Goal: Task Accomplishment & Management: Complete application form

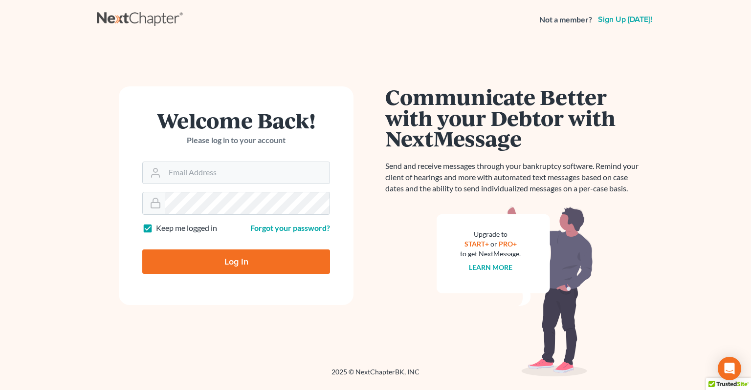
type input "[EMAIL_ADDRESS][DOMAIN_NAME]"
click at [212, 257] on input "Log In" at bounding box center [236, 262] width 188 height 24
type input "Thinking..."
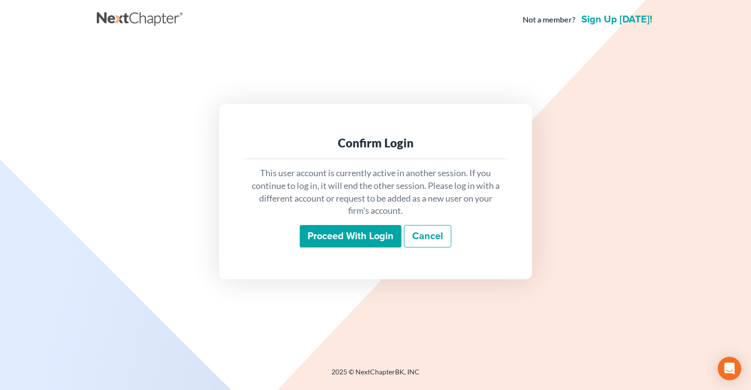
click at [370, 244] on input "Proceed with login" at bounding box center [351, 236] width 102 height 22
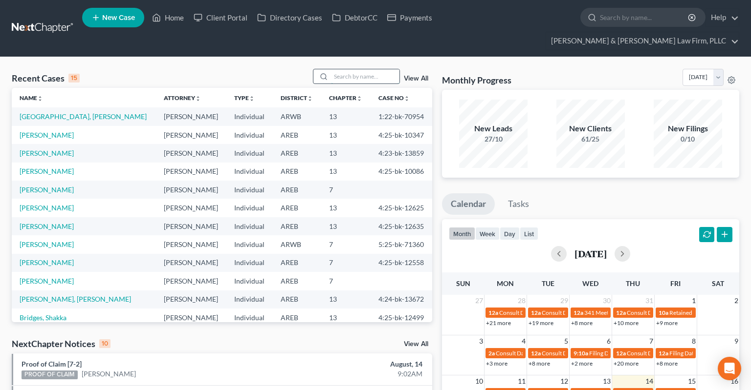
click at [360, 69] on input "search" at bounding box center [365, 76] width 68 height 14
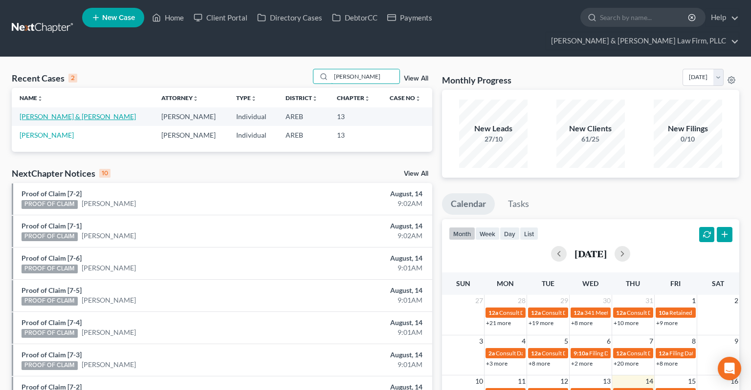
type input "nichols"
click at [64, 112] on link "Nichols, Raymond & Kennedy" at bounding box center [78, 116] width 116 height 8
select select "2"
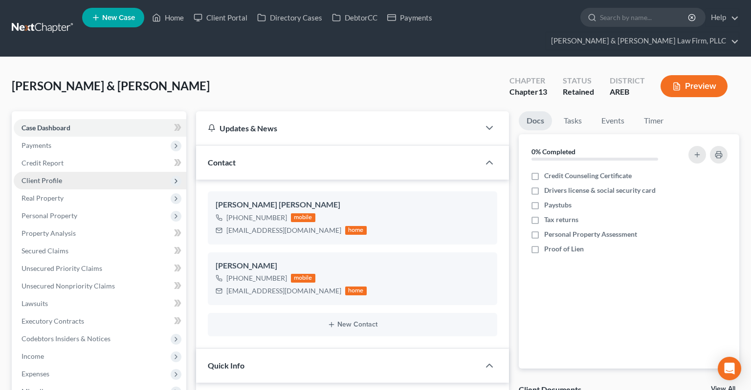
click at [105, 172] on span "Client Profile" at bounding box center [100, 181] width 172 height 18
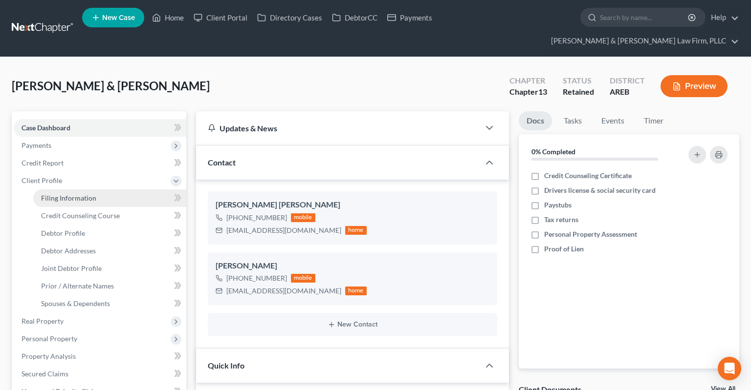
click at [111, 190] on link "Filing Information" at bounding box center [109, 199] width 153 height 18
select select "1"
select select "3"
select select "5"
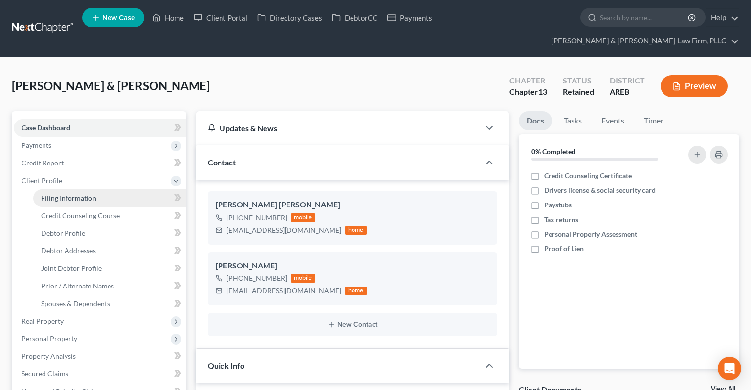
select select "0"
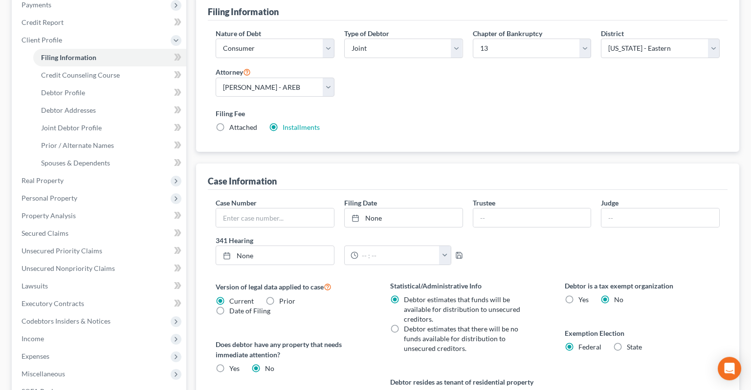
scroll to position [154, 0]
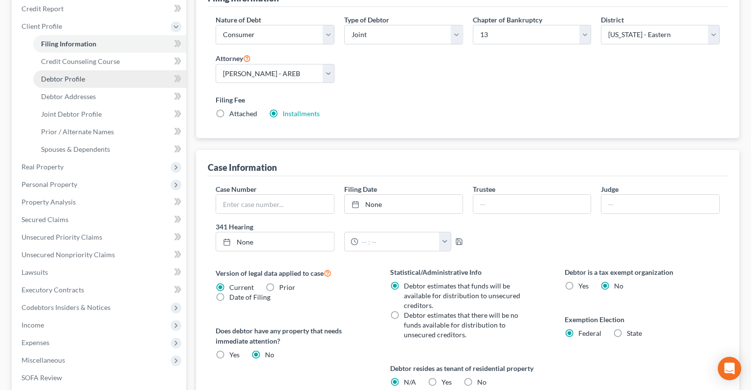
click at [118, 70] on link "Debtor Profile" at bounding box center [109, 79] width 153 height 18
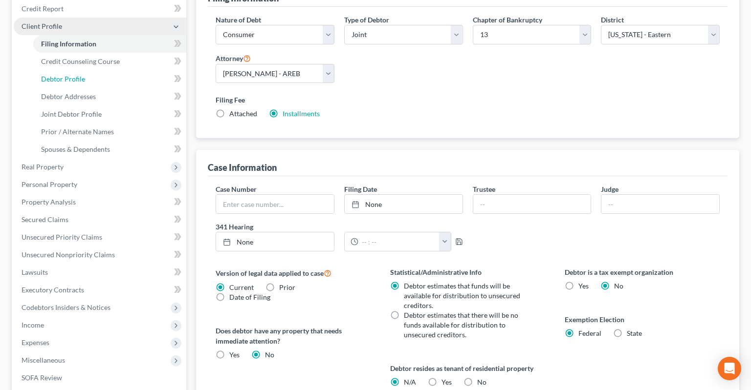
select select "1"
select select "3"
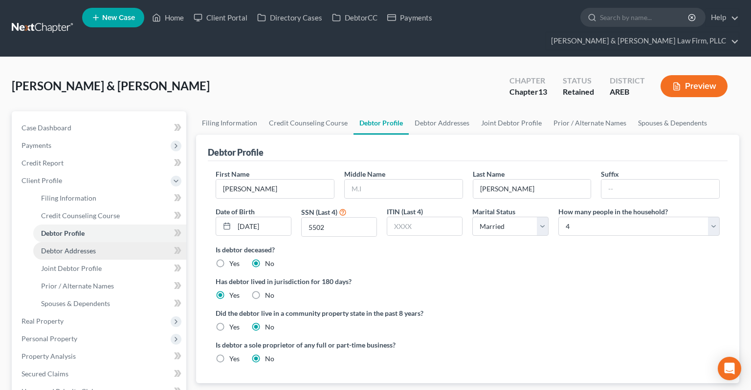
click at [109, 242] on link "Debtor Addresses" at bounding box center [109, 251] width 153 height 18
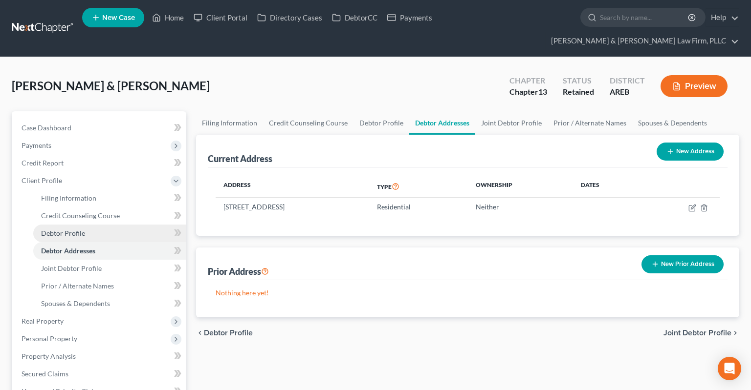
click at [114, 225] on link "Debtor Profile" at bounding box center [109, 234] width 153 height 18
select select "1"
select select "3"
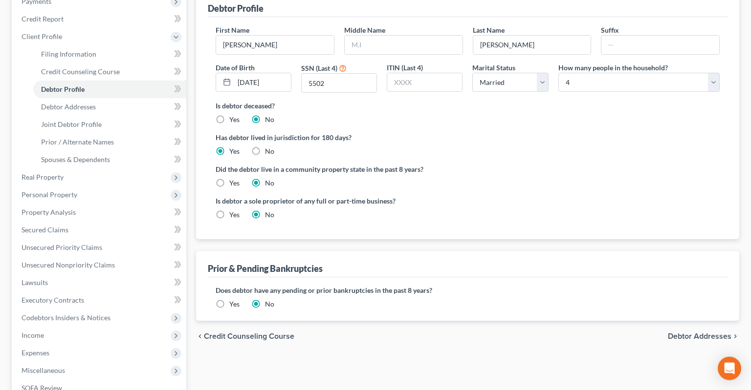
scroll to position [154, 0]
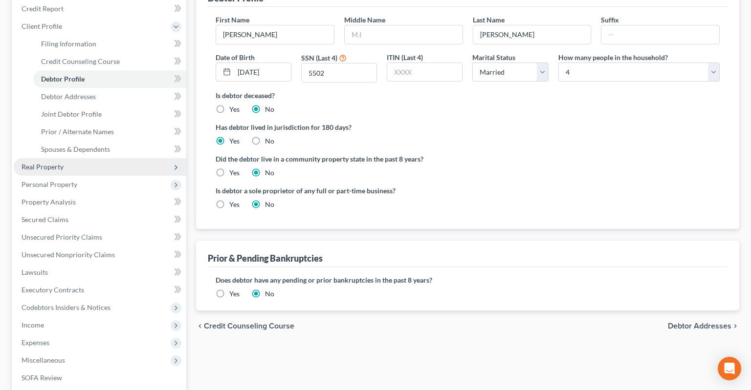
click at [78, 158] on span "Real Property" at bounding box center [100, 167] width 172 height 18
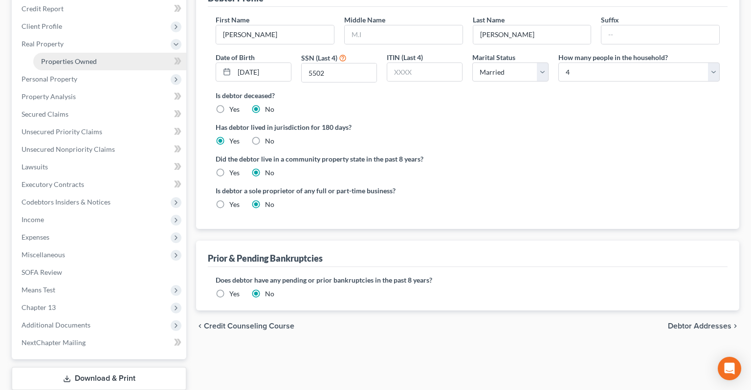
click at [102, 53] on link "Properties Owned" at bounding box center [109, 62] width 153 height 18
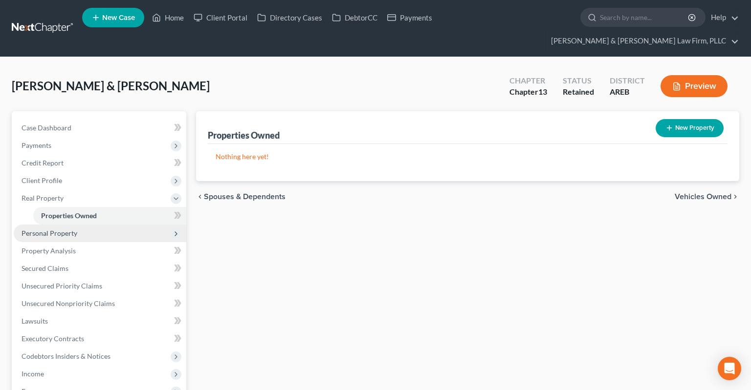
click at [107, 225] on span "Personal Property" at bounding box center [100, 234] width 172 height 18
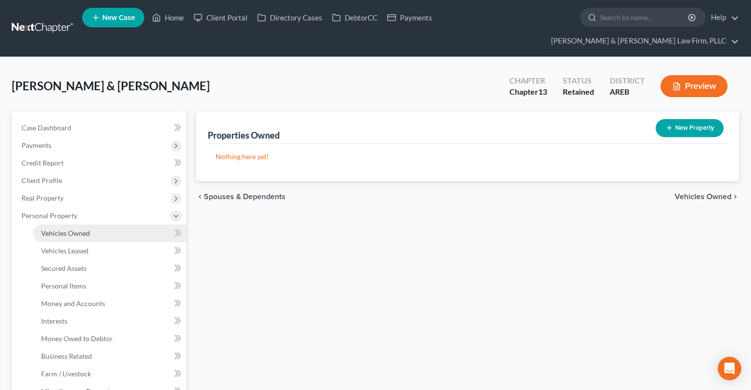
click at [103, 225] on link "Vehicles Owned" at bounding box center [109, 234] width 153 height 18
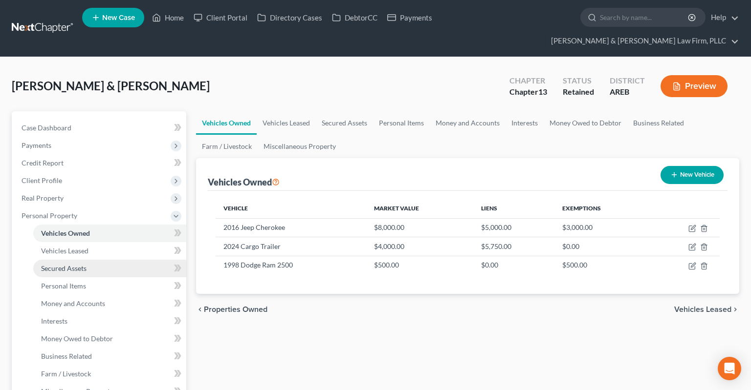
click at [104, 260] on link "Secured Assets" at bounding box center [109, 269] width 153 height 18
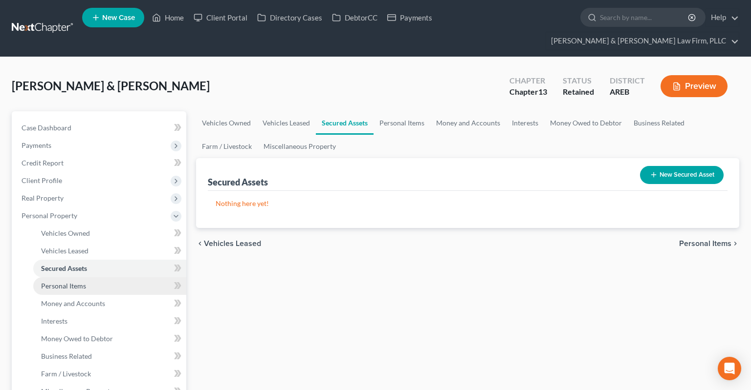
click at [118, 278] on link "Personal Items" at bounding box center [109, 287] width 153 height 18
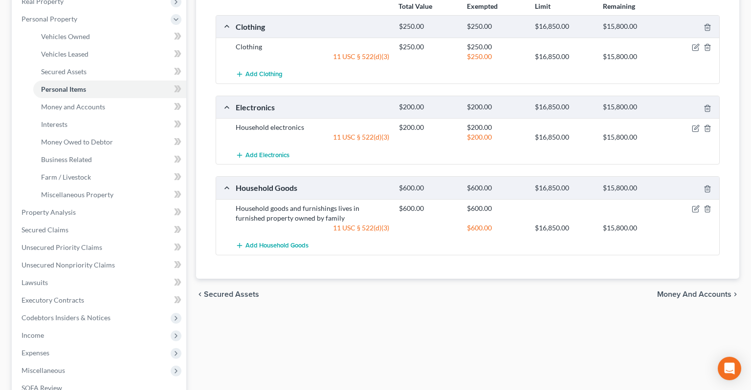
scroll to position [206, 0]
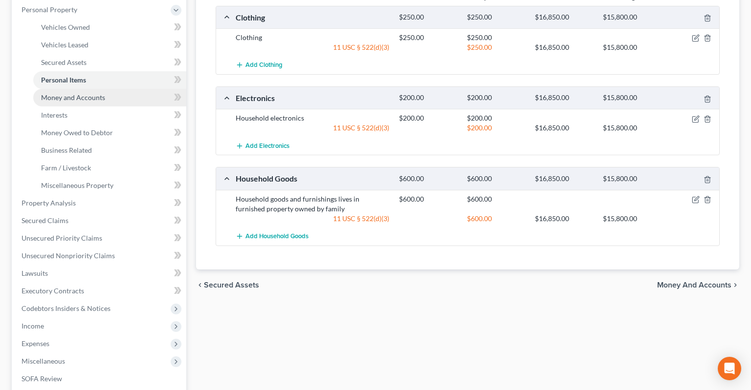
click at [113, 89] on link "Money and Accounts" at bounding box center [109, 98] width 153 height 18
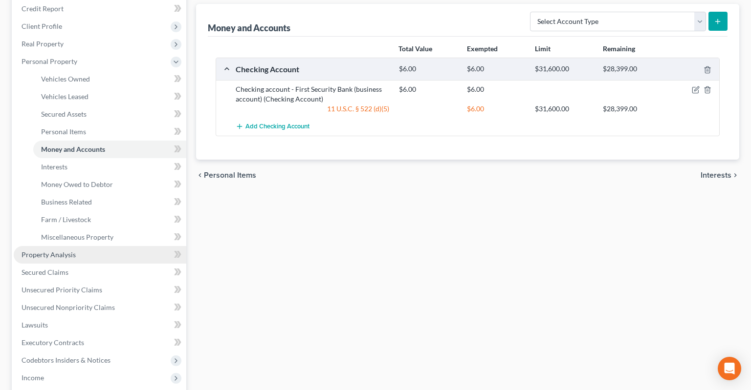
click at [102, 246] on link "Property Analysis" at bounding box center [100, 255] width 172 height 18
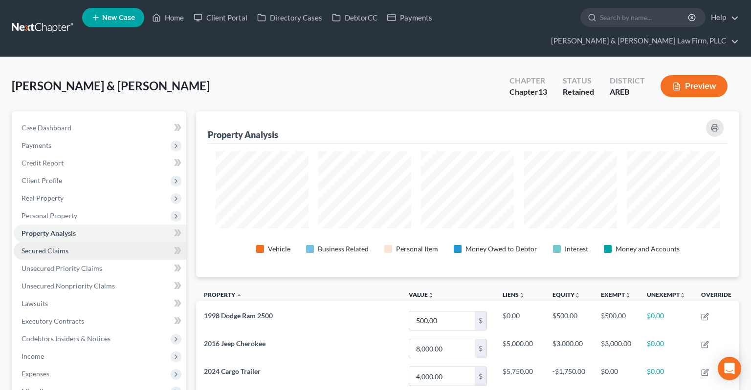
click at [93, 242] on link "Secured Claims" at bounding box center [100, 251] width 172 height 18
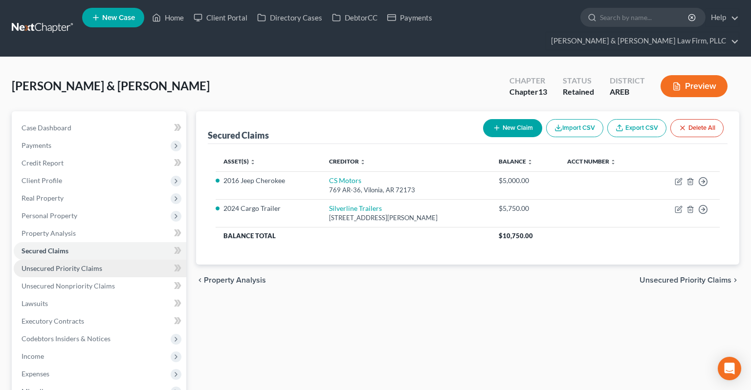
click at [110, 260] on link "Unsecured Priority Claims" at bounding box center [100, 269] width 172 height 18
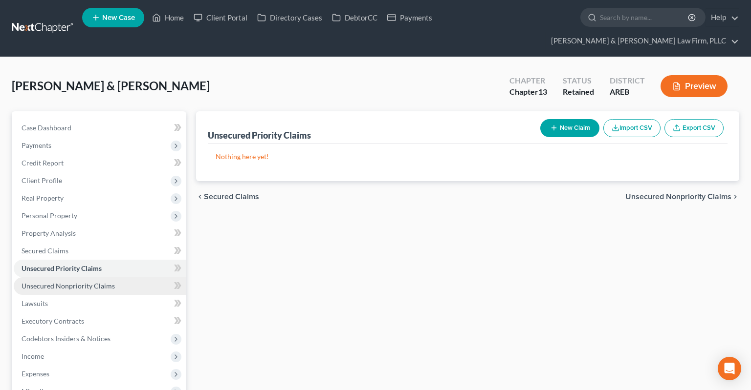
click at [115, 278] on link "Unsecured Nonpriority Claims" at bounding box center [100, 287] width 172 height 18
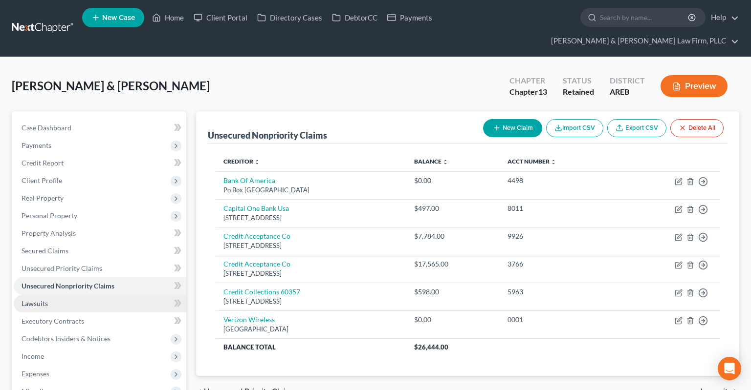
click at [114, 295] on link "Lawsuits" at bounding box center [100, 304] width 172 height 18
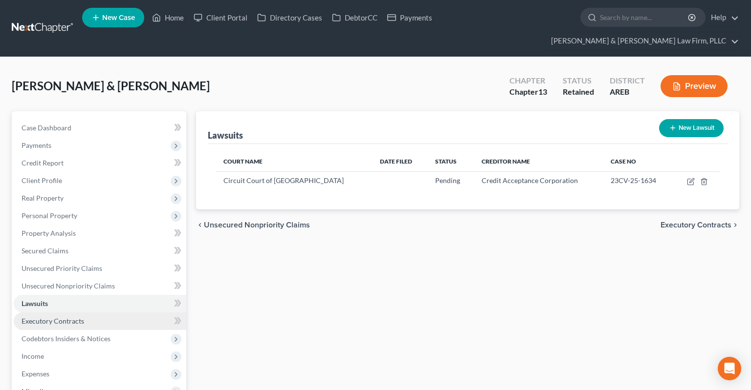
click at [118, 313] on link "Executory Contracts" at bounding box center [100, 322] width 172 height 18
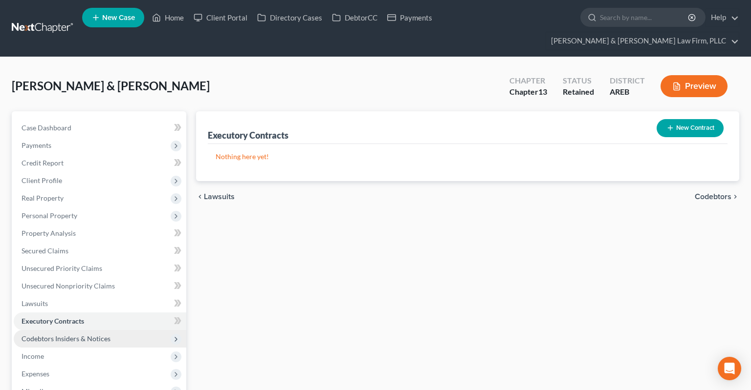
click at [124, 330] on span "Codebtors Insiders & Notices" at bounding box center [100, 339] width 172 height 18
click at [129, 330] on span "Codebtors Insiders & Notices" at bounding box center [100, 339] width 172 height 18
click at [122, 328] on ul "Case Dashboard Payments Invoices Payments Payments Credit Report Client Profile" at bounding box center [100, 303] width 172 height 369
click at [122, 330] on span "Codebtors Insiders & Notices" at bounding box center [100, 339] width 172 height 18
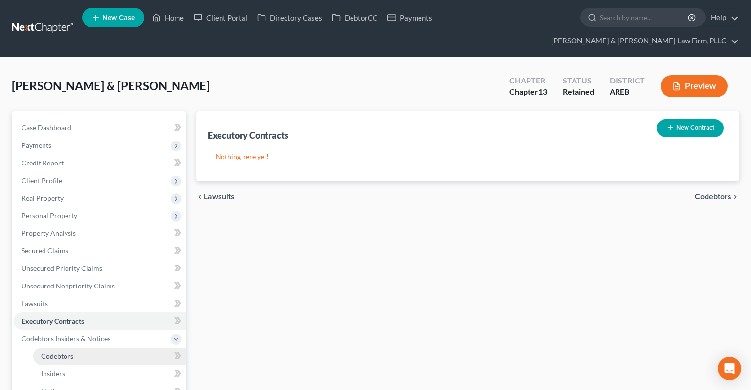
click at [118, 348] on link "Codebtors" at bounding box center [109, 357] width 153 height 18
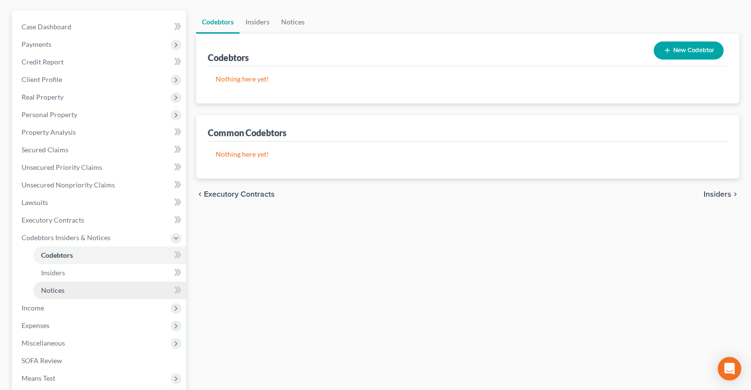
scroll to position [103, 0]
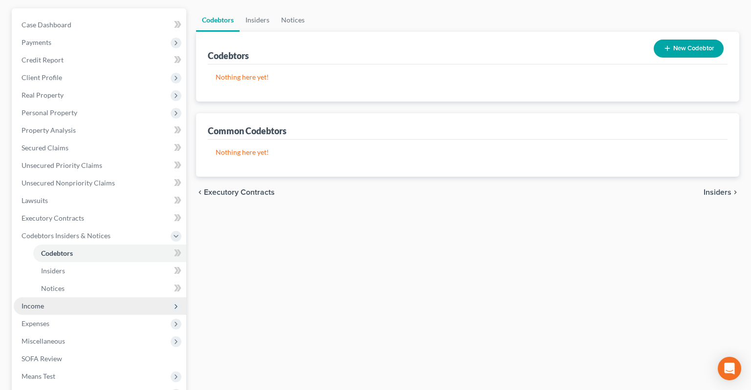
click at [107, 298] on span "Income" at bounding box center [100, 307] width 172 height 18
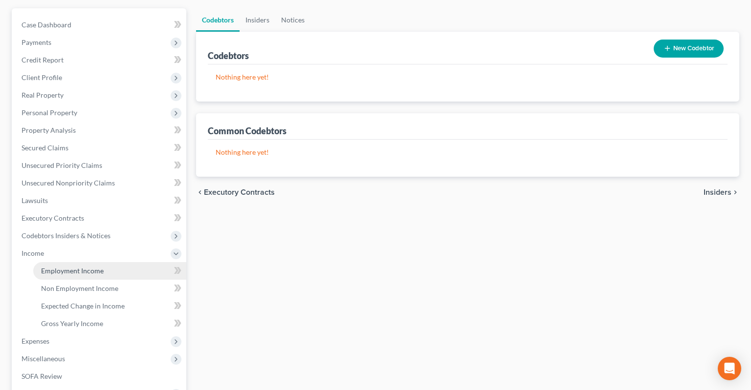
click at [107, 262] on link "Employment Income" at bounding box center [109, 271] width 153 height 18
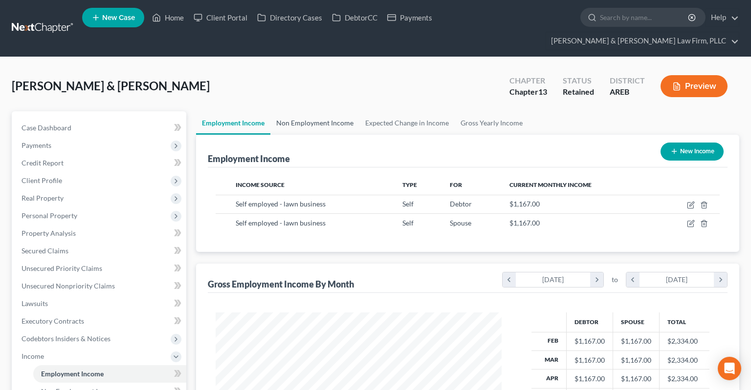
scroll to position [174, 305]
click at [305, 111] on link "Non Employment Income" at bounding box center [314, 122] width 89 height 23
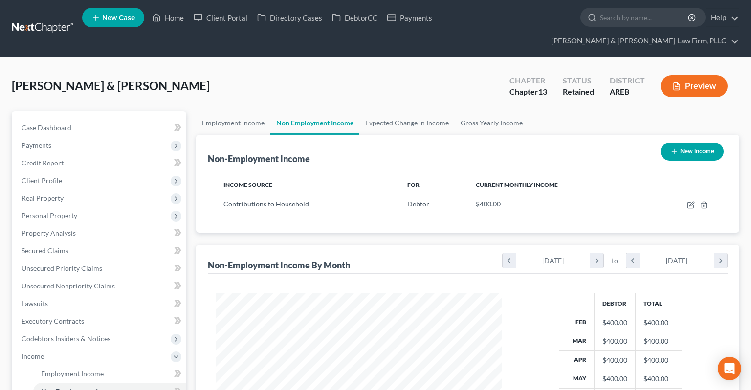
scroll to position [174, 305]
click at [251, 114] on link "Employment Income" at bounding box center [233, 122] width 74 height 23
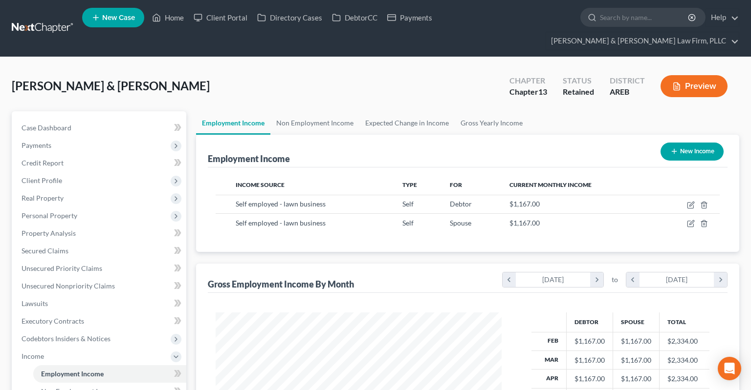
scroll to position [174, 305]
click at [81, 207] on span "Personal Property" at bounding box center [100, 216] width 172 height 18
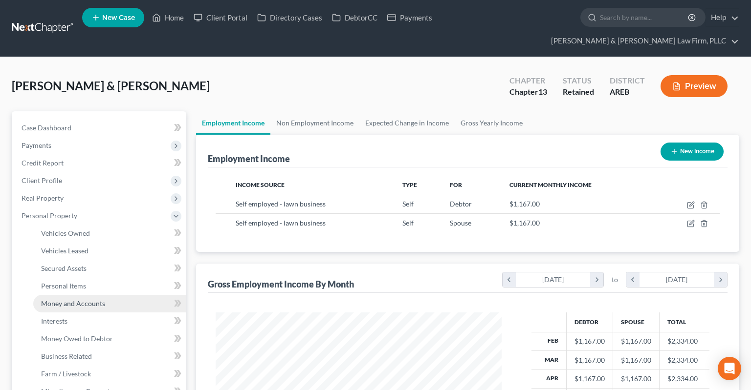
click at [87, 300] on span "Money and Accounts" at bounding box center [73, 304] width 64 height 8
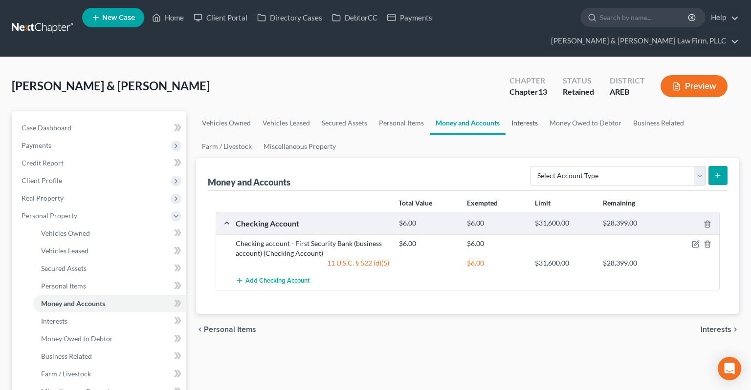
click at [526, 111] on link "Interests" at bounding box center [524, 122] width 38 height 23
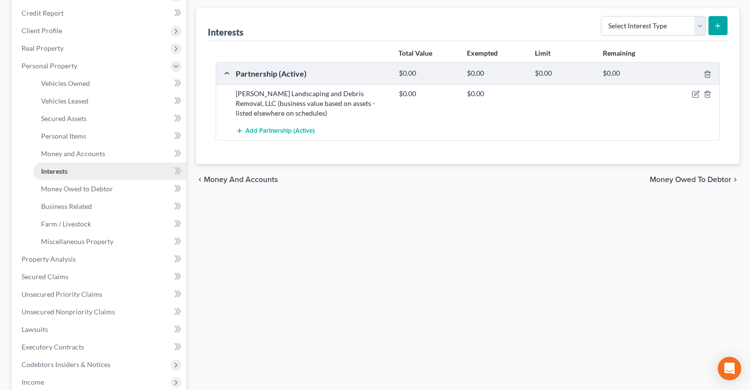
scroll to position [100, 0]
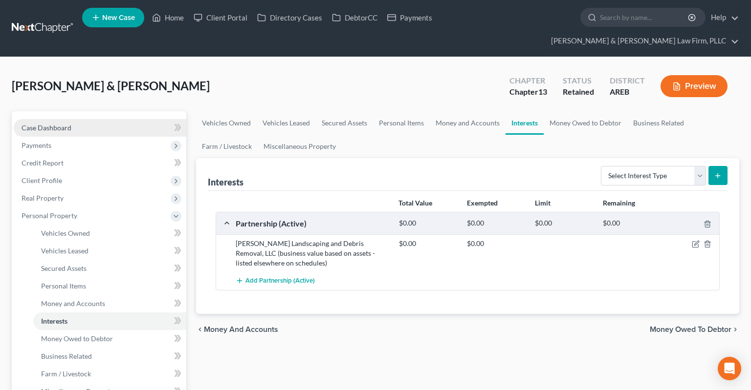
click at [101, 119] on link "Case Dashboard" at bounding box center [100, 128] width 172 height 18
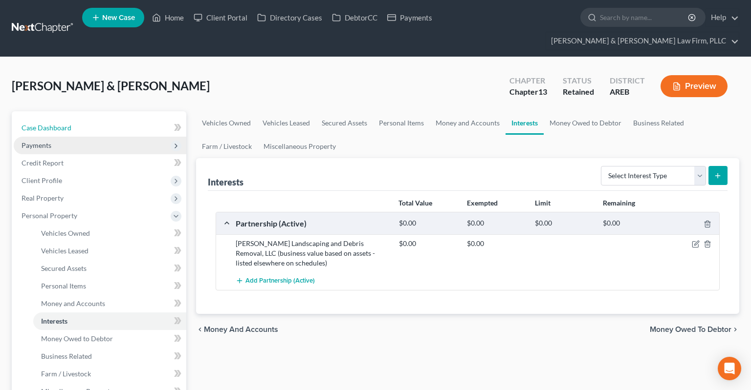
select select "2"
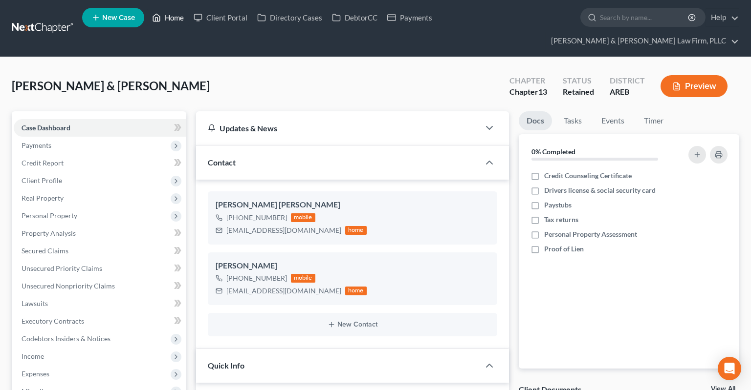
click at [175, 23] on link "Home" at bounding box center [168, 18] width 42 height 18
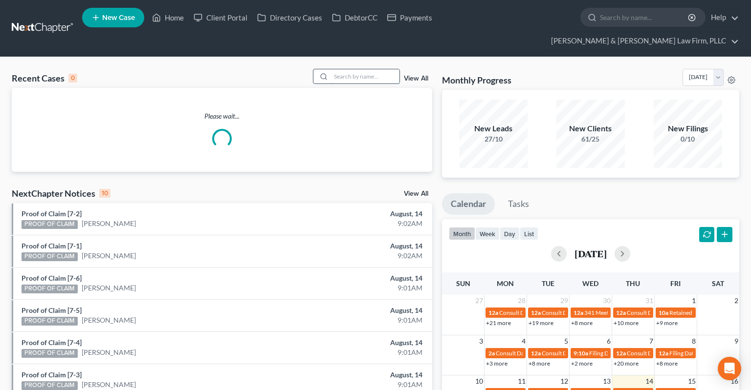
click at [382, 69] on input "search" at bounding box center [365, 76] width 68 height 14
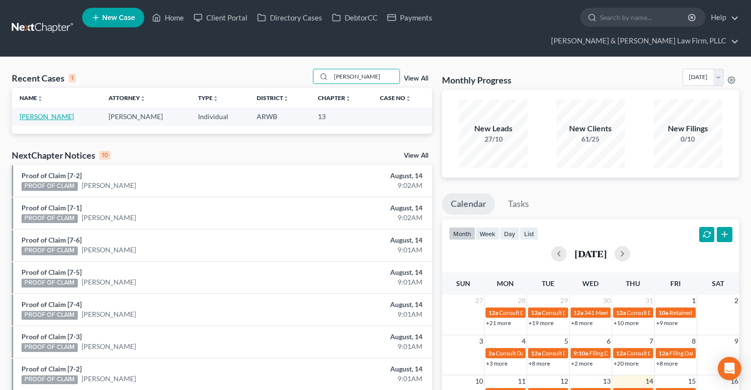
type input "pettway"
click at [54, 112] on link "Pettway, Linda" at bounding box center [47, 116] width 54 height 8
select select "2"
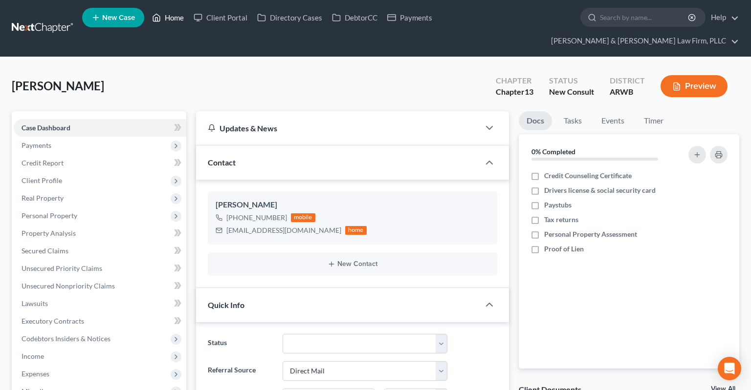
click at [171, 21] on link "Home" at bounding box center [168, 18] width 42 height 18
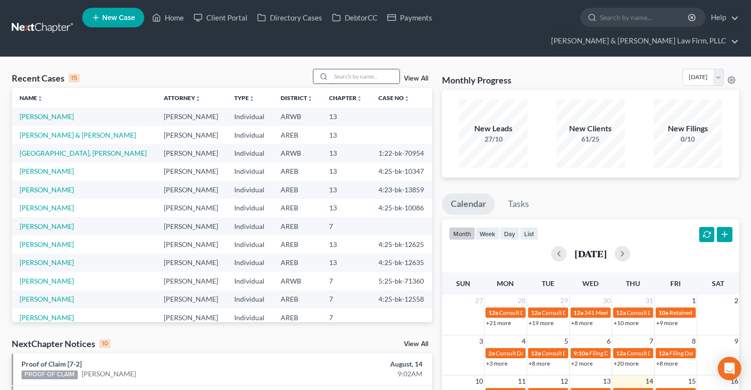
click at [334, 69] on input "search" at bounding box center [365, 76] width 68 height 14
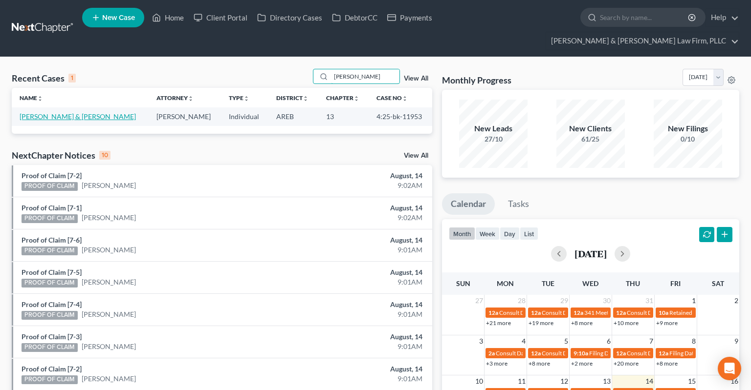
type input "galeazzi"
click at [64, 112] on link "Galeazzi, Blake & Rachel" at bounding box center [78, 116] width 116 height 8
select select "3"
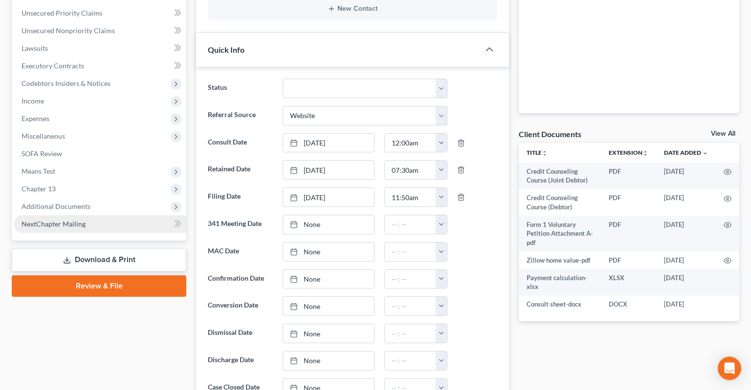
scroll to position [258, 0]
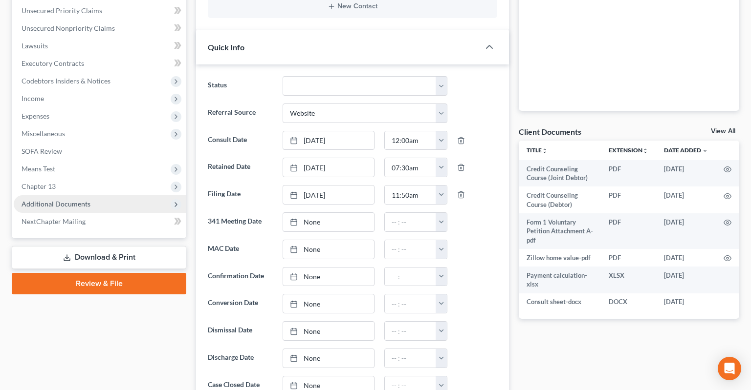
drag, startPoint x: 84, startPoint y: 194, endPoint x: 119, endPoint y: 181, distance: 36.9
click at [84, 195] on span "Additional Documents" at bounding box center [100, 204] width 172 height 18
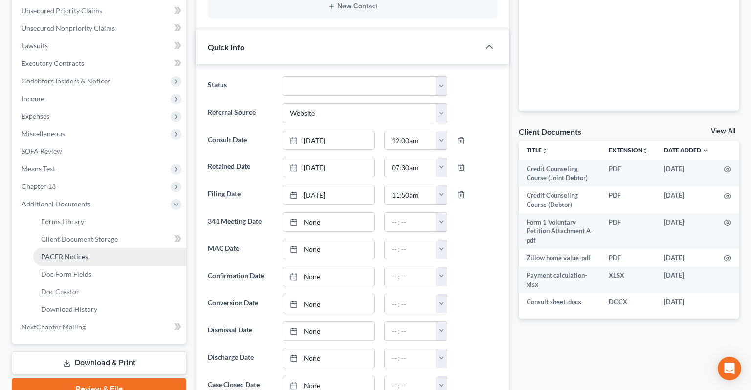
click at [98, 248] on link "PACER Notices" at bounding box center [109, 257] width 153 height 18
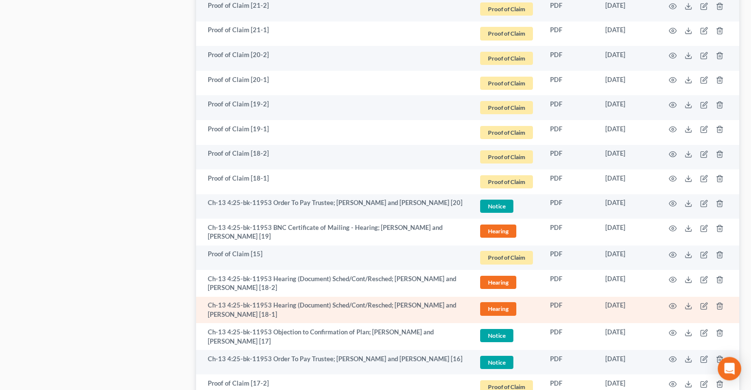
scroll to position [774, 0]
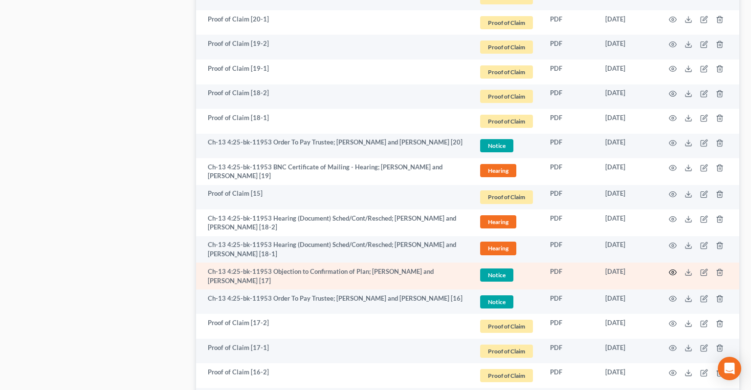
click at [671, 270] on icon "button" at bounding box center [672, 272] width 7 height 5
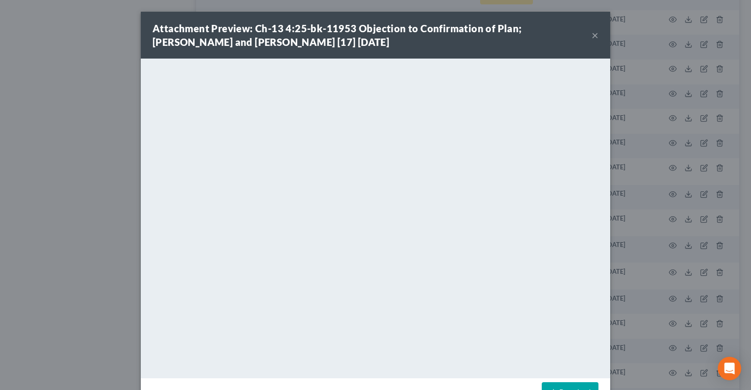
click at [556, 382] on div "Download" at bounding box center [375, 395] width 469 height 32
click at [556, 386] on link "Download" at bounding box center [569, 393] width 57 height 21
click at [598, 36] on div "Attachment Preview: Ch-13 4:25-bk-11953 Objection to Confirmation of Plan; Blak…" at bounding box center [375, 35] width 469 height 47
click at [597, 37] on button "×" at bounding box center [594, 35] width 7 height 12
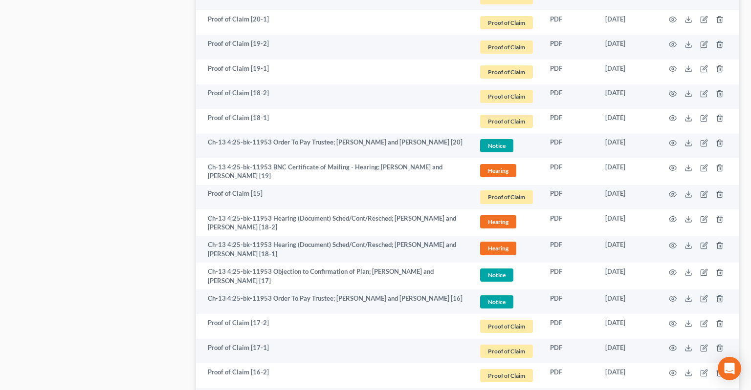
click at [129, 73] on div "Case Dashboard Payments Invoices Payments Payments Credit Report Client Profile" at bounding box center [99, 390] width 184 height 2106
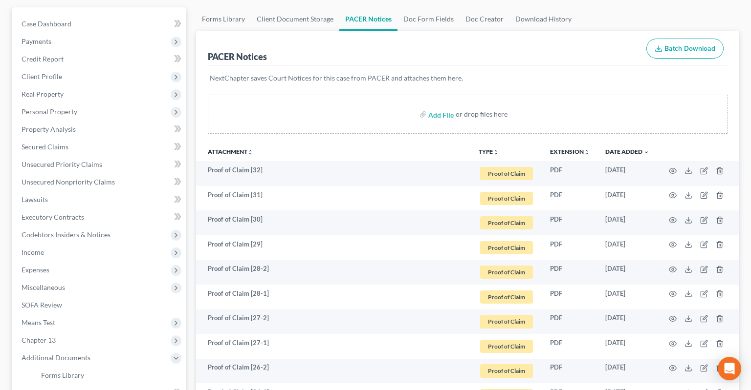
scroll to position [103, 0]
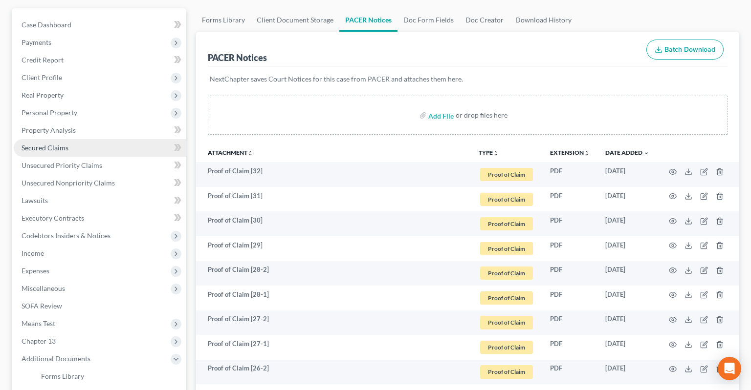
click at [77, 139] on link "Secured Claims" at bounding box center [100, 148] width 172 height 18
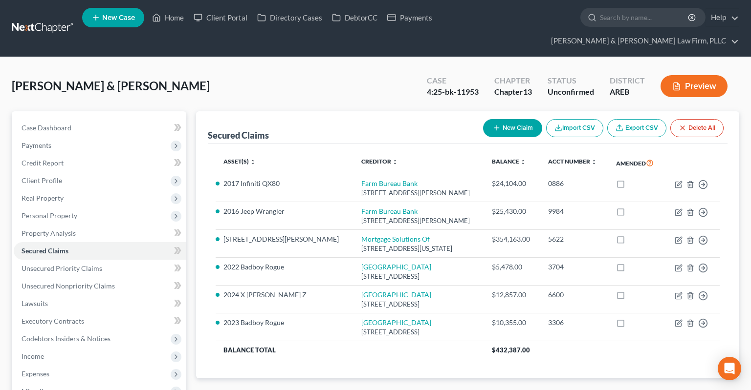
scroll to position [180, 0]
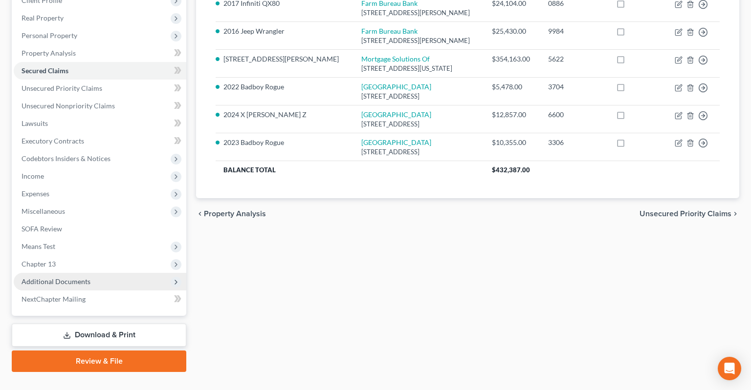
click at [95, 273] on span "Additional Documents" at bounding box center [100, 282] width 172 height 18
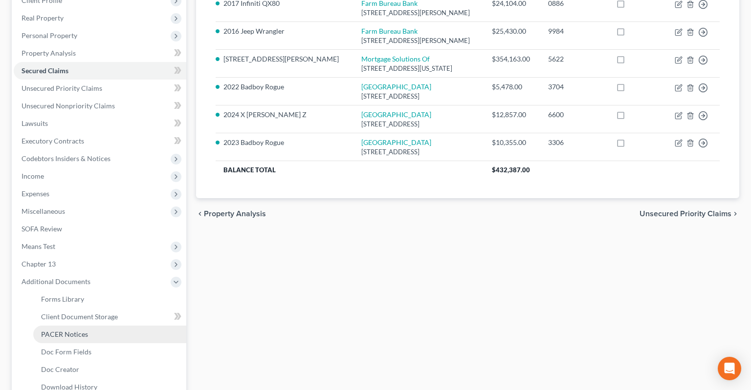
click at [95, 326] on link "PACER Notices" at bounding box center [109, 335] width 153 height 18
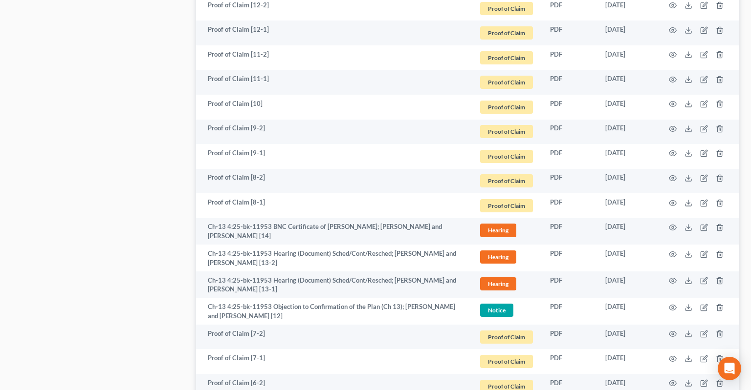
scroll to position [1548, 0]
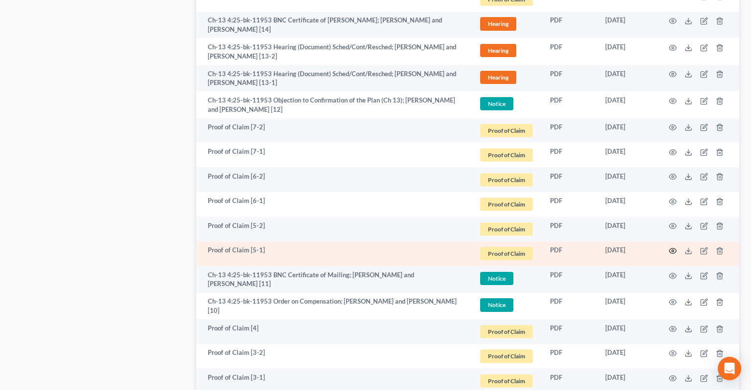
click at [672, 247] on icon "button" at bounding box center [672, 251] width 8 height 8
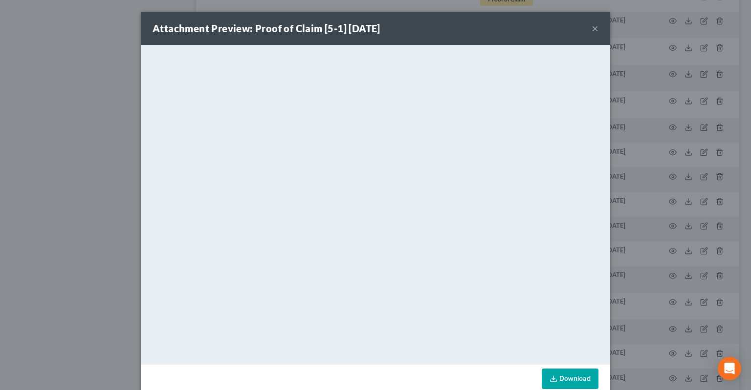
click at [594, 32] on button "×" at bounding box center [594, 28] width 7 height 12
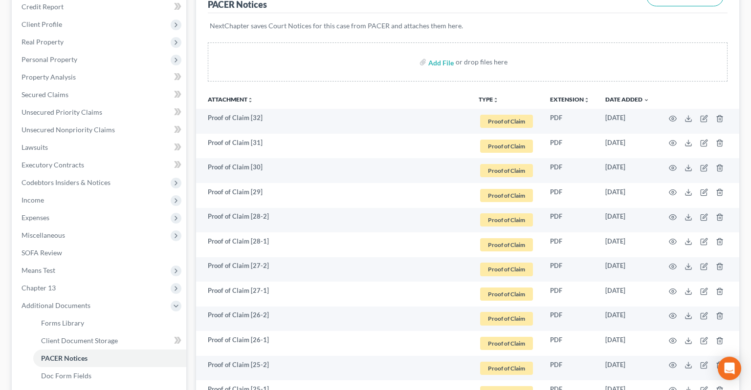
scroll to position [154, 0]
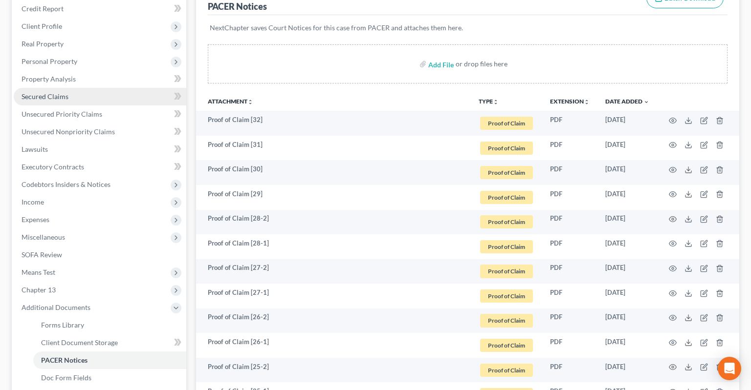
click at [74, 88] on link "Secured Claims" at bounding box center [100, 97] width 172 height 18
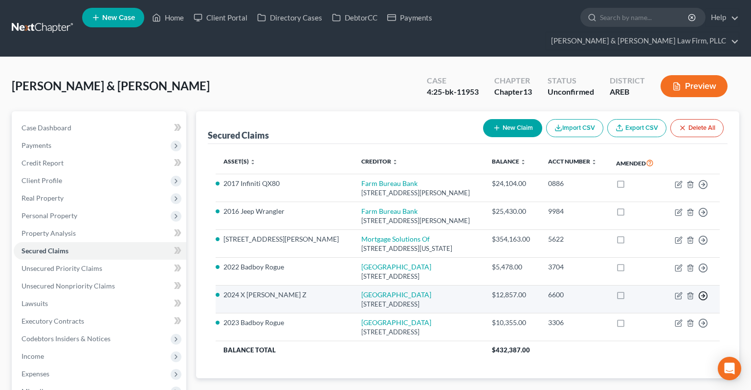
click at [702, 190] on icon "button" at bounding box center [703, 185] width 10 height 10
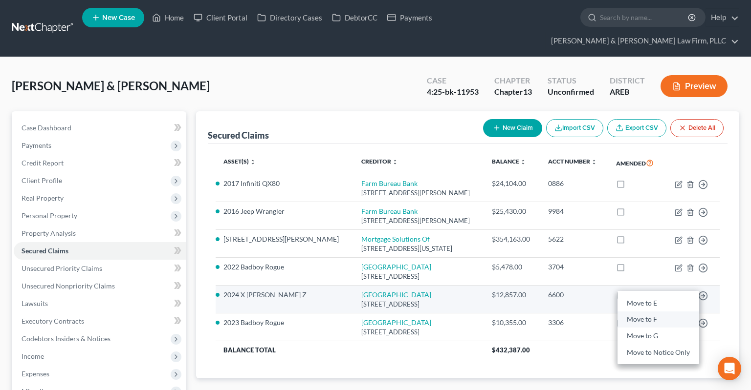
click at [649, 312] on link "Move to F" at bounding box center [658, 320] width 82 height 17
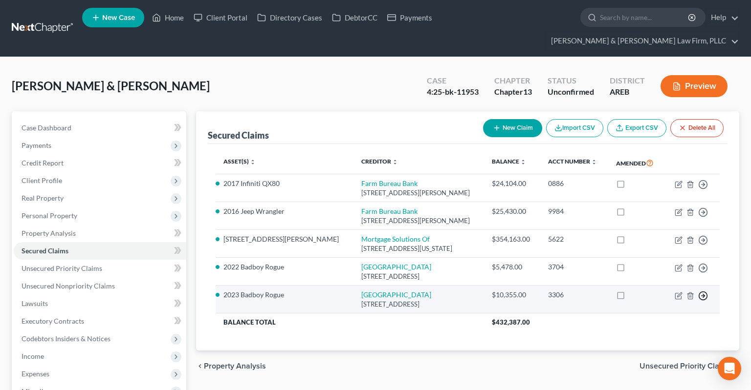
click at [701, 190] on icon "button" at bounding box center [703, 185] width 10 height 10
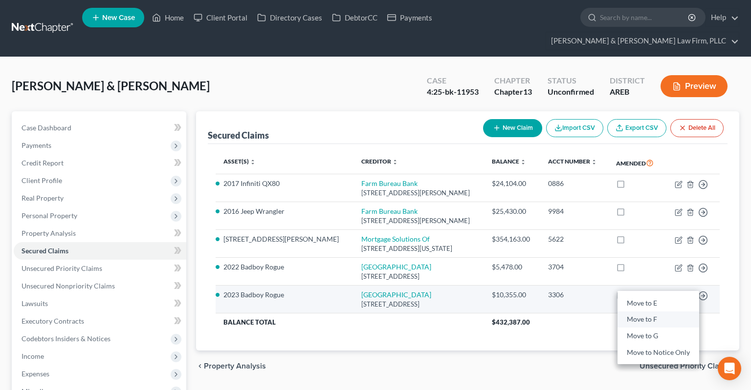
click at [654, 312] on link "Move to F" at bounding box center [658, 320] width 82 height 17
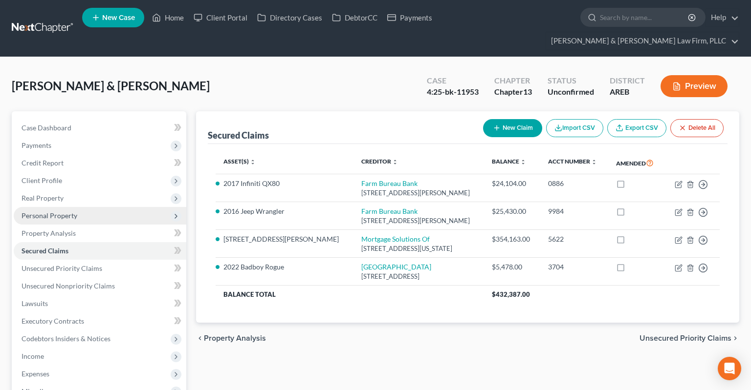
click at [93, 207] on span "Personal Property" at bounding box center [100, 216] width 172 height 18
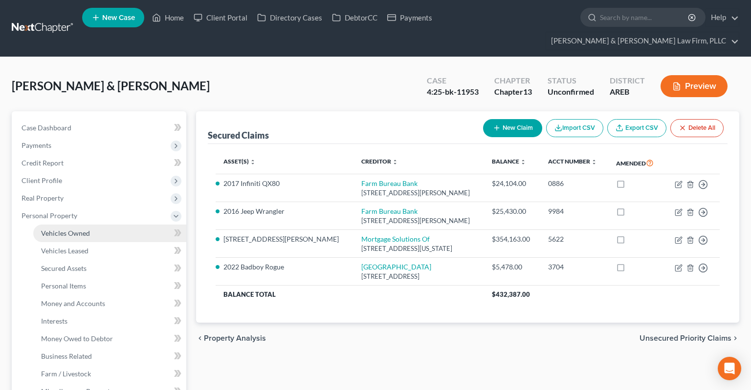
click at [93, 225] on link "Vehicles Owned" at bounding box center [109, 234] width 153 height 18
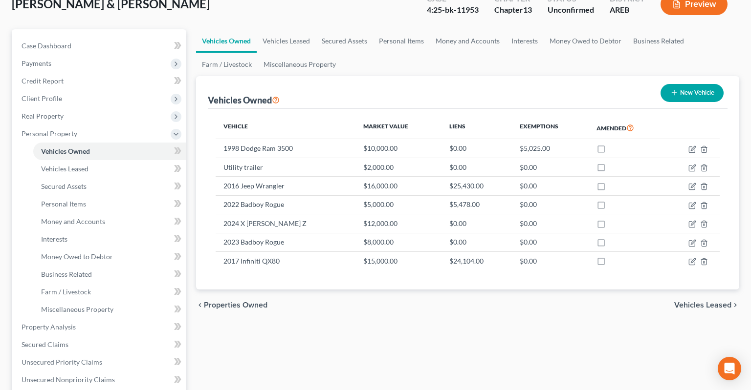
scroll to position [103, 0]
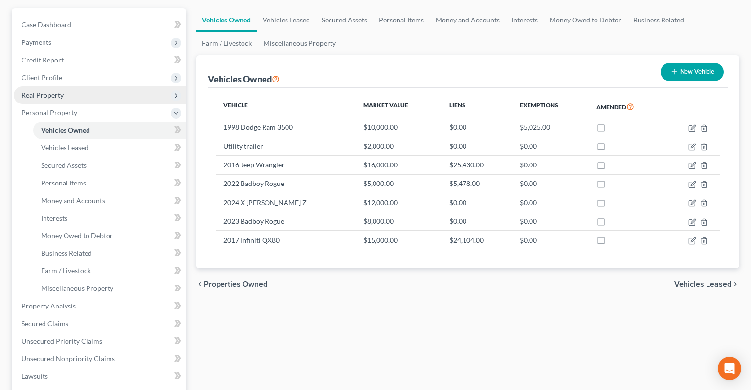
click at [93, 86] on span "Real Property" at bounding box center [100, 95] width 172 height 18
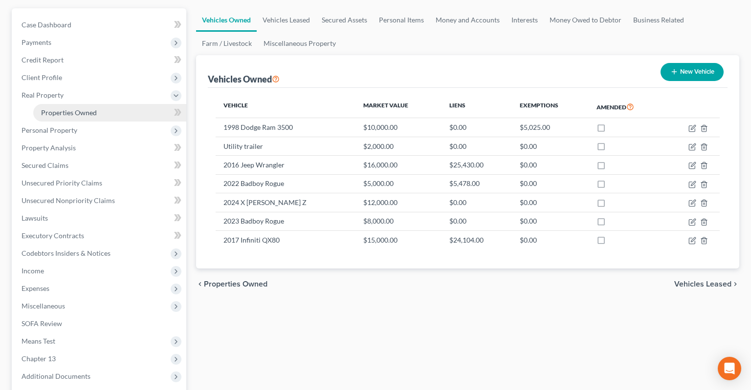
click at [93, 108] on span "Properties Owned" at bounding box center [69, 112] width 56 height 8
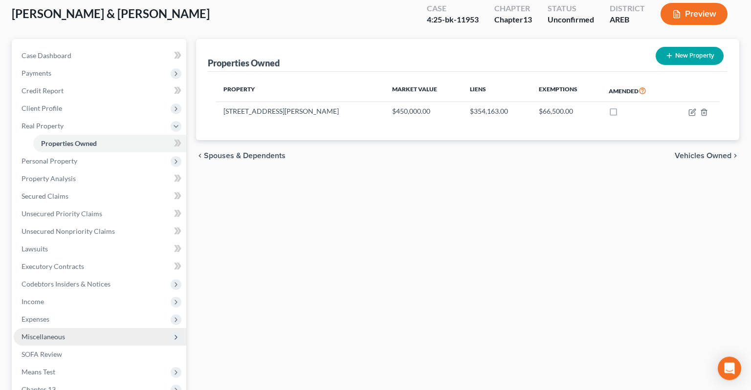
scroll to position [154, 0]
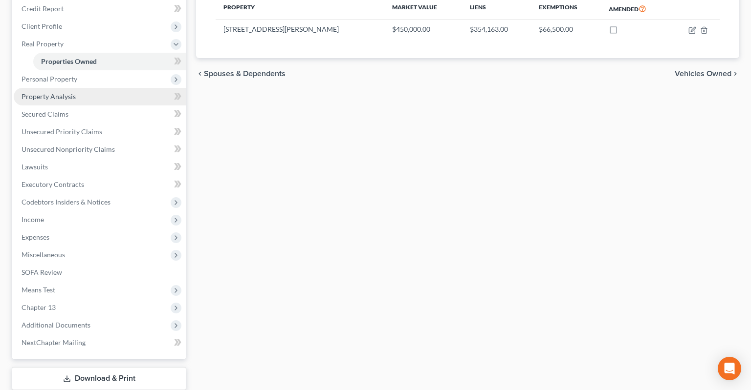
click at [85, 88] on link "Property Analysis" at bounding box center [100, 97] width 172 height 18
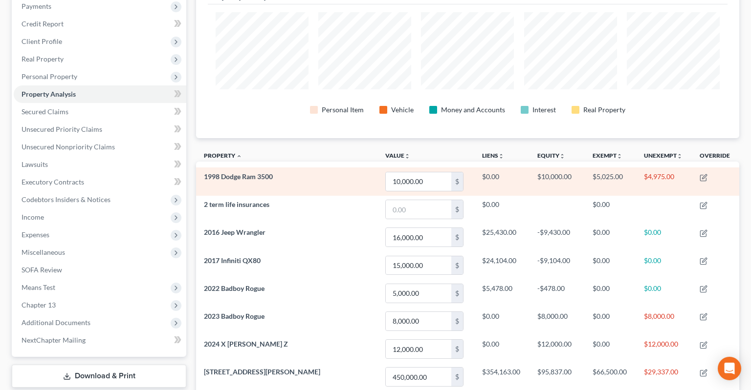
scroll to position [113, 0]
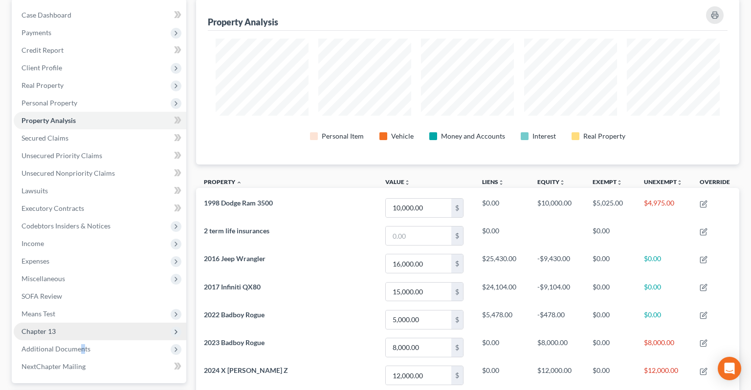
click at [81, 345] on span "Additional Documents" at bounding box center [55, 349] width 69 height 8
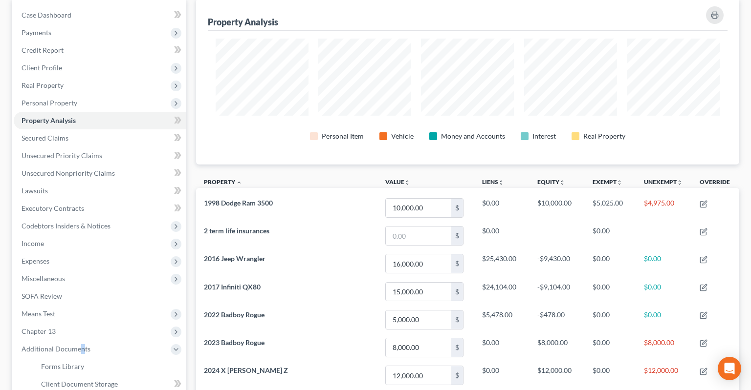
scroll to position [319, 0]
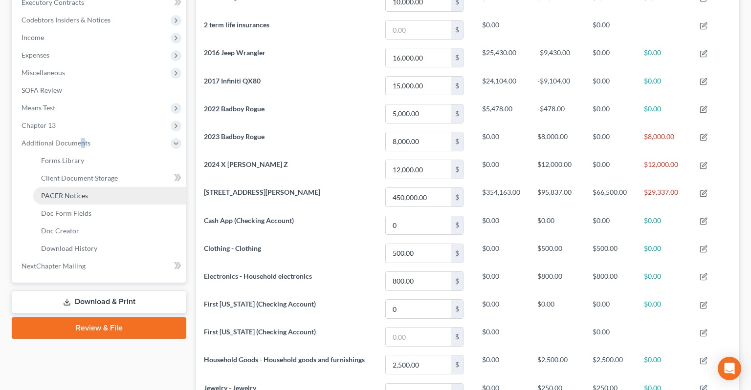
click at [96, 187] on link "PACER Notices" at bounding box center [109, 196] width 153 height 18
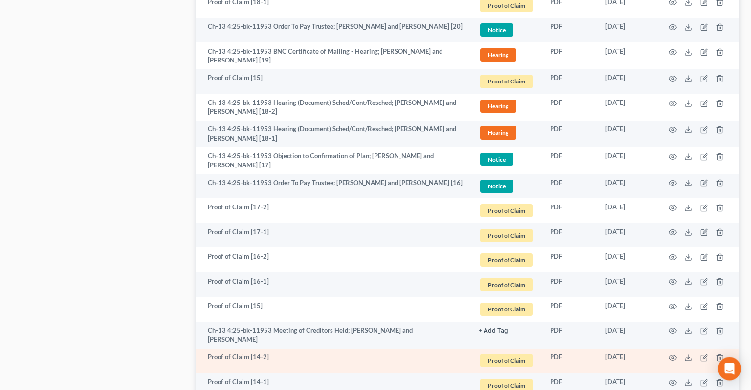
scroll to position [957, 0]
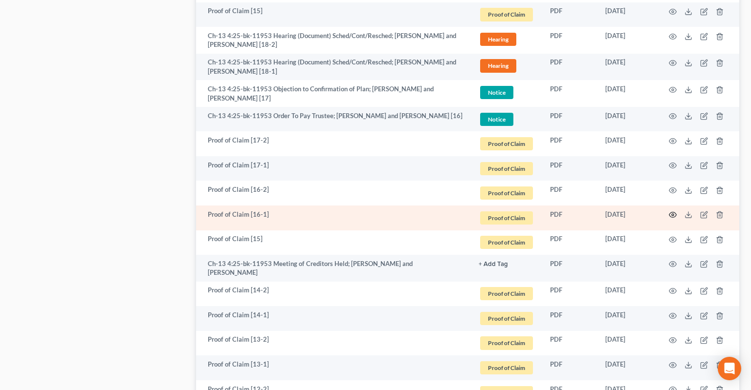
click at [669, 211] on icon "button" at bounding box center [672, 215] width 8 height 8
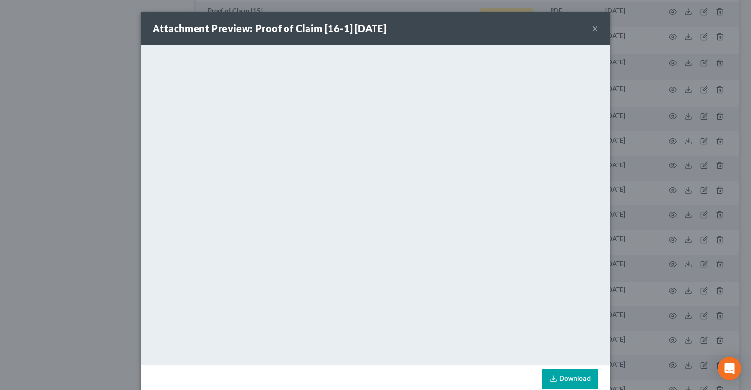
click at [595, 29] on button "×" at bounding box center [594, 28] width 7 height 12
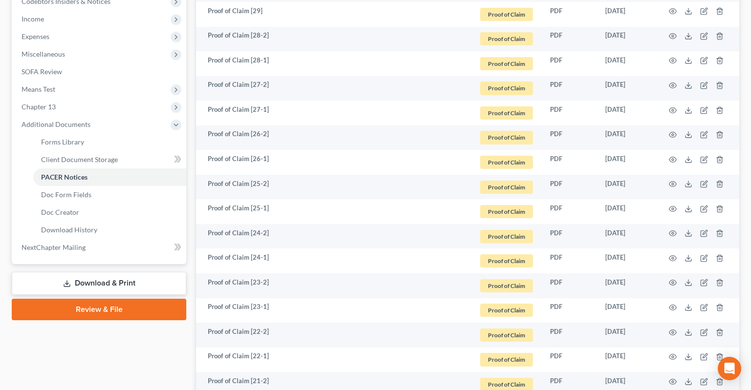
scroll to position [28, 0]
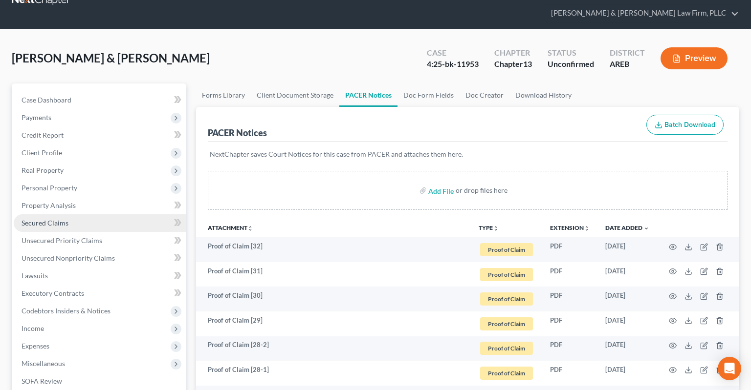
click at [70, 214] on link "Secured Claims" at bounding box center [100, 223] width 172 height 18
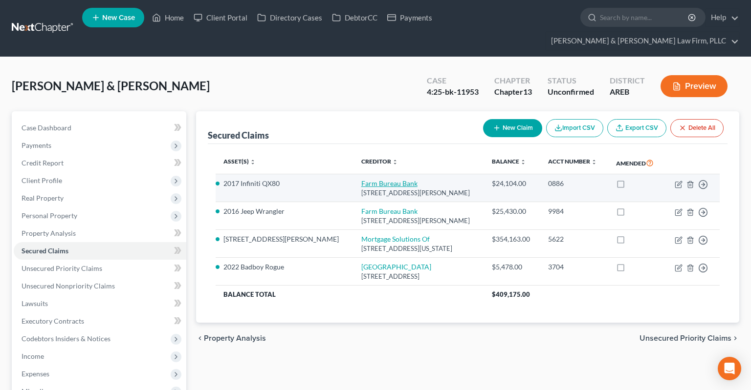
click at [361, 179] on link "Farm Bureau Bank" at bounding box center [389, 183] width 56 height 8
select select "45"
select select "22"
select select "2"
select select "1"
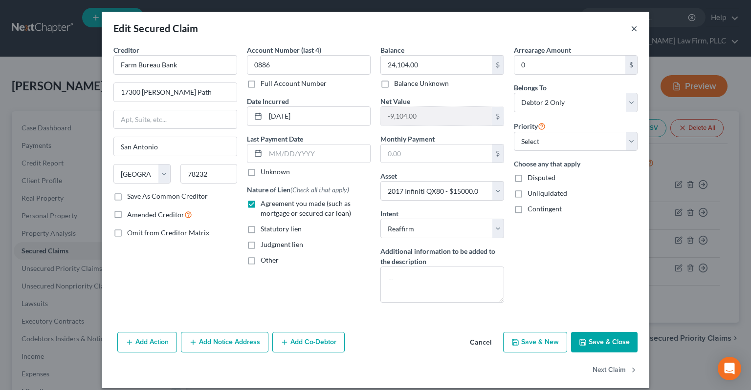
click at [635, 28] on button "×" at bounding box center [633, 28] width 7 height 12
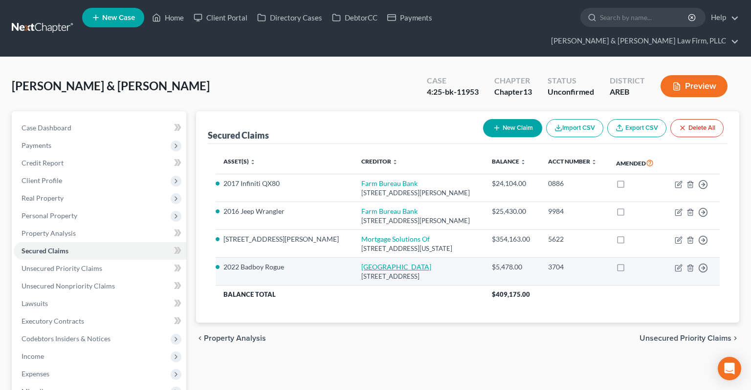
click at [361, 263] on link "Sheffield" at bounding box center [396, 267] width 70 height 8
select select "28"
select select "18"
select select "0"
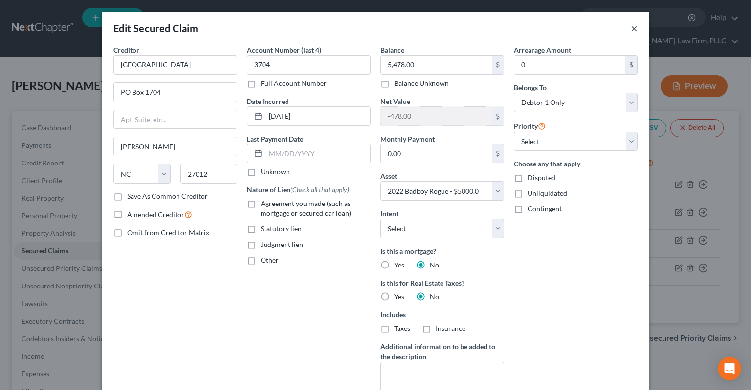
click at [634, 32] on button "×" at bounding box center [633, 28] width 7 height 12
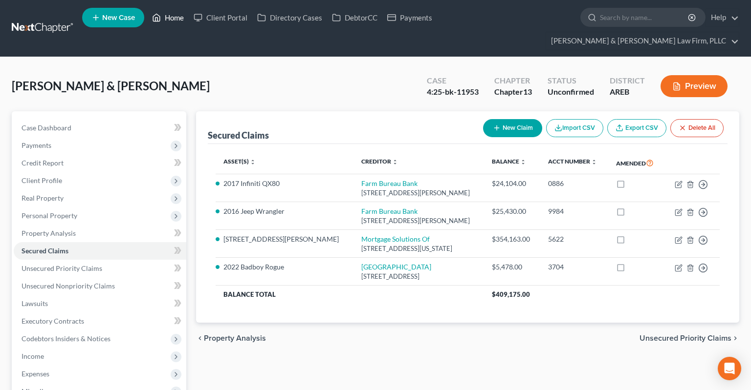
click at [181, 18] on link "Home" at bounding box center [168, 18] width 42 height 18
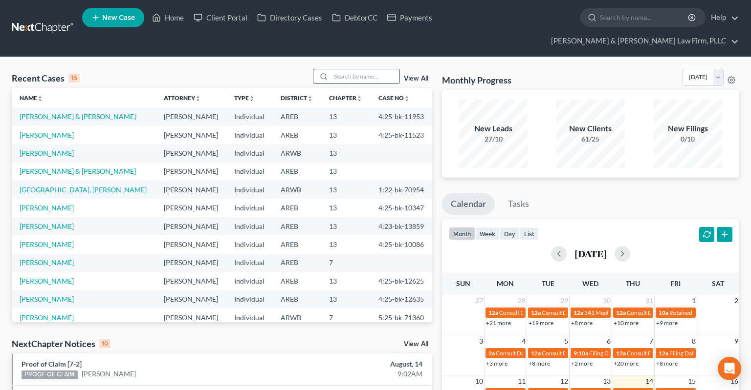
click at [363, 69] on input "search" at bounding box center [365, 76] width 68 height 14
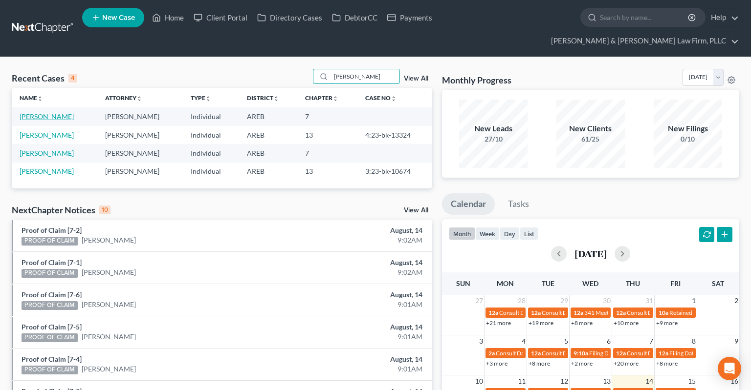
type input "anthony"
click at [56, 112] on link "Burns, Anthony" at bounding box center [47, 116] width 54 height 8
select select "2"
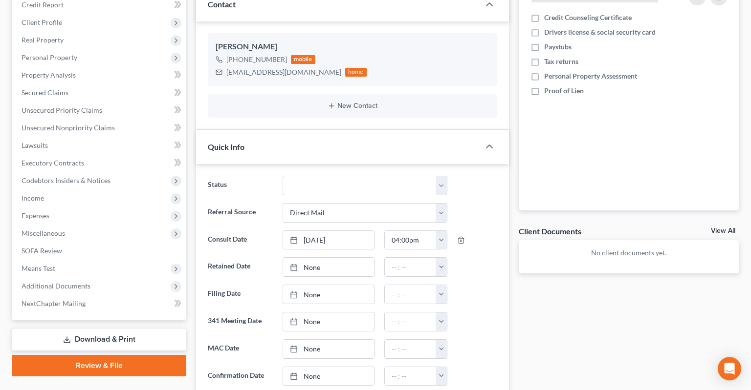
scroll to position [103, 0]
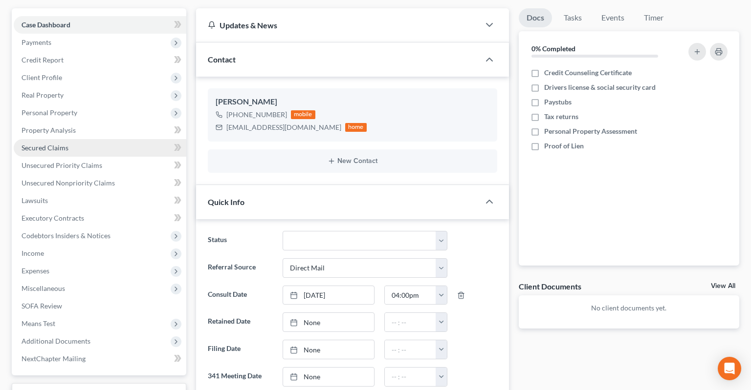
click at [126, 139] on link "Secured Claims" at bounding box center [100, 148] width 172 height 18
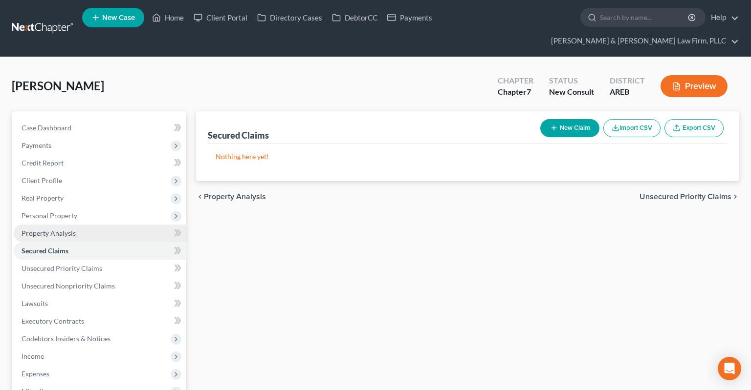
click at [79, 225] on link "Property Analysis" at bounding box center [100, 234] width 172 height 18
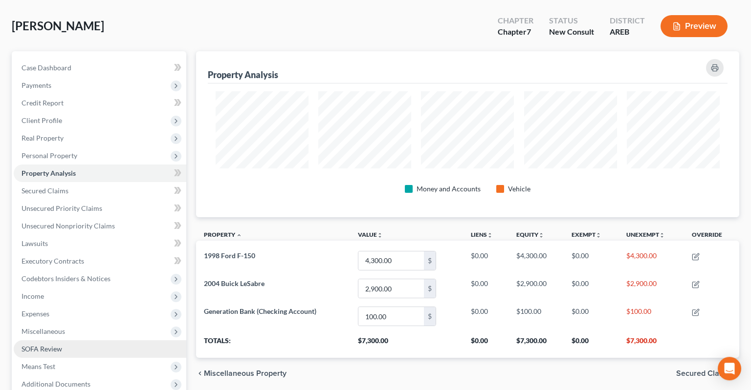
scroll to position [154, 0]
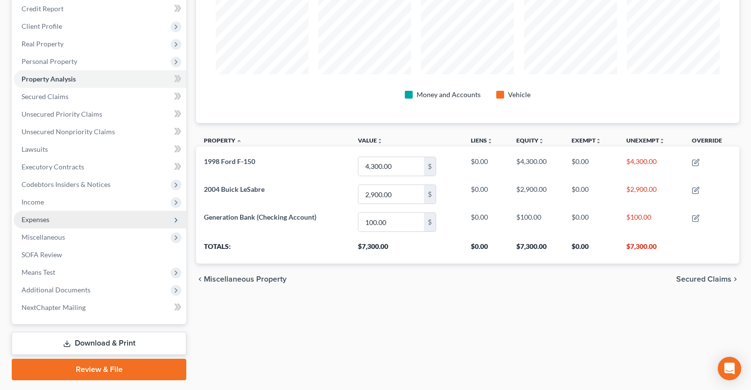
click at [95, 193] on span "Income" at bounding box center [100, 202] width 172 height 18
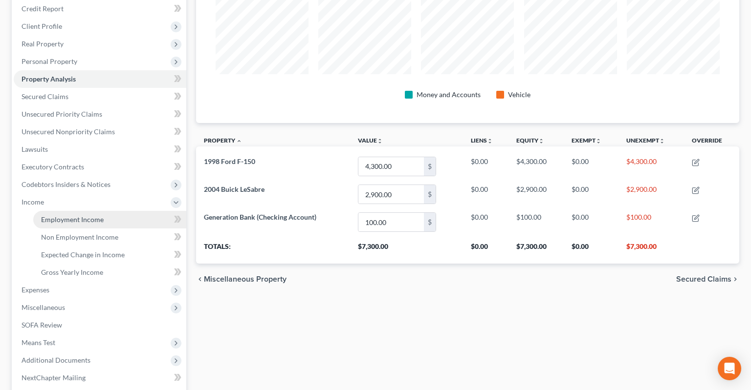
click at [108, 211] on link "Employment Income" at bounding box center [109, 220] width 153 height 18
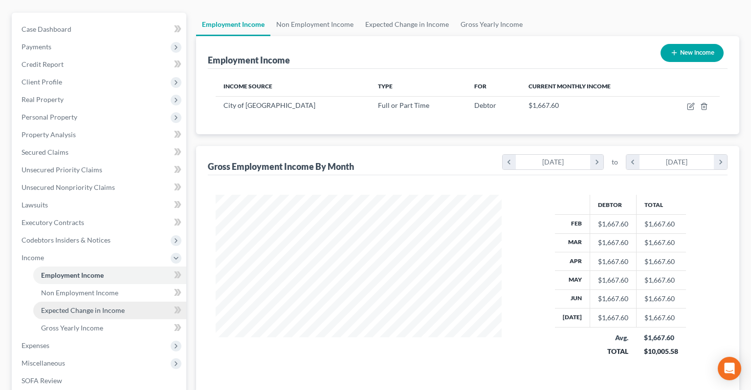
scroll to position [154, 0]
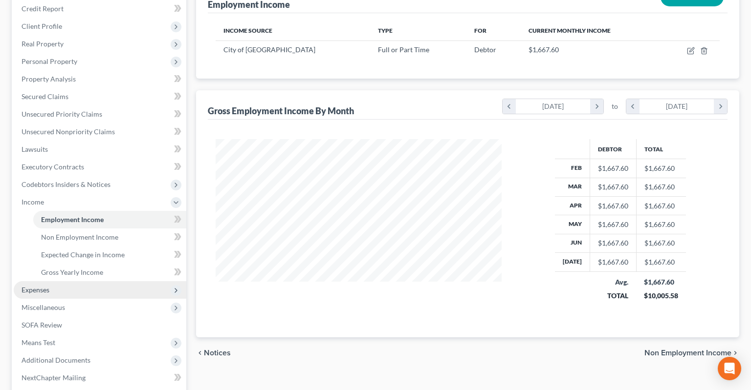
click at [84, 281] on span "Expenses" at bounding box center [100, 290] width 172 height 18
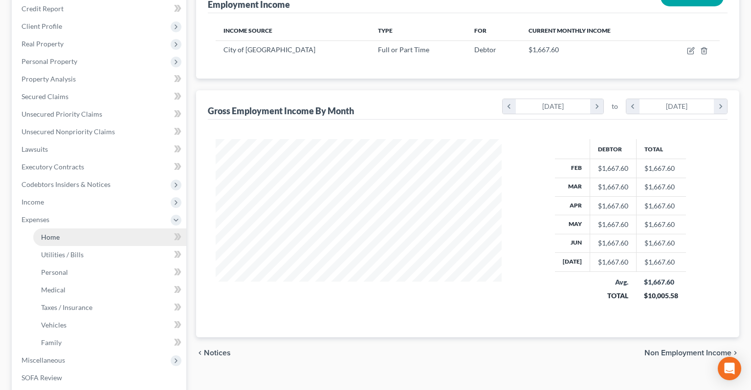
click at [89, 229] on link "Home" at bounding box center [109, 238] width 153 height 18
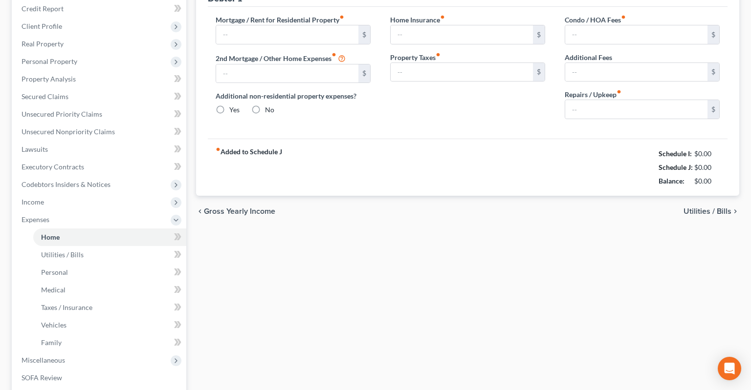
type input "400.00"
type input "0.00"
radio input "true"
type input "0.00"
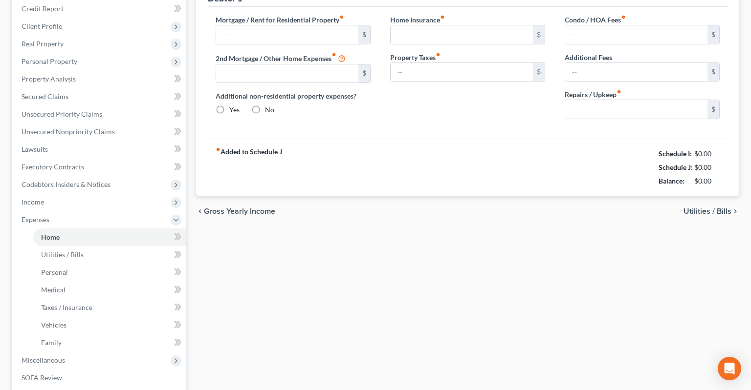
type input "0.00"
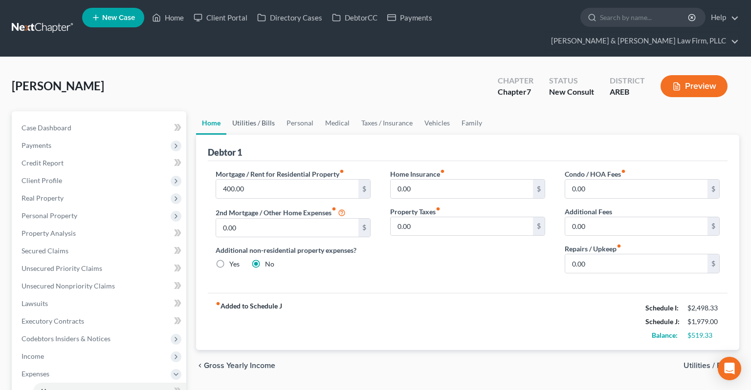
click at [251, 111] on link "Utilities / Bills" at bounding box center [253, 122] width 54 height 23
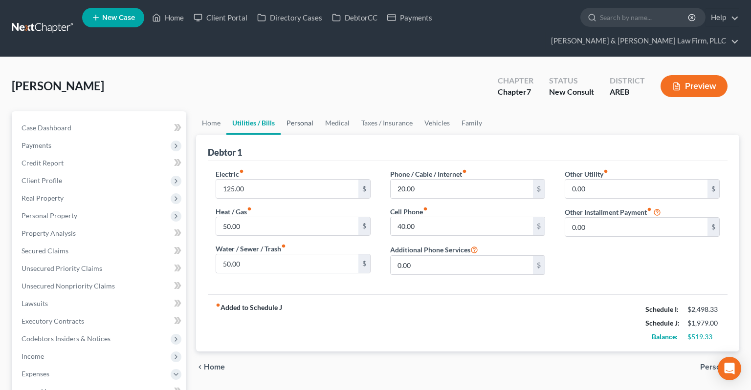
click at [304, 111] on link "Personal" at bounding box center [299, 122] width 39 height 23
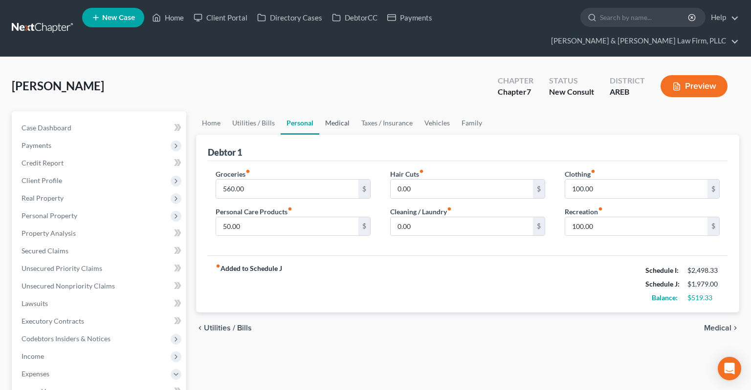
click at [327, 111] on link "Medical" at bounding box center [337, 122] width 36 height 23
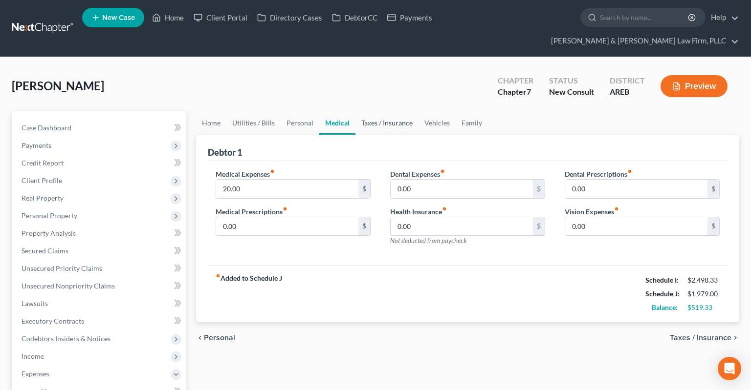
click at [363, 111] on link "Taxes / Insurance" at bounding box center [386, 122] width 63 height 23
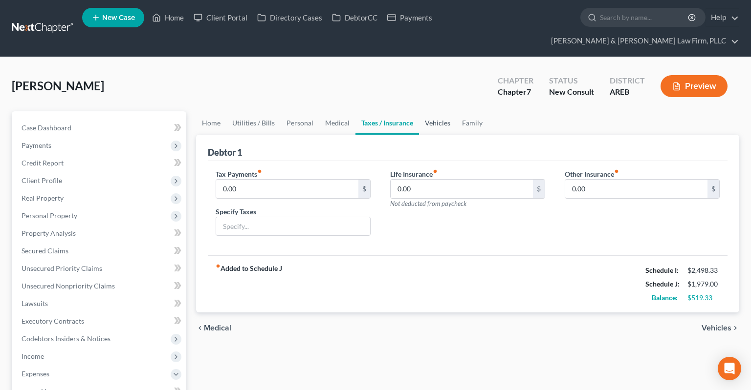
click at [441, 111] on link "Vehicles" at bounding box center [437, 122] width 37 height 23
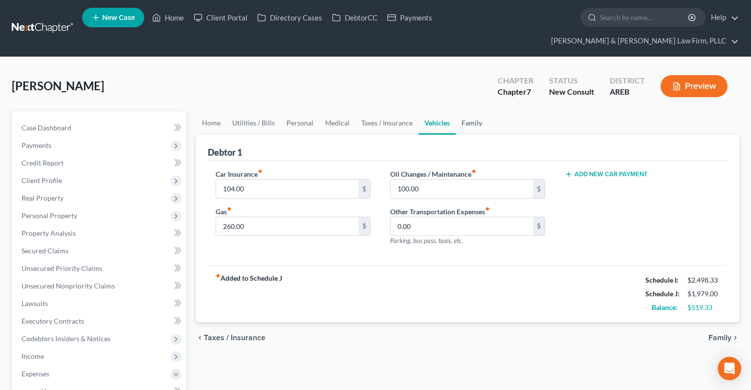
click at [468, 111] on link "Family" at bounding box center [471, 122] width 32 height 23
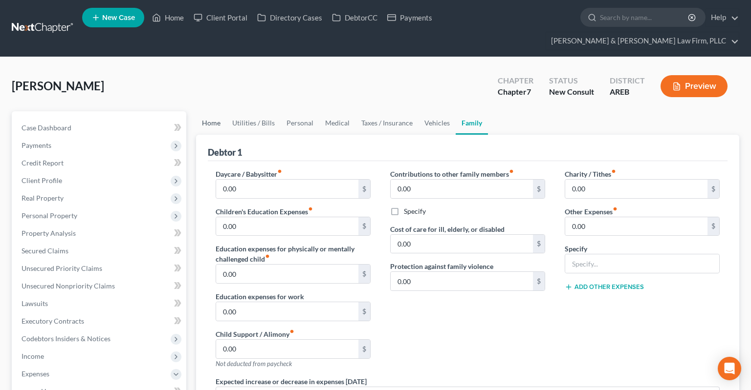
click at [224, 111] on link "Home" at bounding box center [211, 122] width 30 height 23
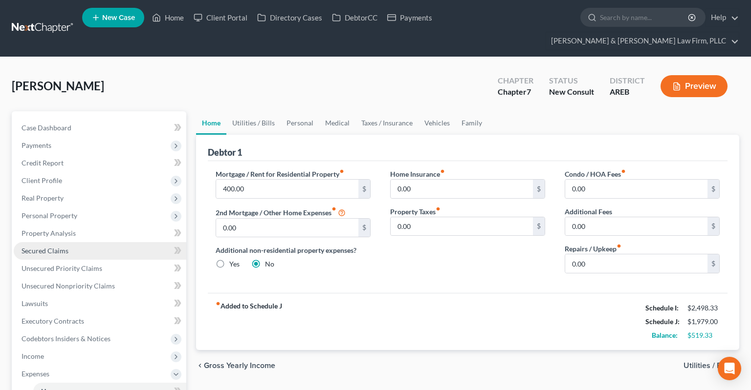
click at [122, 242] on link "Secured Claims" at bounding box center [100, 251] width 172 height 18
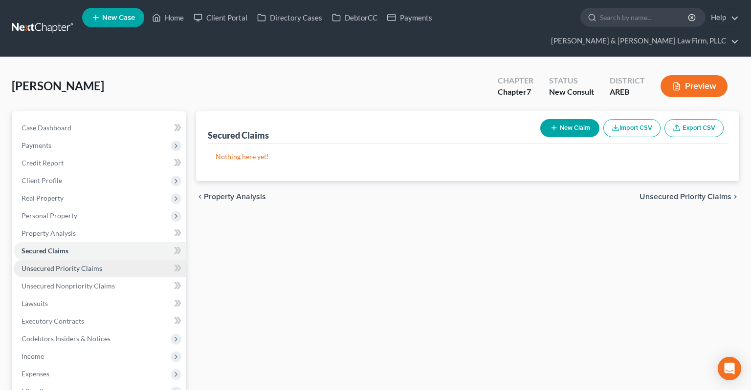
click at [102, 260] on link "Unsecured Priority Claims" at bounding box center [100, 269] width 172 height 18
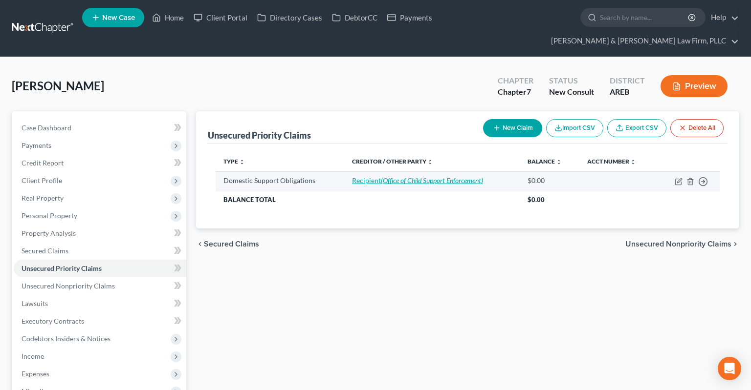
click at [404, 176] on icon "(Office of Child Support Enforcement)" at bounding box center [432, 180] width 102 height 8
select select "0"
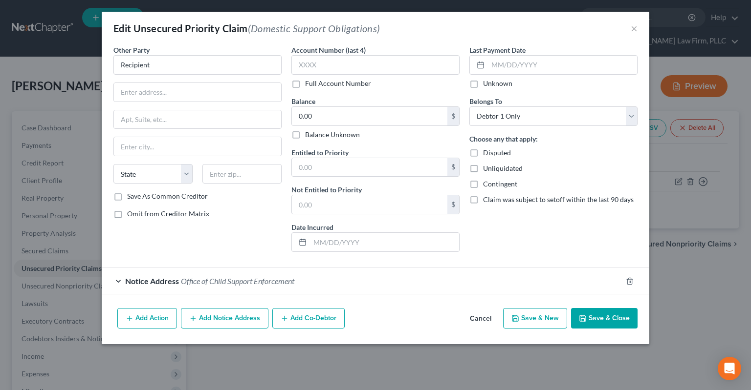
click at [486, 318] on button "Cancel" at bounding box center [480, 319] width 37 height 20
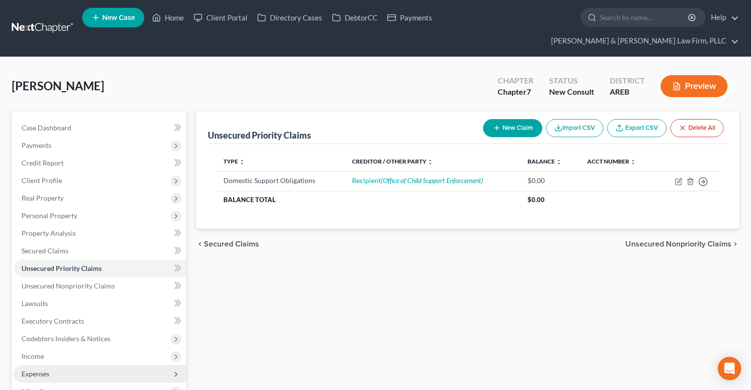
scroll to position [163, 0]
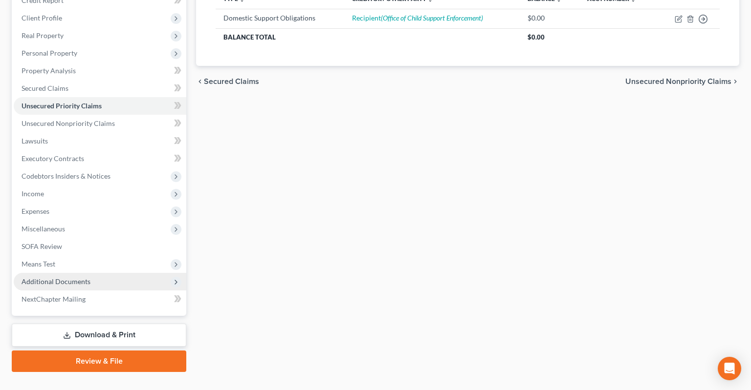
click at [80, 278] on span "Additional Documents" at bounding box center [55, 282] width 69 height 8
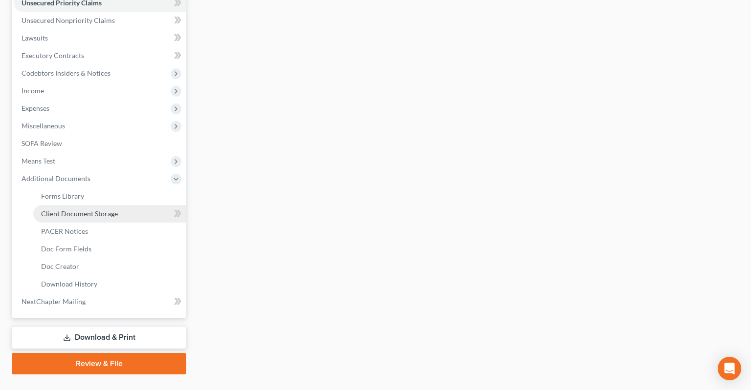
click at [97, 210] on span "Client Document Storage" at bounding box center [79, 214] width 77 height 8
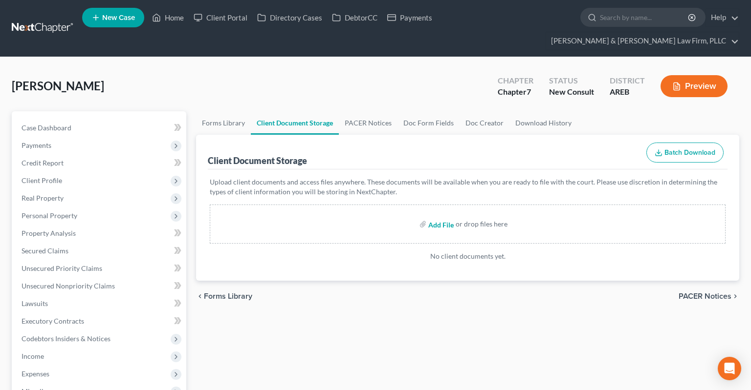
click at [438, 215] on input "file" at bounding box center [439, 224] width 23 height 18
type input "C:\fakepath\Consult sheet.docx"
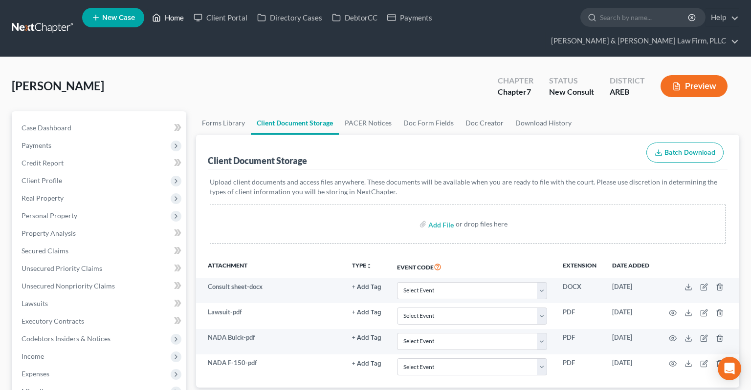
click at [177, 16] on link "Home" at bounding box center [168, 18] width 42 height 18
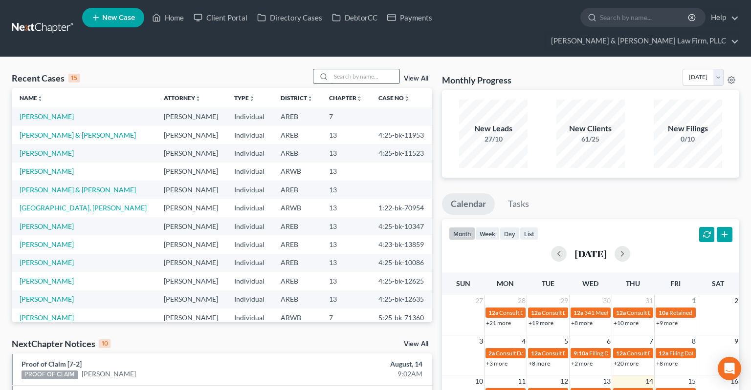
click at [335, 69] on input "search" at bounding box center [365, 76] width 68 height 14
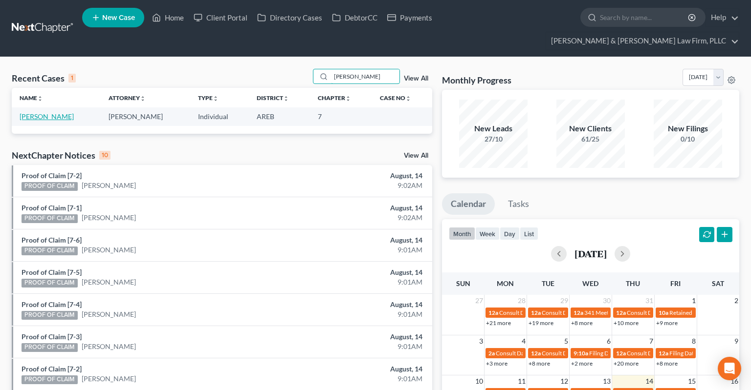
type input "lumpkin"
click at [74, 112] on link "Lumpkin, Stephanie" at bounding box center [47, 116] width 54 height 8
select select "6"
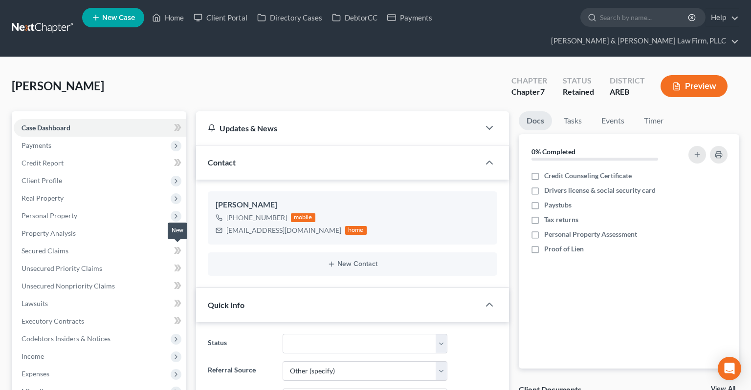
scroll to position [154, 0]
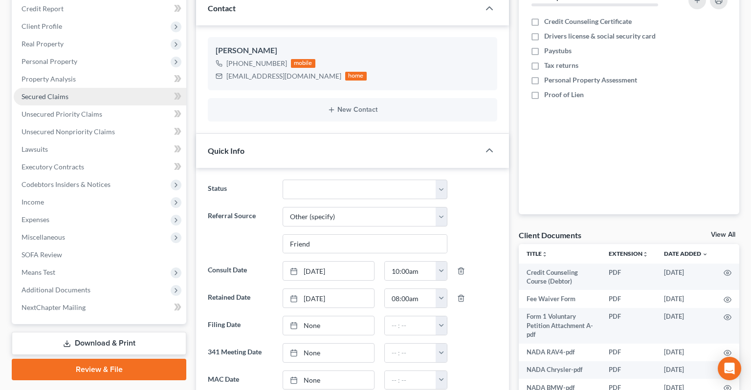
click at [110, 88] on link "Secured Claims" at bounding box center [100, 97] width 172 height 18
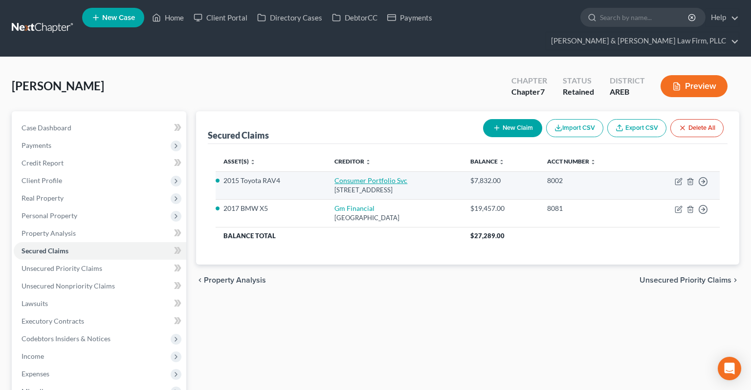
click at [357, 176] on link "Consumer Portfolio Svc" at bounding box center [370, 180] width 73 height 8
select select "4"
select select "5"
select select "0"
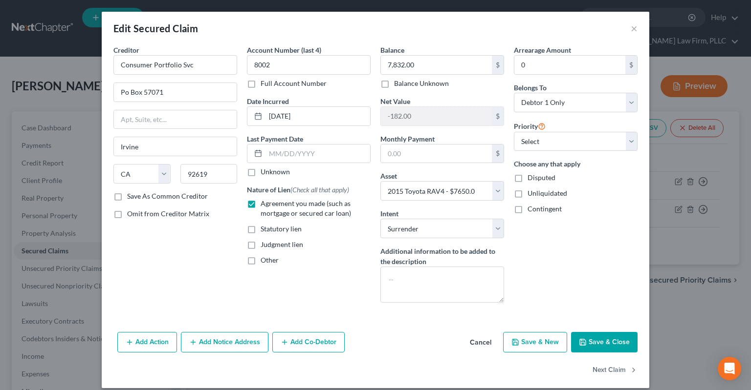
click at [492, 343] on button "Cancel" at bounding box center [480, 343] width 37 height 20
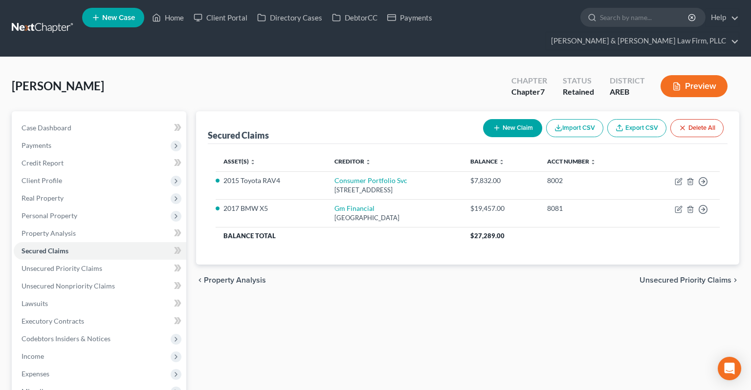
click at [347, 73] on div "Lumpkin, Stephanie Upgraded Chapter Chapter 7 Status Retained District AREB Pre…" at bounding box center [375, 90] width 727 height 43
click at [349, 85] on div "Lumpkin, Stephanie Upgraded Chapter Chapter 7 Status Retained District AREB Pre…" at bounding box center [375, 90] width 727 height 43
click at [364, 75] on div "Lumpkin, Stephanie Upgraded Chapter Chapter 7 Status Retained District AREB Pre…" at bounding box center [375, 90] width 727 height 43
click at [354, 302] on div "Secured Claims New Claim Import CSV Export CSV Delete All Asset(s) expand_more …" at bounding box center [467, 323] width 553 height 424
click at [379, 286] on div "Secured Claims New Claim Import CSV Export CSV Delete All Asset(s) expand_more …" at bounding box center [467, 323] width 553 height 424
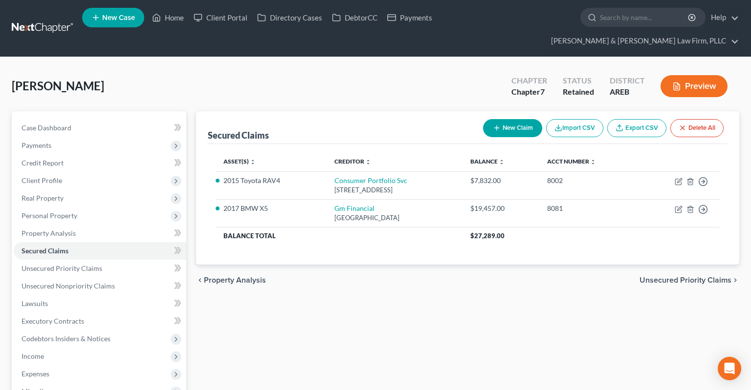
click at [365, 267] on div "chevron_left Property Analysis Unsecured Priority Claims chevron_right" at bounding box center [467, 280] width 543 height 31
click at [372, 268] on div "chevron_left Property Analysis Unsecured Priority Claims chevron_right" at bounding box center [467, 280] width 543 height 31
click at [102, 119] on link "Case Dashboard" at bounding box center [100, 128] width 172 height 18
select select "6"
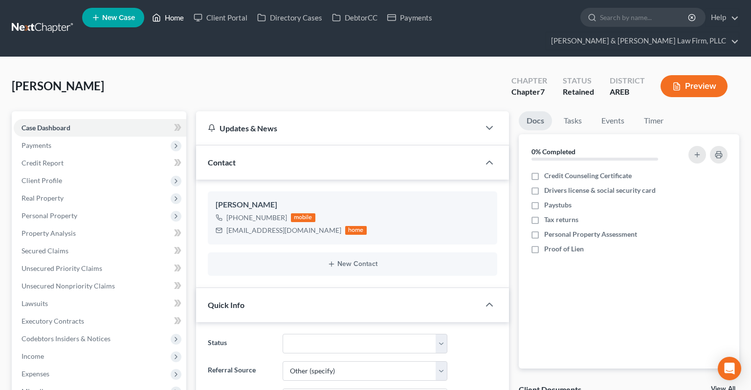
click at [171, 22] on link "Home" at bounding box center [168, 18] width 42 height 18
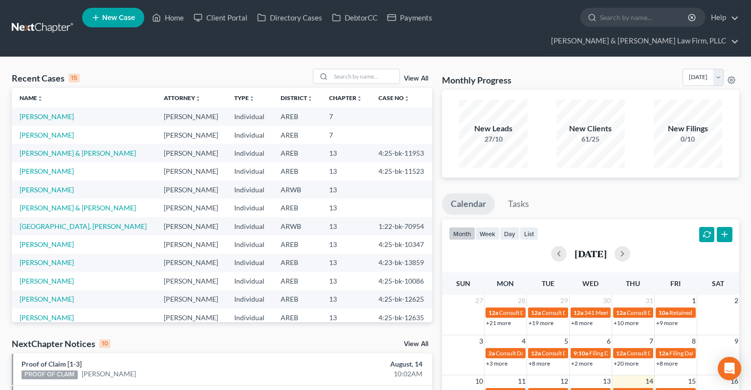
click at [421, 341] on link "View All" at bounding box center [416, 344] width 24 height 7
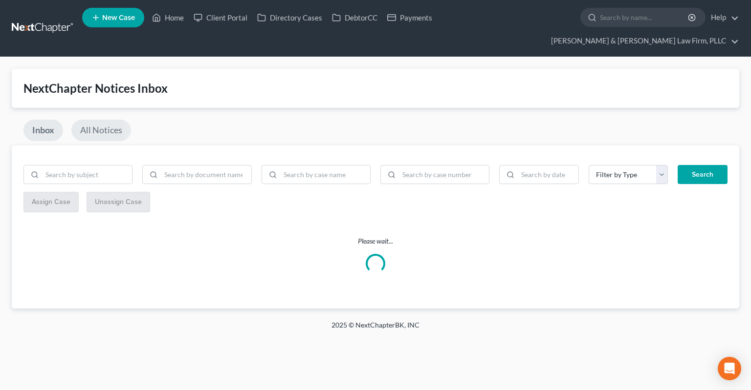
click at [101, 120] on link "All Notices" at bounding box center [101, 130] width 60 height 21
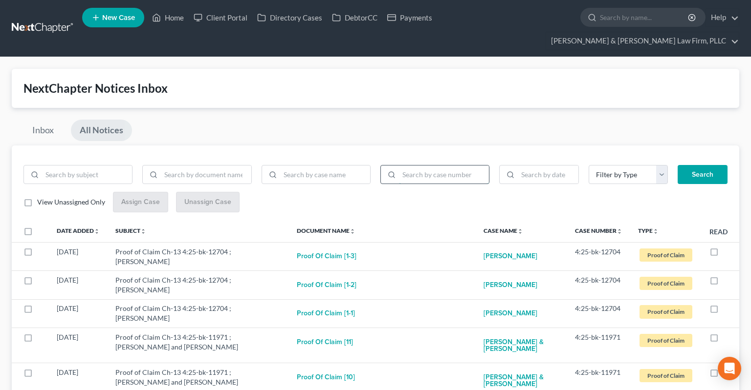
click at [413, 166] on input "search" at bounding box center [444, 175] width 90 height 19
paste input "4:25-bk-10405"
type input "4:25-bk-10405"
click at [701, 165] on button "Search" at bounding box center [702, 175] width 50 height 20
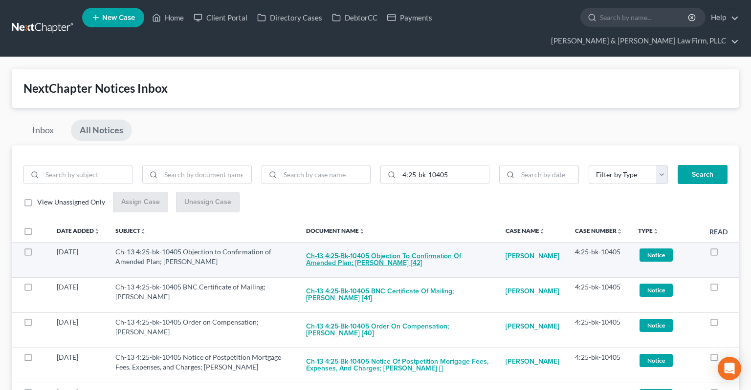
click at [431, 247] on button "Ch-13 4:25-bk-10405 Objection to Confirmation of Amended Plan; Kalilah Baines […" at bounding box center [398, 260] width 184 height 26
checkbox input "true"
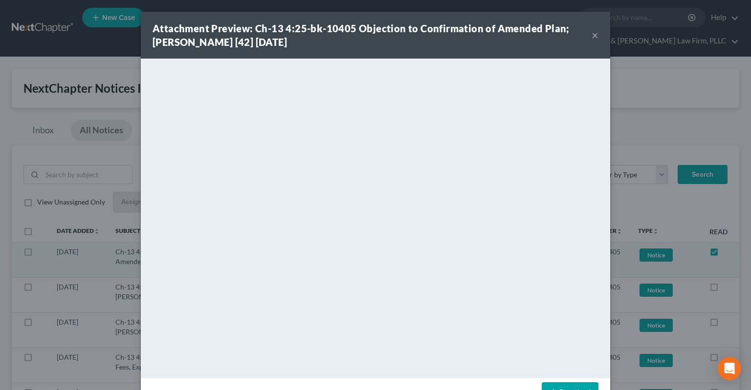
click at [592, 40] on button "×" at bounding box center [594, 35] width 7 height 12
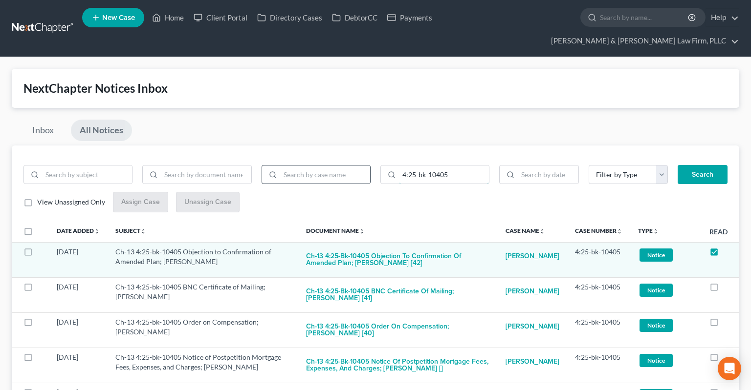
click at [399, 166] on input "4:25-bk-10405" at bounding box center [444, 175] width 90 height 19
click at [185, 20] on link "Home" at bounding box center [168, 18] width 42 height 18
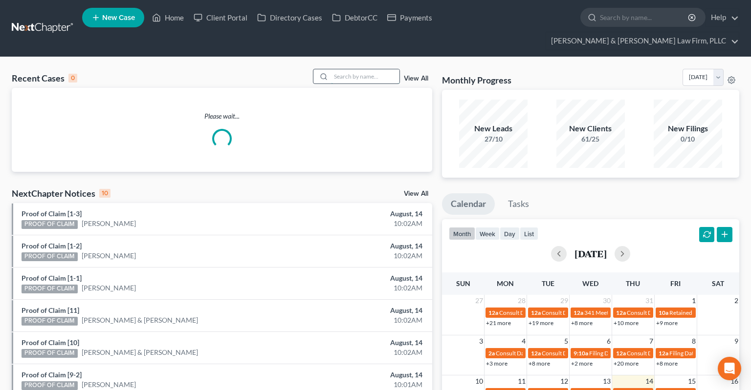
click at [347, 69] on input "search" at bounding box center [365, 76] width 68 height 14
paste input "4:25-bk-10405"
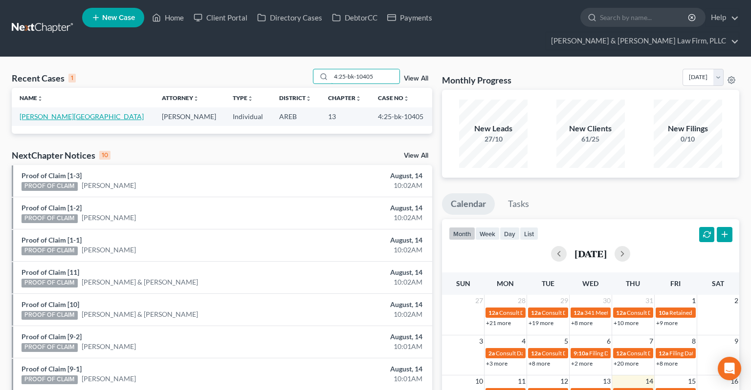
type input "4:25-bk-10405"
click at [60, 112] on link "Baines, Kalilah" at bounding box center [82, 116] width 124 height 8
select select "4"
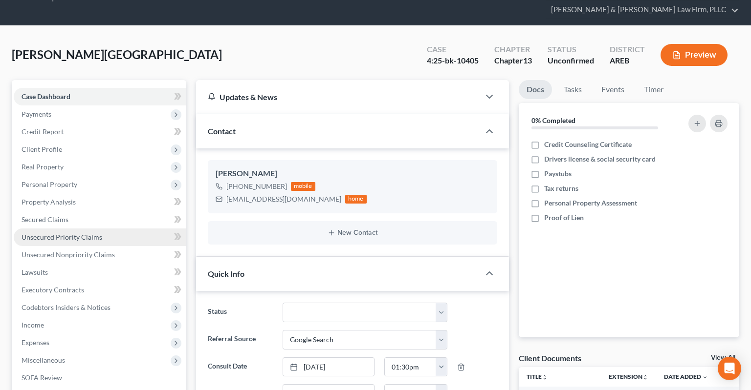
scroll to position [51, 0]
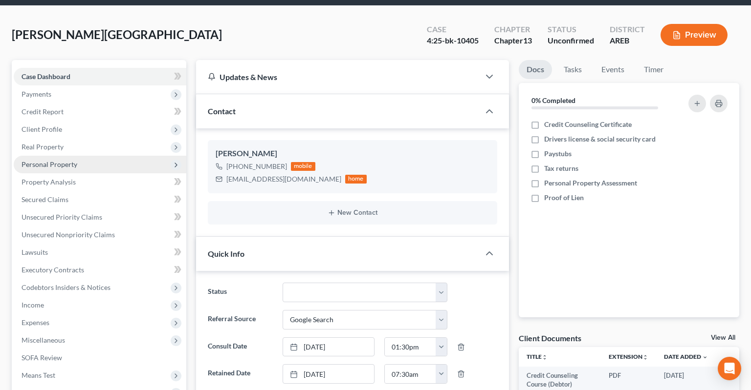
click at [108, 156] on span "Personal Property" at bounding box center [100, 165] width 172 height 18
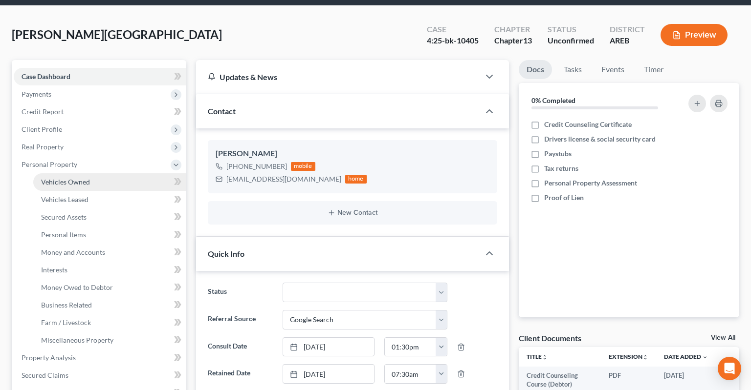
drag, startPoint x: 108, startPoint y: 166, endPoint x: 323, endPoint y: 213, distance: 220.0
click at [108, 173] on link "Vehicles Owned" at bounding box center [109, 182] width 153 height 18
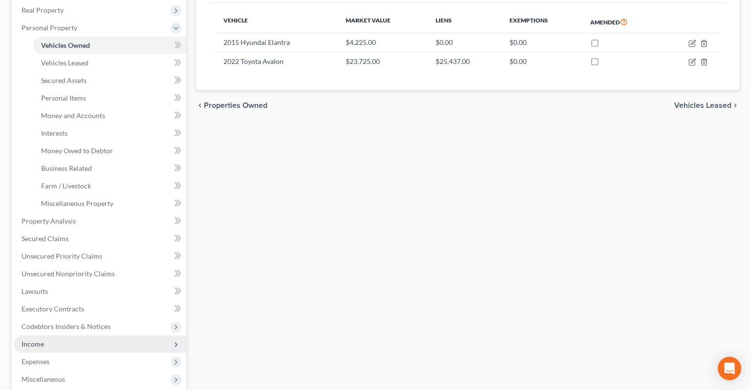
scroll to position [258, 0]
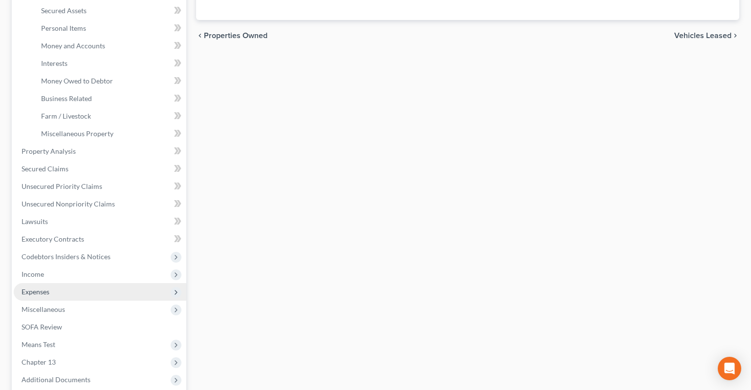
click at [81, 283] on span "Expenses" at bounding box center [100, 292] width 172 height 18
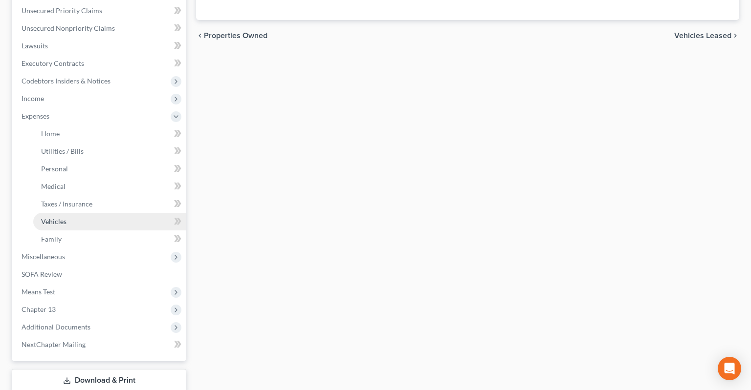
click at [93, 213] on link "Vehicles" at bounding box center [109, 222] width 153 height 18
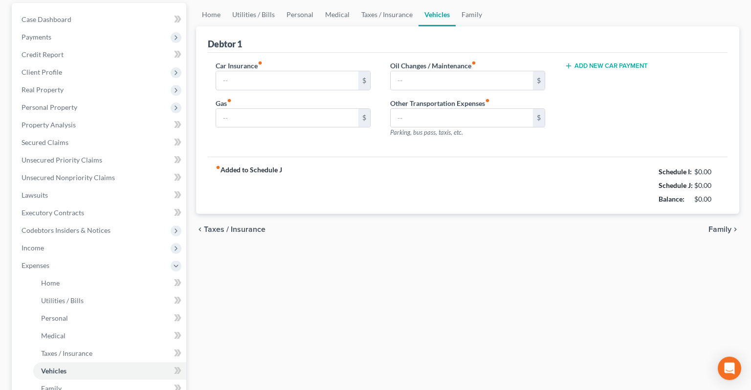
type input "843.18"
type input "225.00"
type input "100.00"
type input "0.00"
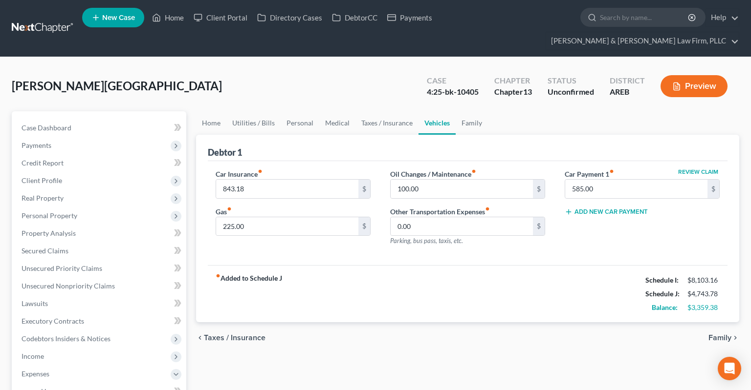
click at [23, 79] on span "Baines, Kalilah" at bounding box center [117, 86] width 210 height 14
drag, startPoint x: 23, startPoint y: 71, endPoint x: 79, endPoint y: 68, distance: 55.8
click at [79, 79] on span "Baines, Kalilah" at bounding box center [117, 86] width 210 height 14
copy span "Baines, Kalilah"
drag, startPoint x: 441, startPoint y: 79, endPoint x: 433, endPoint y: 75, distance: 9.0
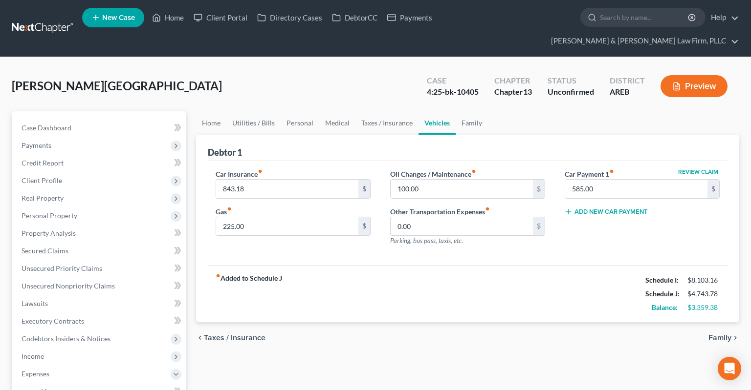
click at [440, 86] on div "4:25-bk-10405" at bounding box center [453, 91] width 52 height 11
drag, startPoint x: 428, startPoint y: 75, endPoint x: 476, endPoint y: 76, distance: 48.9
click at [476, 86] on div "4:25-bk-10405" at bounding box center [453, 91] width 52 height 11
click at [474, 86] on div "4:25-bk-10405" at bounding box center [453, 91] width 52 height 11
drag, startPoint x: 426, startPoint y: 76, endPoint x: 478, endPoint y: 74, distance: 52.3
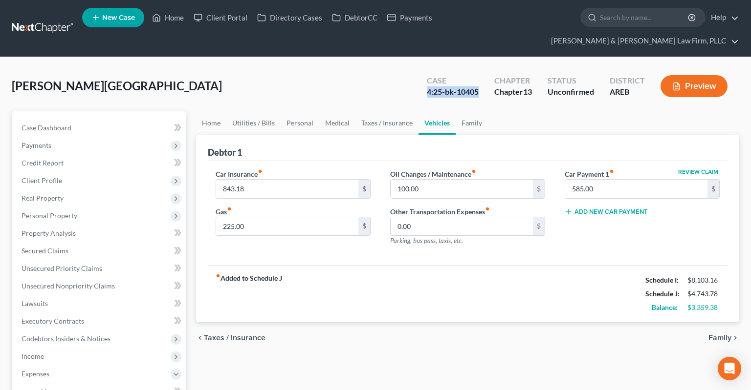
click at [478, 74] on div "Case 4:25-bk-10405" at bounding box center [452, 87] width 67 height 29
copy div "4:25-bk-10405"
click at [40, 79] on span "Baines, Kalilah" at bounding box center [117, 86] width 210 height 14
drag, startPoint x: 40, startPoint y: 71, endPoint x: 83, endPoint y: 69, distance: 42.5
click at [89, 69] on div "Baines, Kalilah Upgraded Case 4:25-bk-10405 Chapter Chapter 13 Status Unconfirm…" at bounding box center [375, 90] width 727 height 43
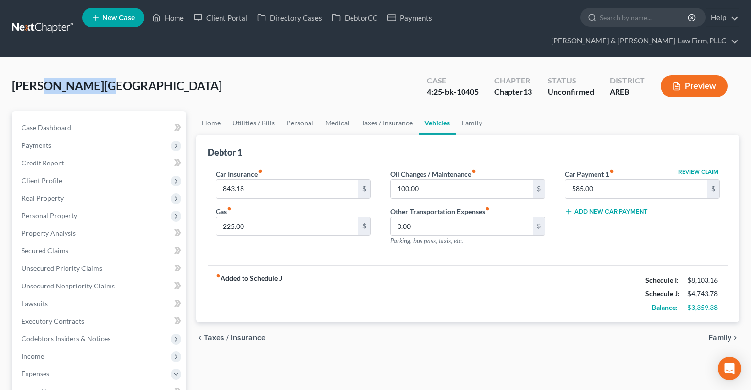
click at [80, 79] on span "Baines, Kalilah" at bounding box center [117, 86] width 210 height 14
click at [28, 79] on span "Baines, Kalilah" at bounding box center [117, 86] width 210 height 14
drag, startPoint x: 28, startPoint y: 69, endPoint x: 69, endPoint y: 69, distance: 41.0
click at [69, 79] on span "Baines, Kalilah" at bounding box center [117, 86] width 210 height 14
copy span "Baines, Kalilah"
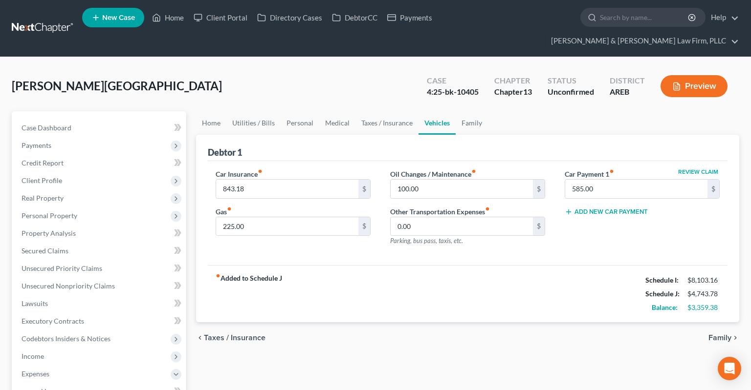
click at [447, 83] on div "Case 4:25-bk-10405 Chapter Chapter 13 Status Unconfirmed District AREB Preview" at bounding box center [577, 86] width 324 height 35
drag, startPoint x: 424, startPoint y: 77, endPoint x: 478, endPoint y: 76, distance: 53.8
click at [478, 76] on div "Case 4:25-bk-10405" at bounding box center [452, 87] width 67 height 29
copy div "4:25-bk-10405"
click at [178, 21] on link "Home" at bounding box center [168, 18] width 42 height 18
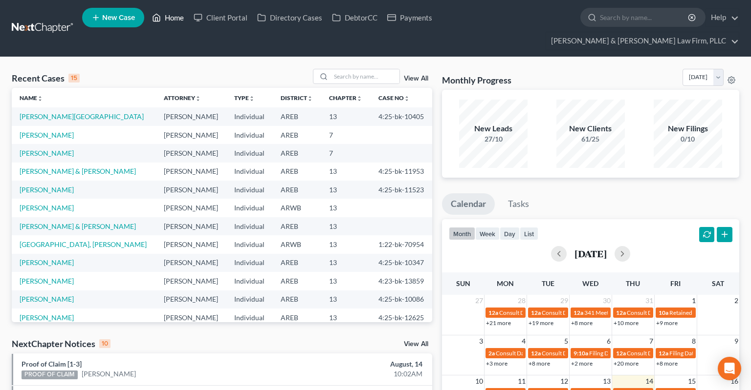
click at [166, 16] on link "Home" at bounding box center [168, 18] width 42 height 18
click at [128, 20] on span "New Case" at bounding box center [118, 17] width 33 height 7
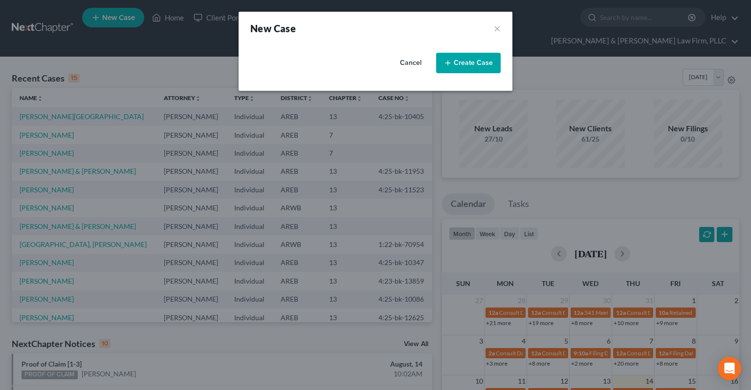
select select "5"
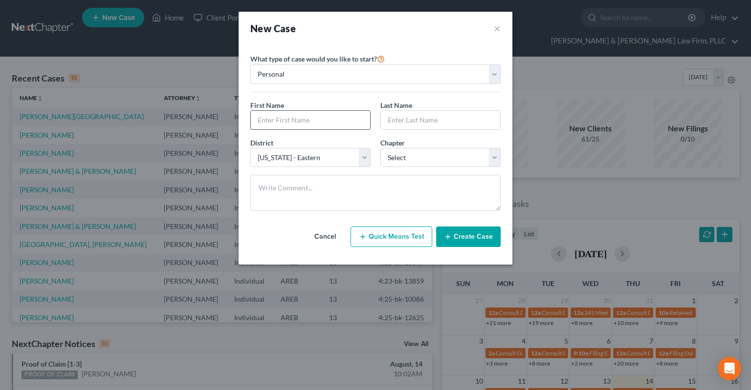
click at [296, 119] on input "text" at bounding box center [310, 120] width 119 height 19
type input "Tiffany"
type input "Bronson"
select select "0"
click option "7" at bounding box center [0, 0] width 0 height 0
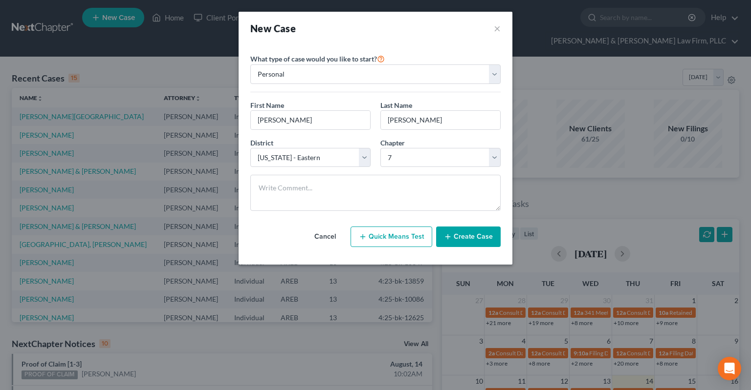
drag, startPoint x: 470, startPoint y: 241, endPoint x: 470, endPoint y: 234, distance: 7.3
click at [470, 239] on button "Create Case" at bounding box center [468, 237] width 64 height 21
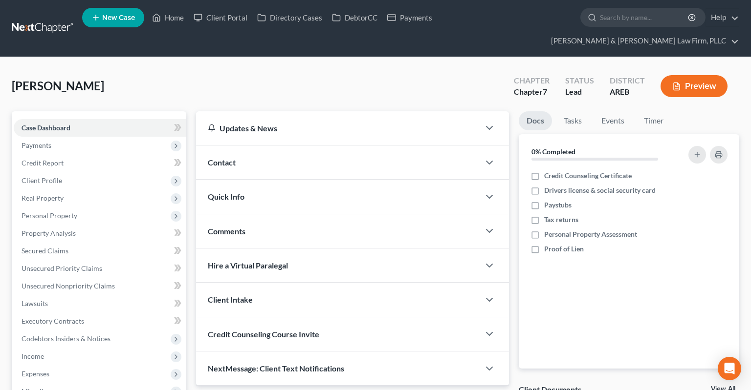
click at [251, 152] on div "Contact" at bounding box center [337, 163] width 283 height 34
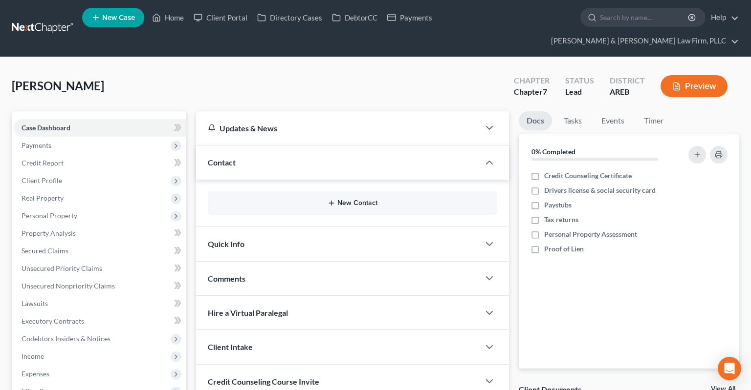
click at [362, 199] on button "New Contact" at bounding box center [352, 203] width 274 height 8
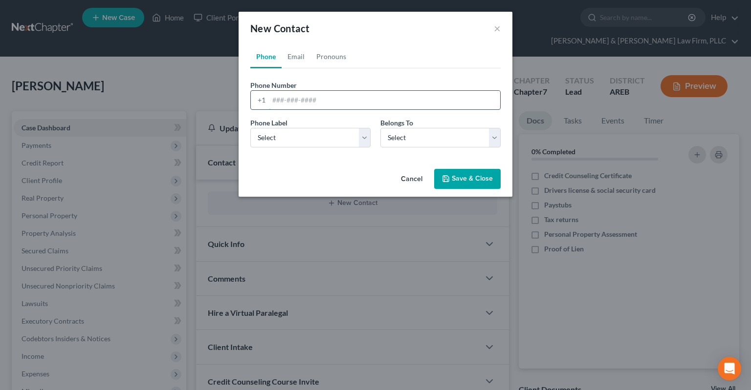
click at [331, 101] on input "tel" at bounding box center [384, 100] width 231 height 19
paste input "(870) 592-7447"
type input "(870) 592-7447"
click at [250, 128] on select "Select Mobile Home Work Other" at bounding box center [310, 138] width 120 height 20
select select "0"
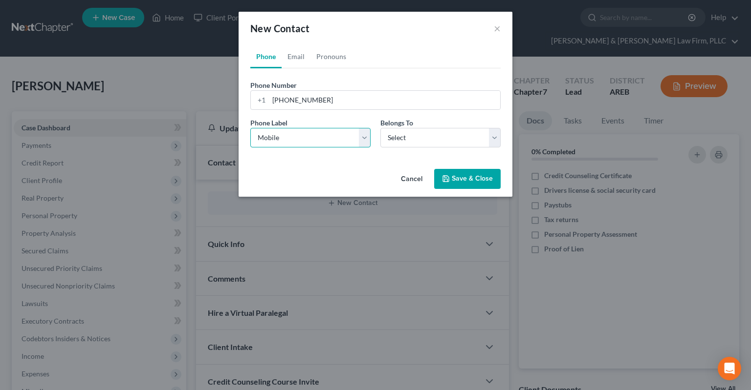
click option "Mobile" at bounding box center [0, 0] width 0 height 0
click at [380, 128] on select "Select Client Other" at bounding box center [440, 138] width 120 height 20
select select "0"
click option "Client" at bounding box center [0, 0] width 0 height 0
select select "0"
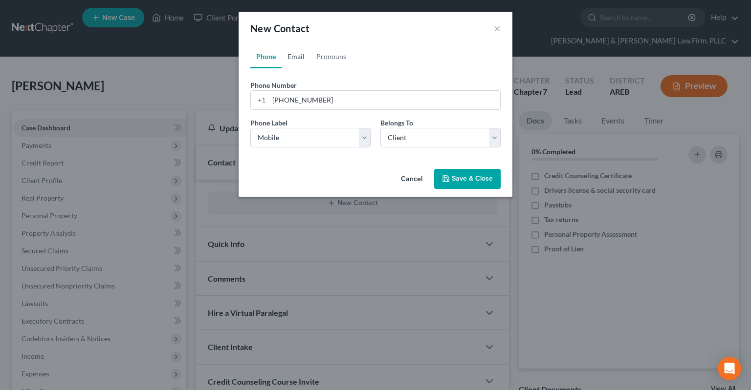
click at [295, 58] on link "Email" at bounding box center [295, 56] width 29 height 23
click at [304, 96] on input "email" at bounding box center [384, 100] width 231 height 19
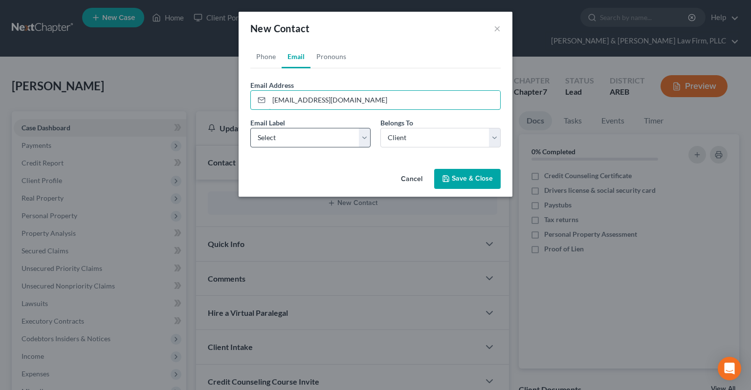
type input "tbrunson12@live.com"
click at [250, 128] on select "Select Home Work Other" at bounding box center [310, 138] width 120 height 20
select select "0"
click option "Home" at bounding box center [0, 0] width 0 height 0
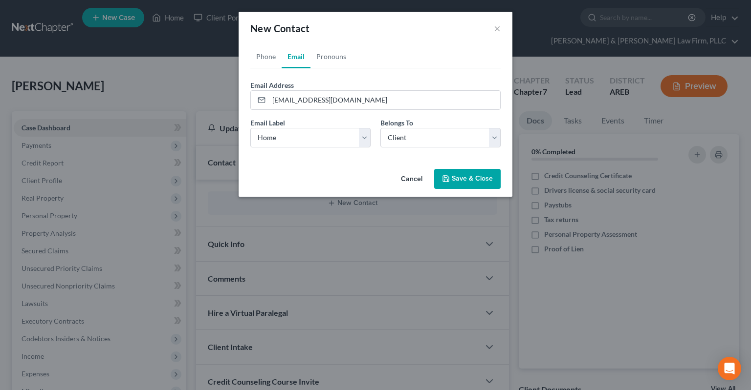
click at [449, 178] on icon "button" at bounding box center [446, 179] width 8 height 8
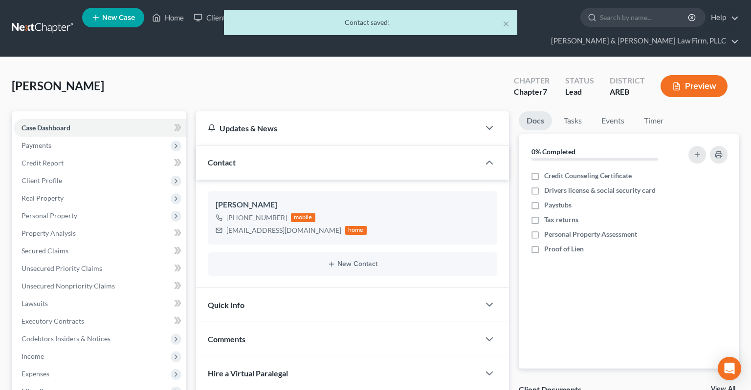
click at [69, 172] on span "Client Profile" at bounding box center [100, 181] width 172 height 18
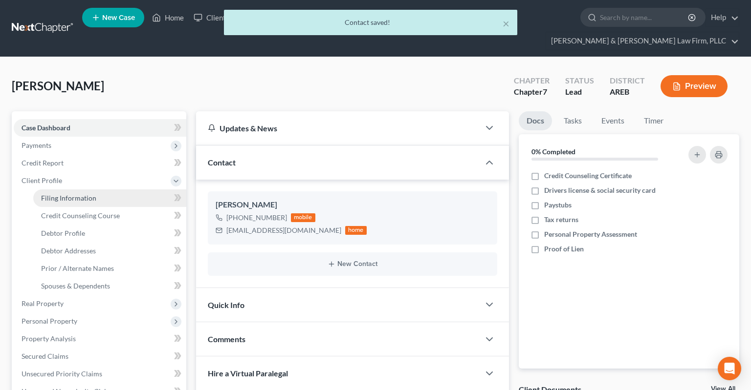
click at [116, 190] on link "Filing Information" at bounding box center [109, 199] width 153 height 18
select select "1"
select select "0"
select select "5"
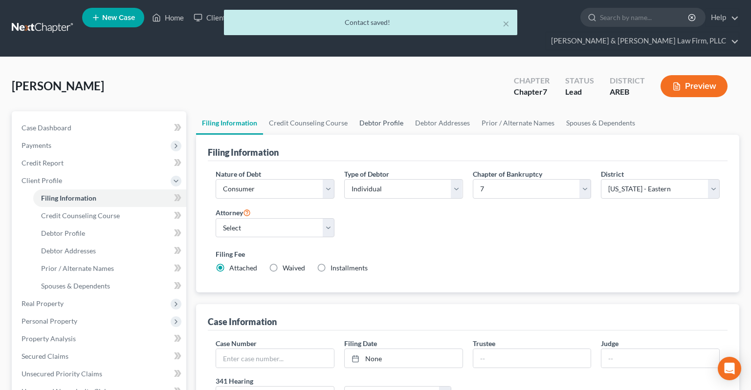
click at [375, 111] on link "Debtor Profile" at bounding box center [381, 122] width 56 height 23
select select "0"
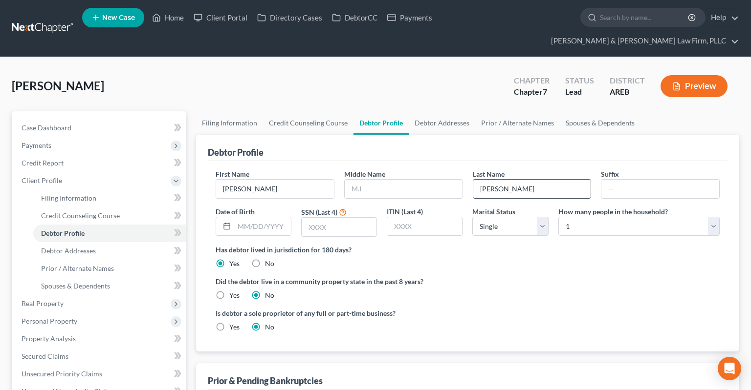
click at [489, 180] on input "Bronson" at bounding box center [532, 189] width 118 height 19
type input "Brunson"
click at [60, 124] on span "Case Dashboard" at bounding box center [46, 128] width 50 height 8
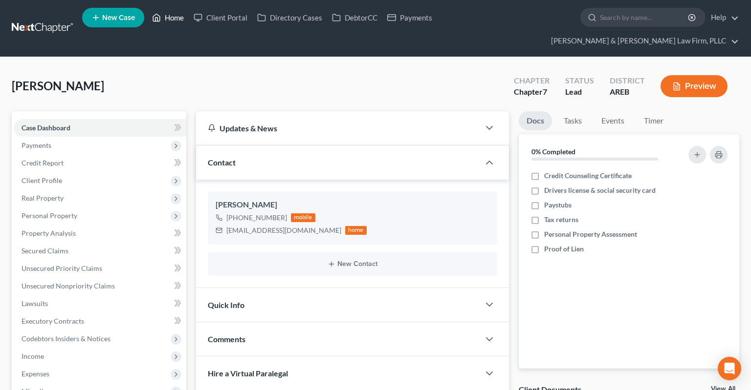
click at [173, 24] on link "Home" at bounding box center [168, 18] width 42 height 18
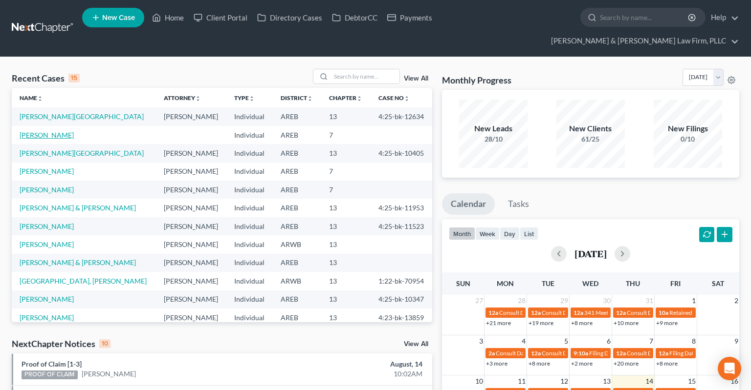
click at [43, 131] on link "Brunson, Tiffany" at bounding box center [47, 135] width 54 height 8
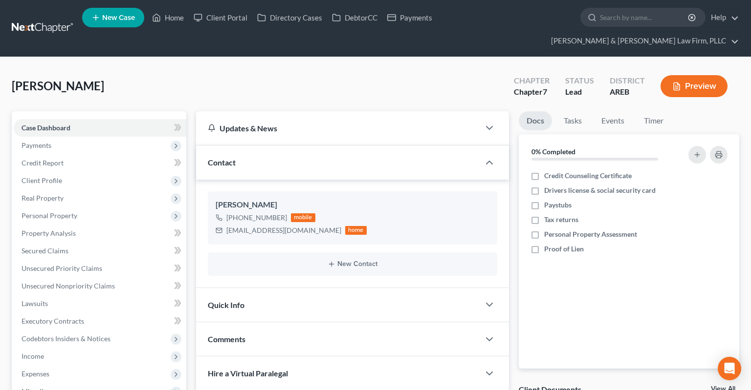
click at [341, 289] on div "Quick Info" at bounding box center [337, 305] width 283 height 34
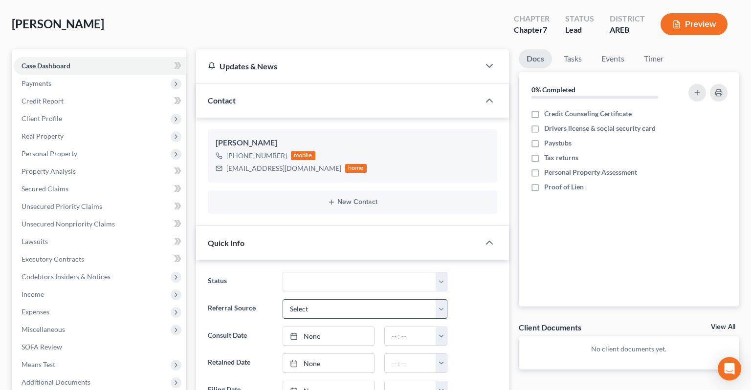
scroll to position [103, 0]
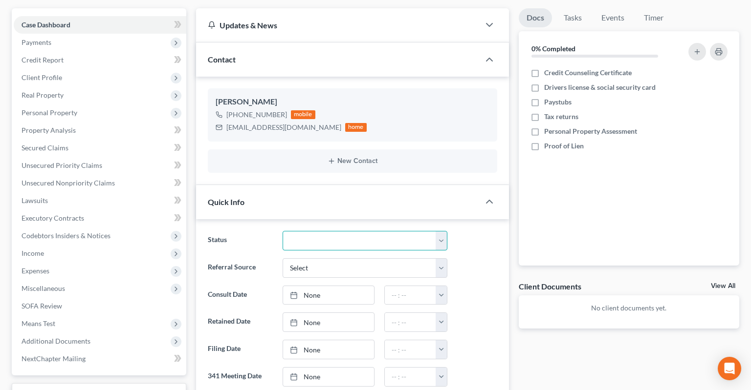
select select "5"
click option "New Consult" at bounding box center [0, 0] width 0 height 0
click at [282, 258] on select "Select Word Of Mouth Previous Clients Direct Mail Website Google Search Modern …" at bounding box center [364, 268] width 165 height 20
click at [461, 258] on div "Referral Source Select Word Of Mouth Previous Clients Direct Mail Website Googl…" at bounding box center [352, 268] width 299 height 20
click at [486, 266] on ng-include "Status Awaiting 341 Chapter 7 - Attended Meeting Confirmed Discharged Dismissed…" at bounding box center [352, 390] width 289 height 319
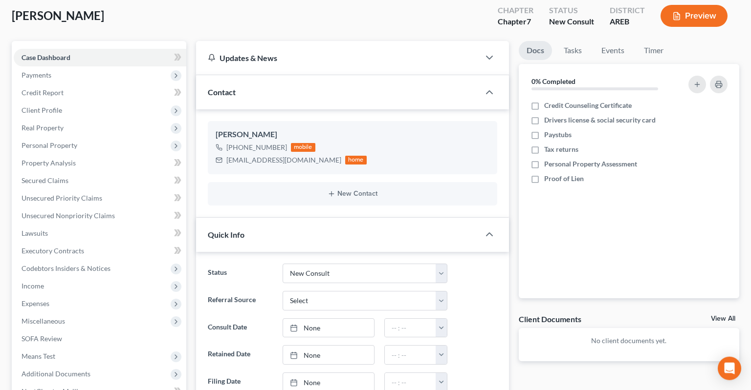
scroll to position [154, 0]
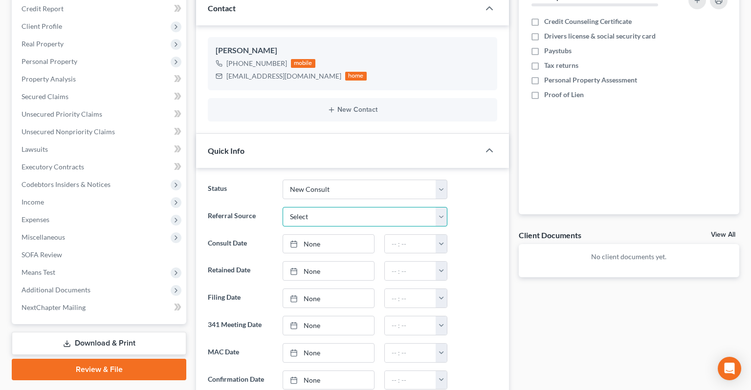
click at [282, 207] on select "Select Word Of Mouth Previous Clients Direct Mail Website Google Search Modern …" at bounding box center [364, 217] width 165 height 20
select select "4"
click option "Google Search" at bounding box center [0, 0] width 0 height 0
click at [490, 238] on ng-include "Status Awaiting 341 Chapter 7 - Attended Meeting Confirmed Discharged Dismissed…" at bounding box center [352, 339] width 289 height 319
click at [343, 235] on link "None" at bounding box center [328, 244] width 91 height 19
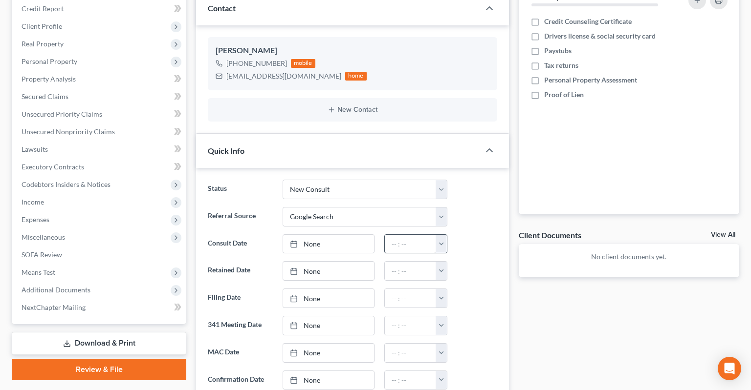
type input "8/14/2025"
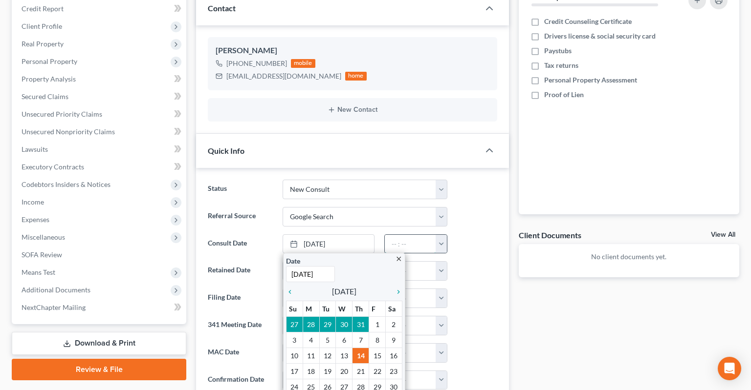
click at [403, 235] on input "text" at bounding box center [410, 244] width 51 height 19
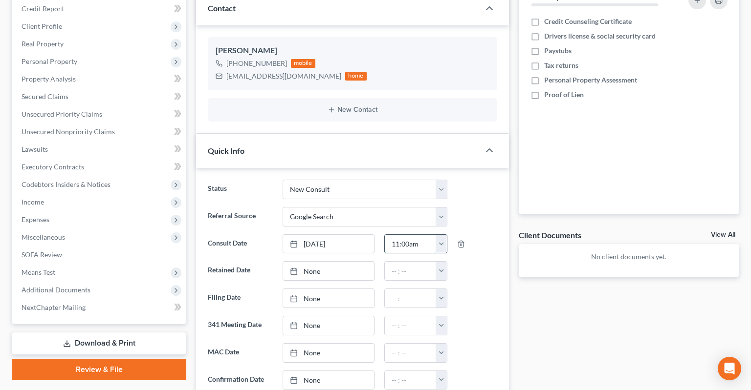
type input "11:00am"
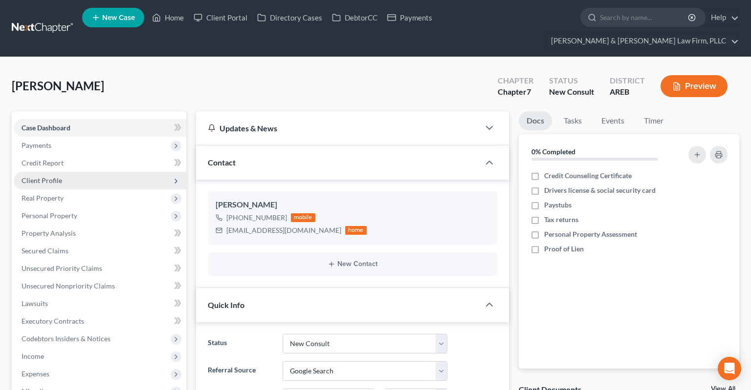
click at [64, 172] on span "Client Profile" at bounding box center [100, 181] width 172 height 18
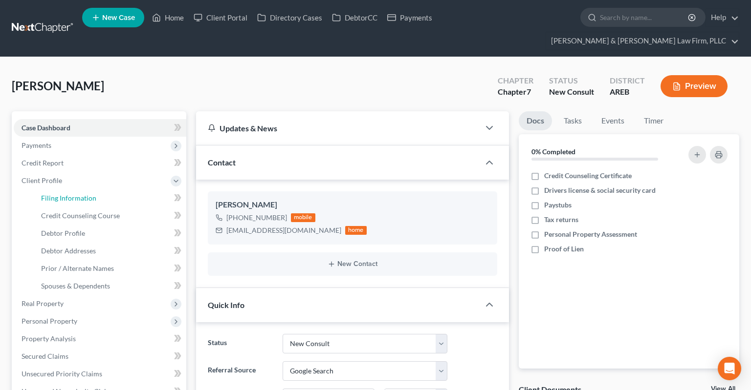
click at [98, 190] on link "Filing Information" at bounding box center [109, 199] width 153 height 18
select select "1"
select select "0"
select select "5"
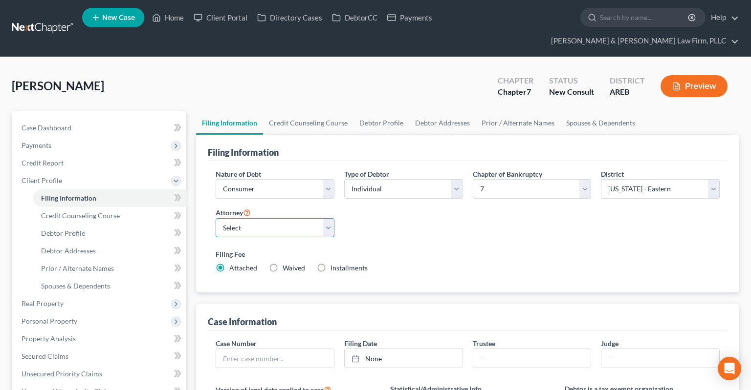
click at [215, 218] on select "Select Samantha Lambert - AREB Samantha Lambert - ARWB Ben D. Perry - AREB Ben …" at bounding box center [274, 228] width 119 height 20
select select "2"
click option "Ben D. Perry - AREB" at bounding box center [0, 0] width 0 height 0
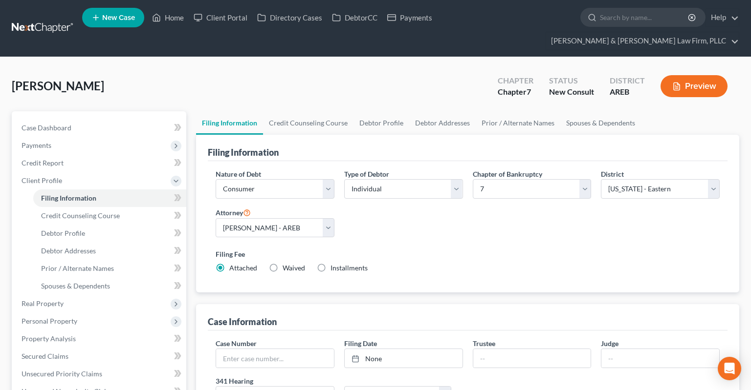
click at [421, 249] on div "Filing Fee Attached Waived Waived Installments Installments" at bounding box center [467, 261] width 504 height 24
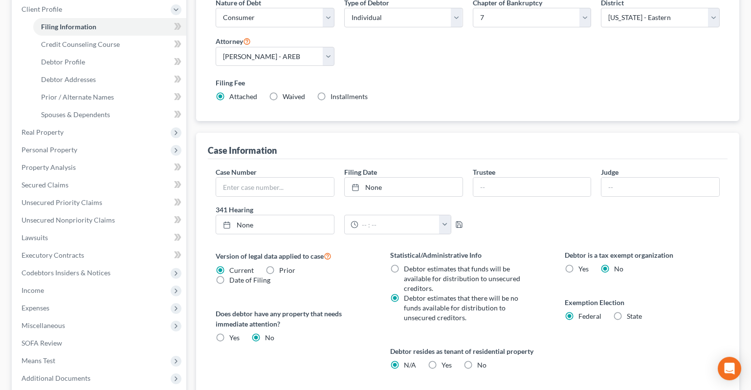
scroll to position [206, 0]
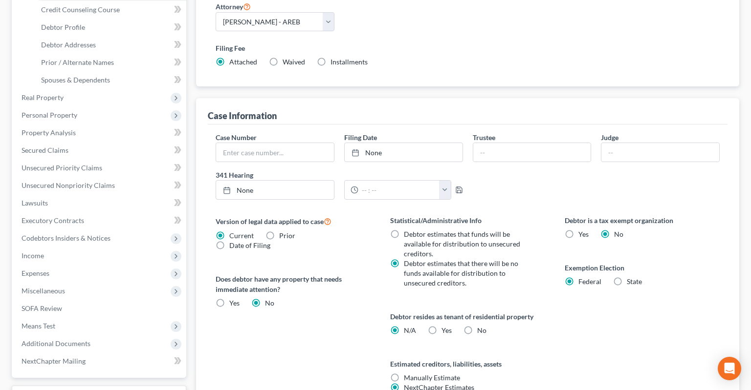
click at [441, 326] on label "Yes Yes" at bounding box center [446, 331] width 10 height 10
click at [445, 326] on input "Yes Yes" at bounding box center [448, 329] width 6 height 6
radio input "true"
radio input "false"
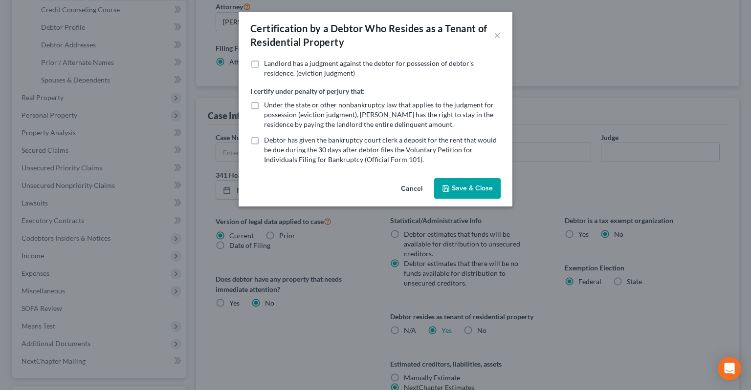
drag, startPoint x: 545, startPoint y: 311, endPoint x: 544, endPoint y: 298, distance: 13.2
click at [545, 309] on div "Certification by a Debtor Who Resides as a Tenant of Residential Property × Lan…" at bounding box center [375, 195] width 751 height 390
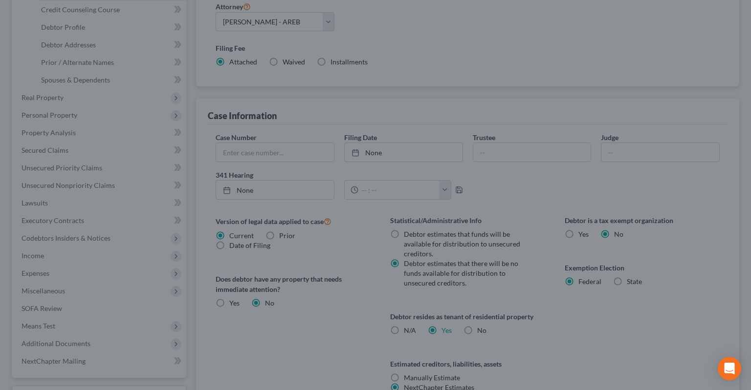
scroll to position [0, 0]
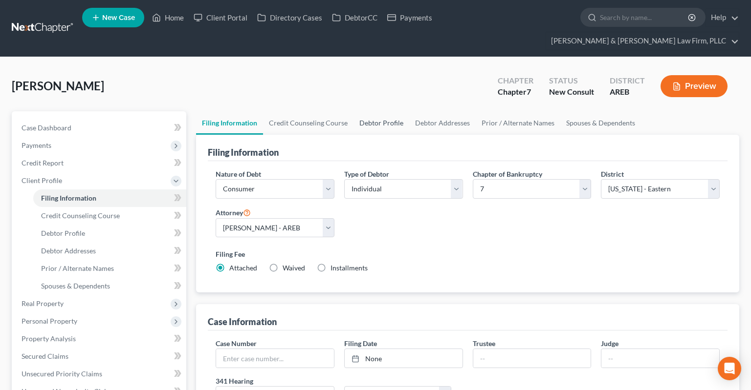
click at [375, 111] on link "Debtor Profile" at bounding box center [381, 122] width 56 height 23
select select "0"
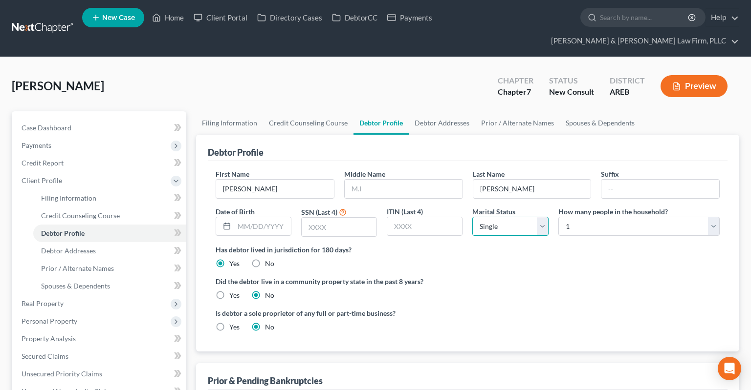
select select "2"
click option "Separated" at bounding box center [0, 0] width 0 height 0
select select "2"
click option "3" at bounding box center [0, 0] width 0 height 0
click at [574, 111] on link "Spouses & Dependents" at bounding box center [599, 122] width 81 height 23
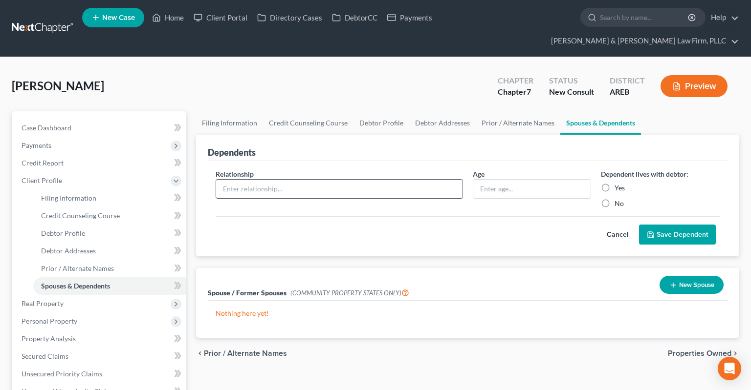
click at [404, 180] on input "text" at bounding box center [339, 189] width 246 height 19
type input "Daughter"
type input "16 yrs"
click at [670, 225] on button "Save Dependent" at bounding box center [677, 235] width 77 height 21
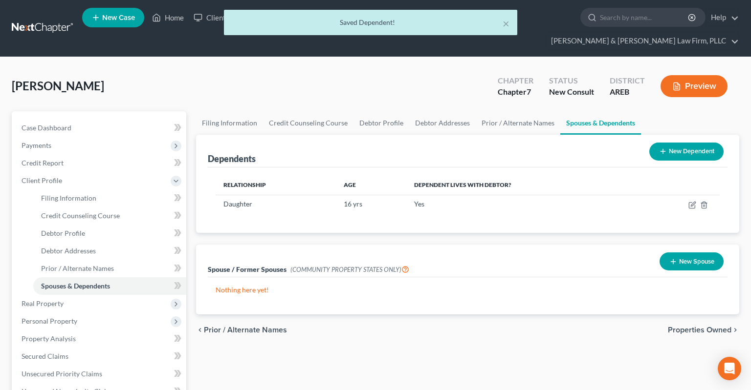
drag, startPoint x: 665, startPoint y: 134, endPoint x: 651, endPoint y: 139, distance: 14.1
click at [665, 148] on icon at bounding box center [663, 152] width 8 height 8
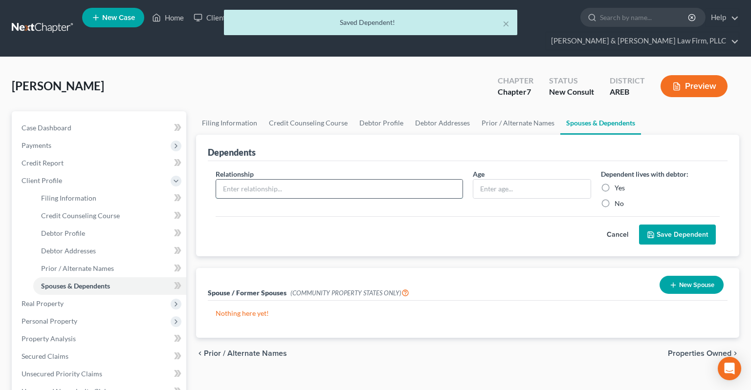
click at [332, 180] on input "text" at bounding box center [339, 189] width 246 height 19
type input "Daughter"
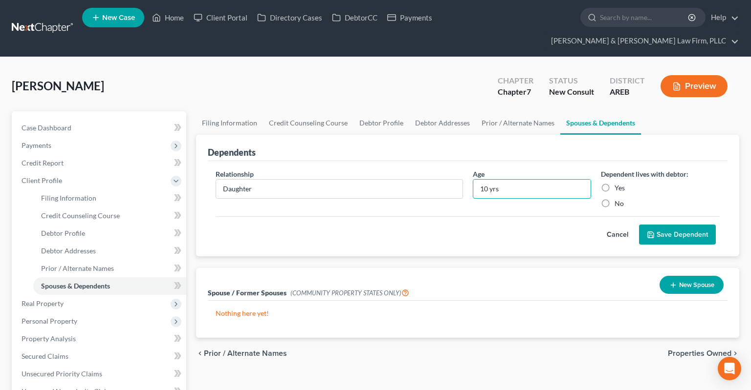
type input "10 yrs"
click at [659, 225] on button "Save Dependent" at bounding box center [677, 235] width 77 height 21
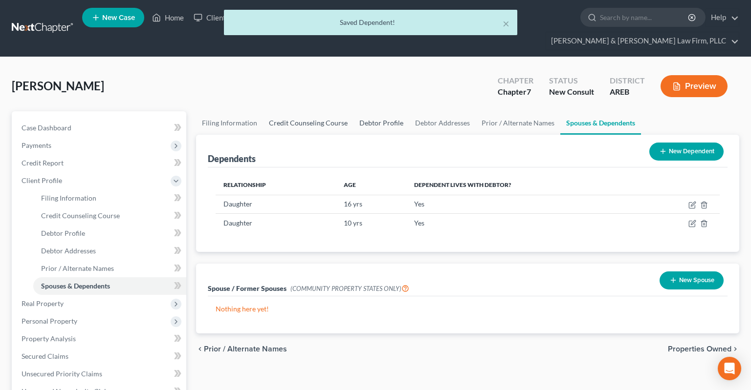
click at [359, 111] on link "Debtor Profile" at bounding box center [381, 122] width 56 height 23
select select "2"
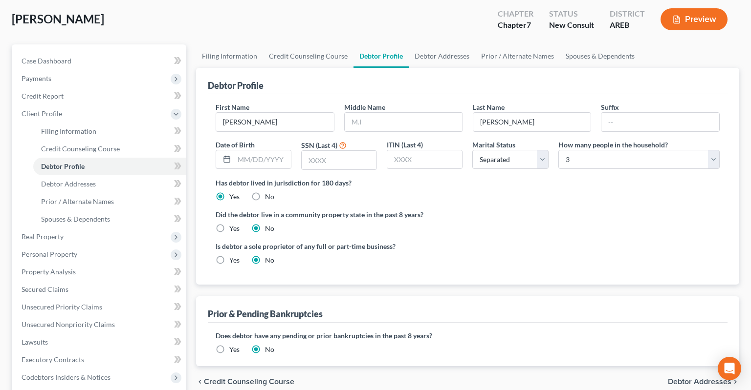
scroll to position [103, 0]
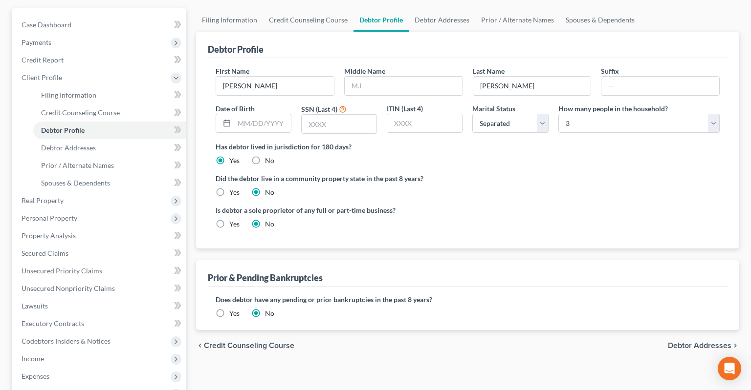
click at [229, 309] on label "Yes" at bounding box center [234, 314] width 10 height 10
click at [233, 309] on input "Yes" at bounding box center [236, 312] width 6 height 6
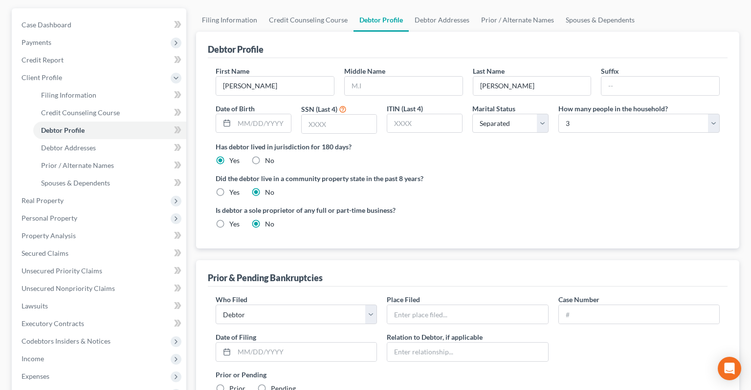
scroll to position [154, 0]
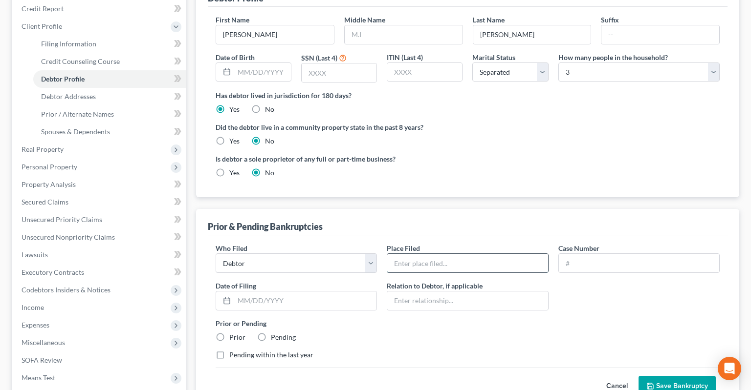
click at [468, 254] on input "text" at bounding box center [467, 263] width 160 height 19
click at [459, 254] on input "text" at bounding box center [467, 263] width 160 height 19
type input "Eastern District of Arkansas (Central Division)"
click at [593, 254] on input "text" at bounding box center [638, 263] width 160 height 19
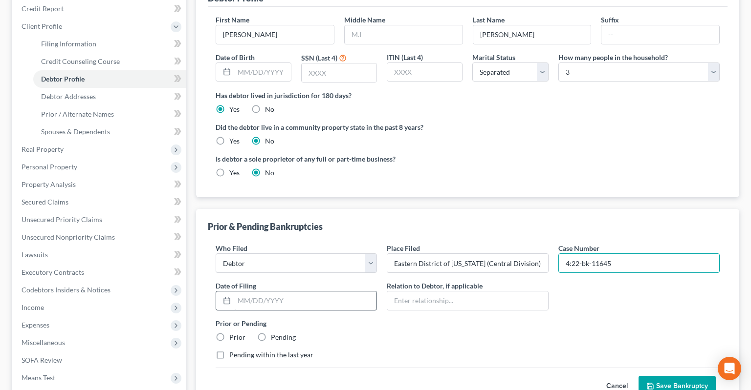
type input "4:22-bk-11645"
click at [342, 292] on input "text" at bounding box center [305, 301] width 142 height 19
type input "06/24/2022"
drag, startPoint x: 224, startPoint y: 316, endPoint x: 246, endPoint y: 322, distance: 22.6
click at [229, 333] on label "Prior" at bounding box center [237, 338] width 16 height 10
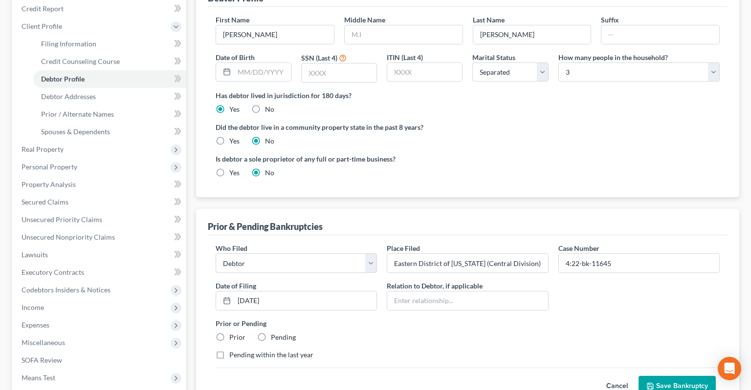
click at [229, 333] on label "Prior" at bounding box center [237, 338] width 16 height 10
click at [233, 333] on input "Prior" at bounding box center [236, 336] width 6 height 6
radio input "true"
click at [653, 376] on button "Save Bankruptcy" at bounding box center [676, 386] width 77 height 21
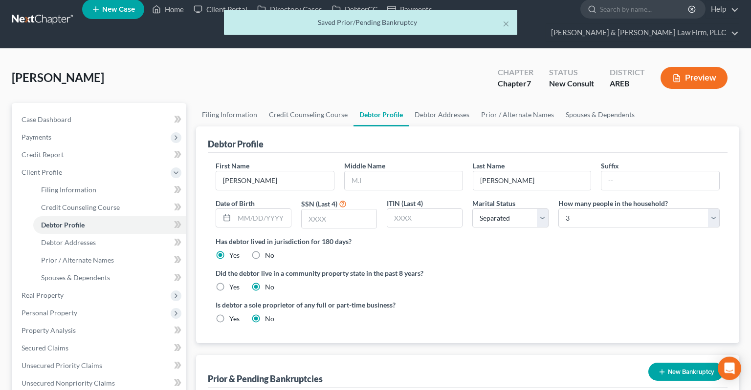
scroll to position [0, 0]
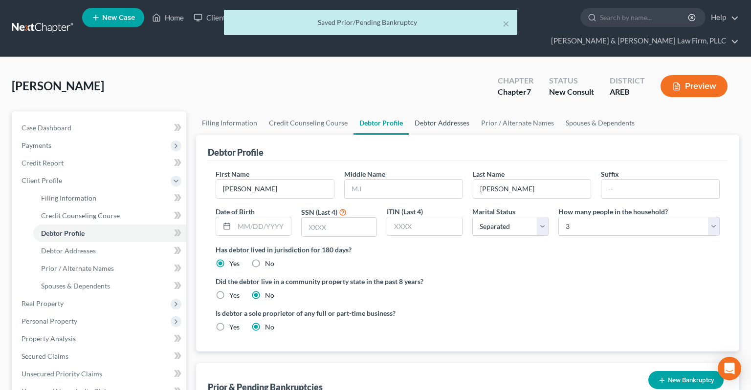
click at [447, 112] on link "Debtor Addresses" at bounding box center [441, 122] width 66 height 23
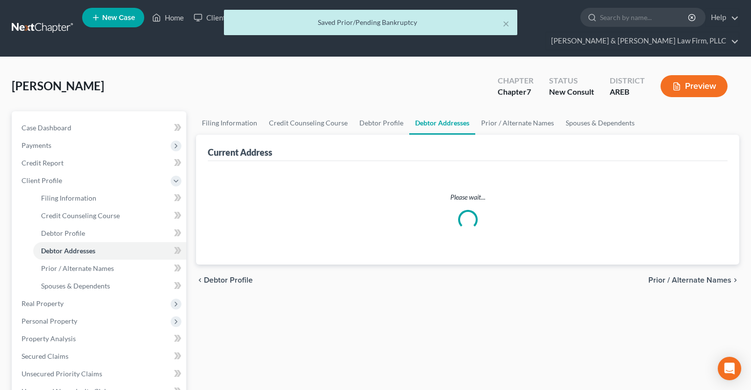
select select "0"
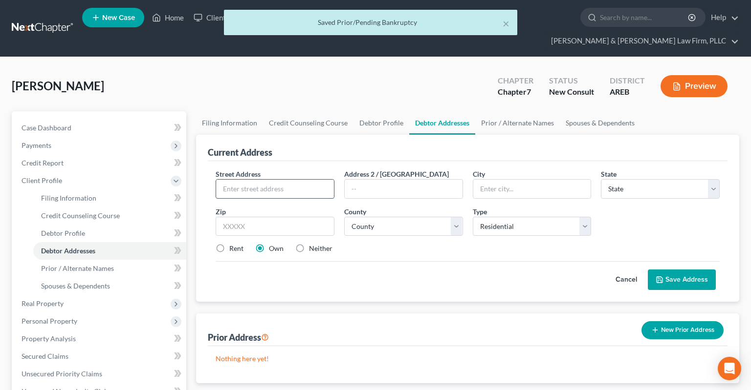
click at [292, 180] on input "text" at bounding box center [275, 189] width 118 height 19
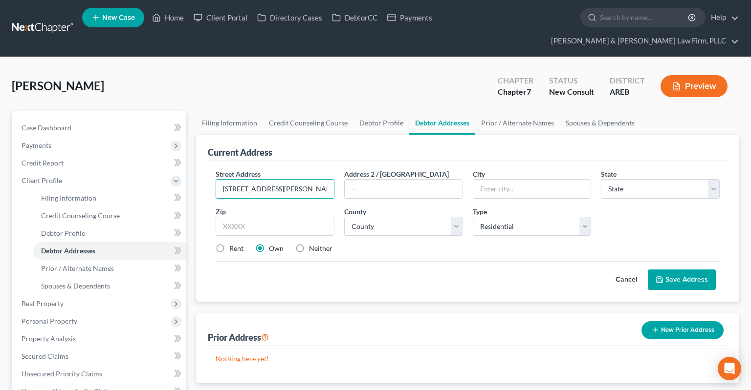
type input "12537 Birch Glen Cv"
type input "72002"
type input "Alexander"
select select "2"
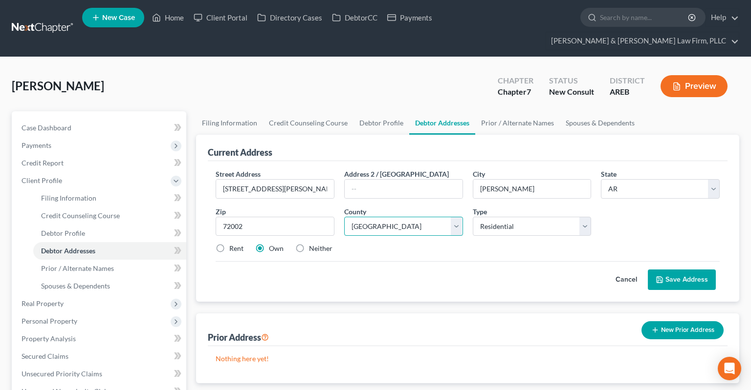
select select "61"
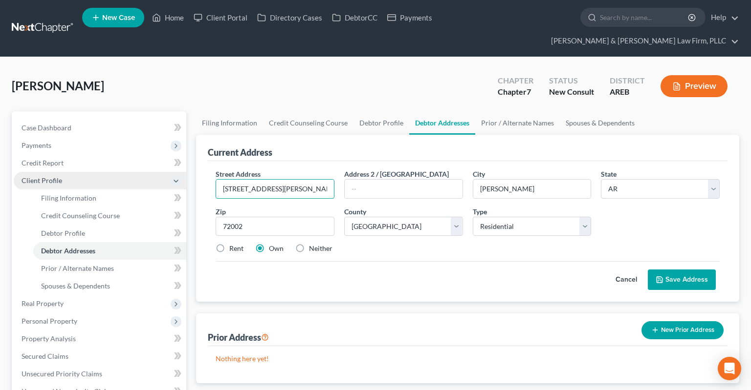
drag, startPoint x: 286, startPoint y: 172, endPoint x: 150, endPoint y: 162, distance: 136.7
click at [216, 180] on input "12537 Birch Glen Cv" at bounding box center [275, 189] width 118 height 19
click at [230, 244] on label "Rent" at bounding box center [236, 249] width 14 height 10
click at [233, 244] on input "Rent" at bounding box center [236, 247] width 6 height 6
radio input "true"
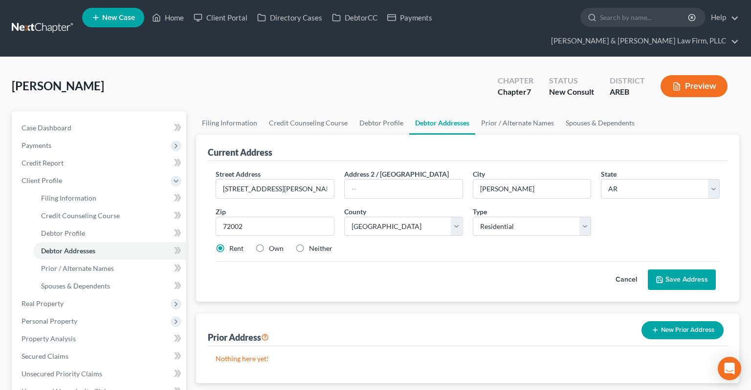
click at [671, 270] on button "Save Address" at bounding box center [681, 280] width 68 height 21
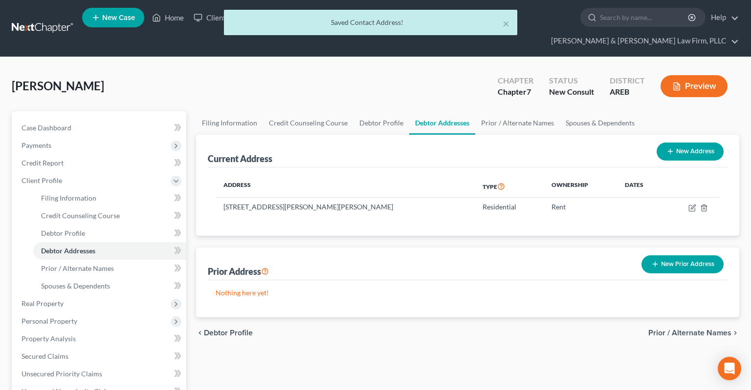
click at [667, 148] on icon "button" at bounding box center [670, 152] width 8 height 8
select select "0"
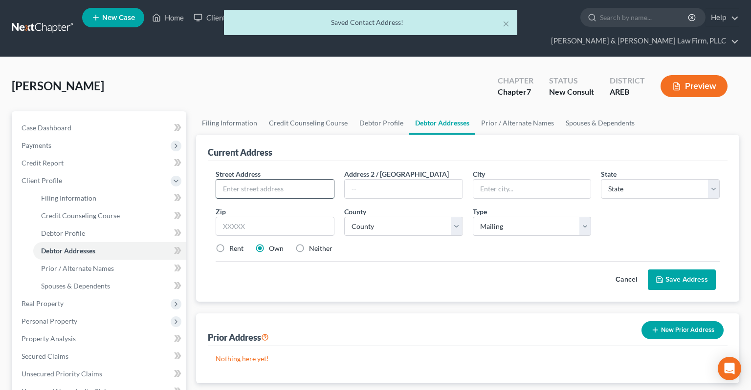
click at [281, 180] on input "text" at bounding box center [275, 189] width 118 height 19
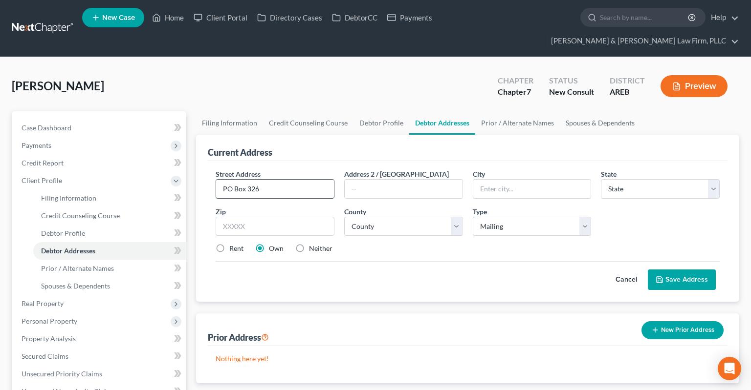
type input "PO Box 326"
type input "72002"
type input "Alexander"
select select "2"
select select "61"
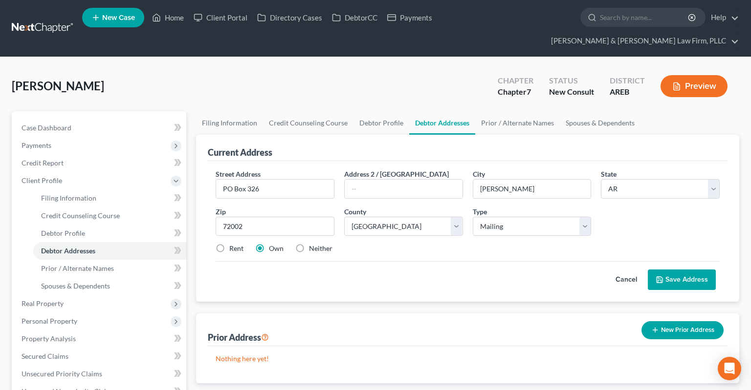
click at [309, 244] on label "Neither" at bounding box center [320, 249] width 23 height 10
click at [313, 244] on input "Neither" at bounding box center [316, 247] width 6 height 6
radio input "true"
click at [667, 270] on button "Save Address" at bounding box center [681, 280] width 68 height 21
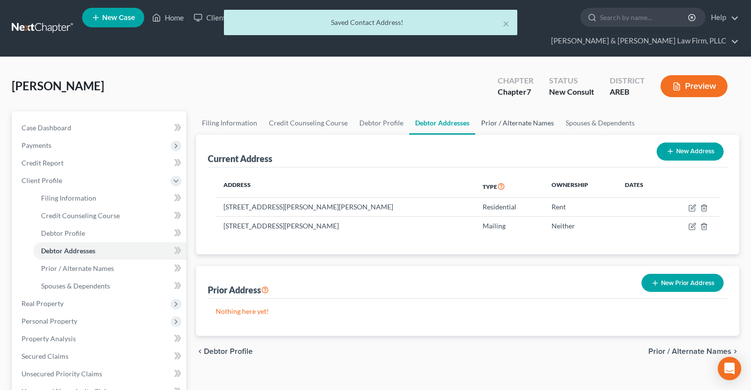
click at [518, 111] on link "Prior / Alternate Names" at bounding box center [517, 122] width 85 height 23
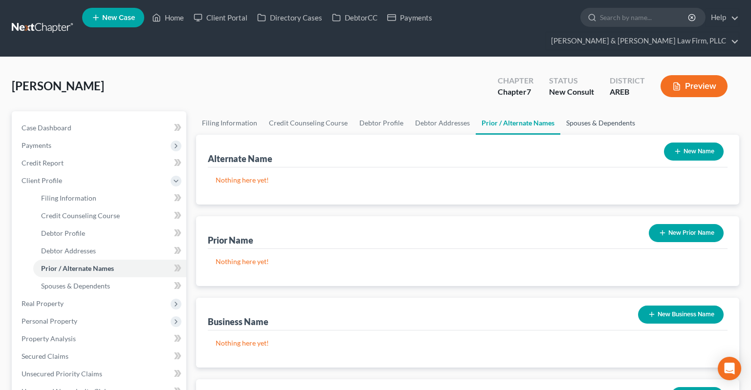
click at [597, 111] on link "Spouses & Dependents" at bounding box center [600, 122] width 81 height 23
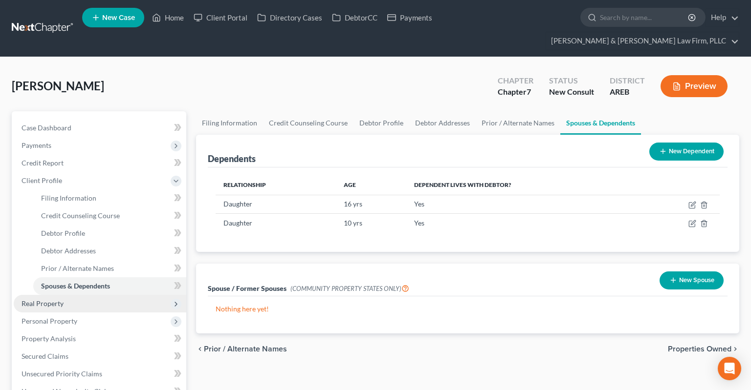
click at [85, 295] on span "Real Property" at bounding box center [100, 304] width 172 height 18
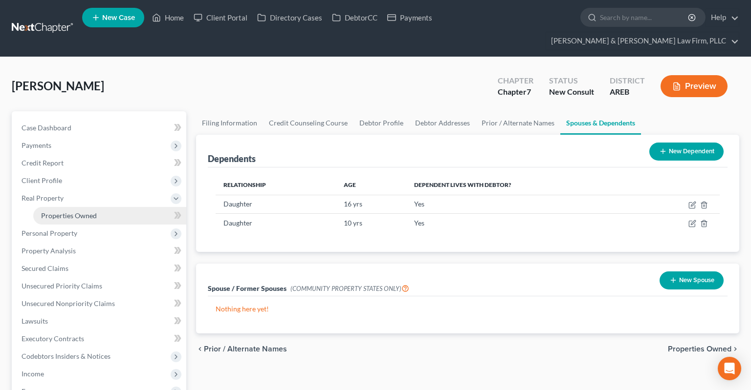
click at [93, 212] on span "Properties Owned" at bounding box center [69, 216] width 56 height 8
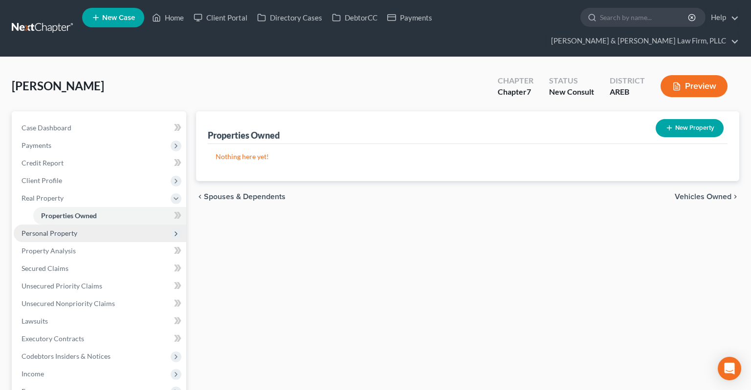
click at [112, 225] on span "Personal Property" at bounding box center [100, 234] width 172 height 18
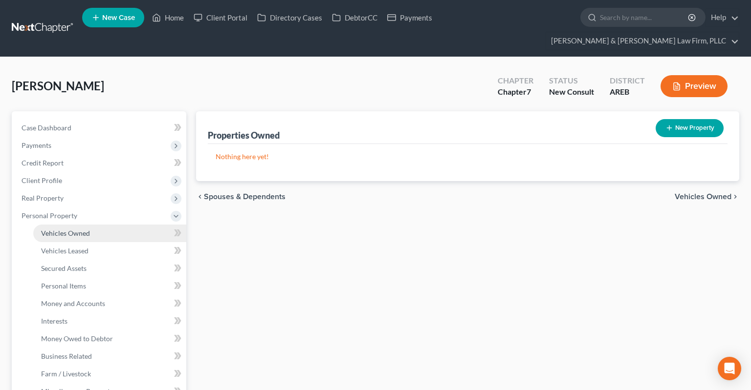
click at [102, 225] on link "Vehicles Owned" at bounding box center [109, 234] width 153 height 18
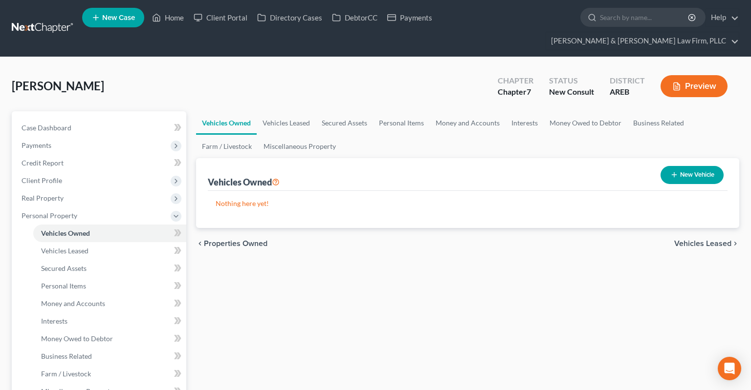
click at [703, 166] on button "New Vehicle" at bounding box center [691, 175] width 63 height 18
select select "0"
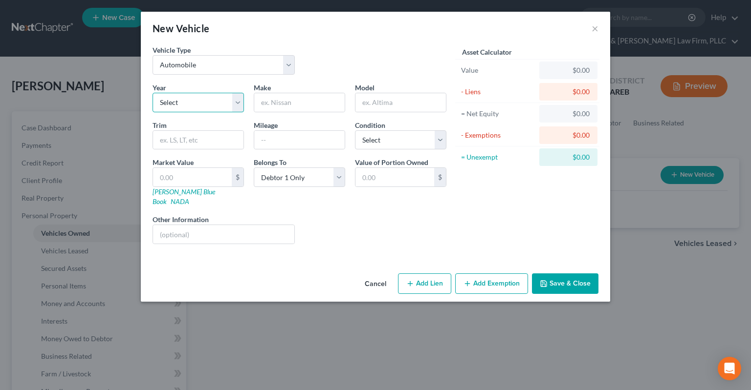
select select "1"
click option "2025" at bounding box center [0, 0] width 0 height 0
type input "O"
type input "Honda"
type input "HRV"
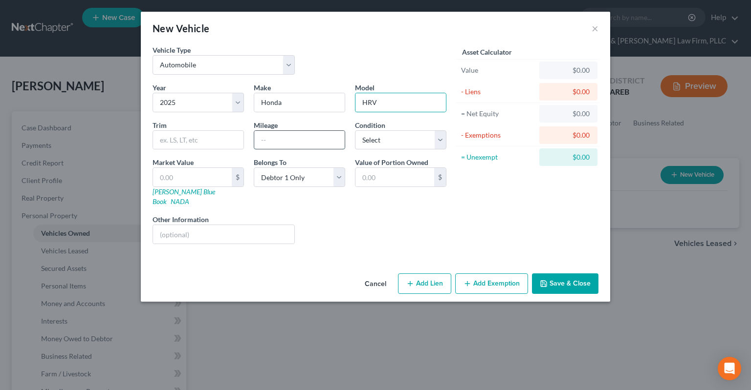
click at [301, 139] on input "text" at bounding box center [299, 140] width 90 height 19
click at [259, 136] on input "text" at bounding box center [299, 140] width 90 height 19
click at [263, 139] on input "text" at bounding box center [299, 140] width 90 height 19
type input "15000"
click at [355, 130] on select "Select Excellent Very Good Good Fair Poor" at bounding box center [400, 140] width 91 height 20
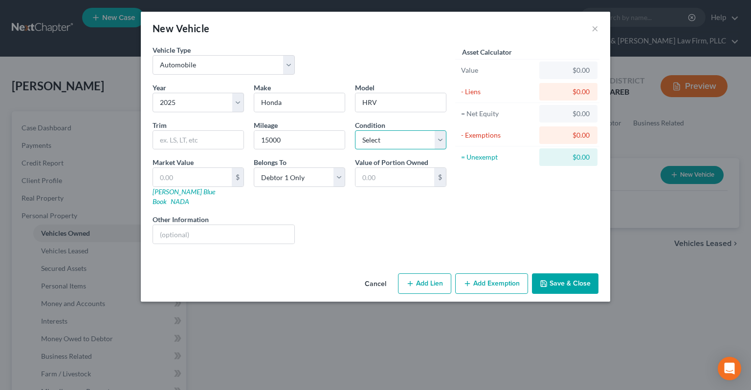
select select "2"
click option "Good" at bounding box center [0, 0] width 0 height 0
drag, startPoint x: 290, startPoint y: 143, endPoint x: 223, endPoint y: 149, distance: 67.2
click at [254, 147] on input "15000" at bounding box center [299, 140] width 90 height 19
drag, startPoint x: 205, startPoint y: 175, endPoint x: 233, endPoint y: 206, distance: 41.5
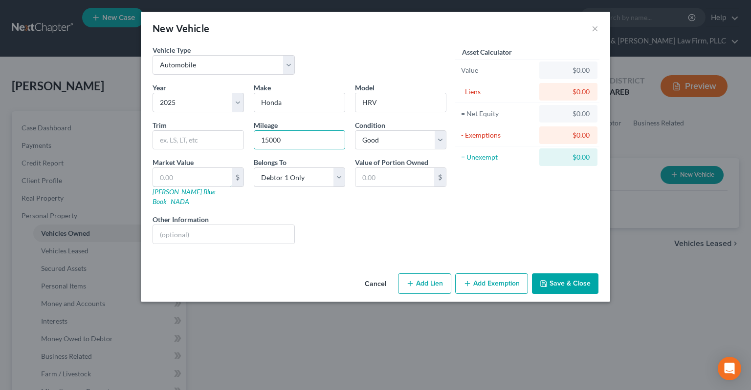
click at [205, 175] on input "text" at bounding box center [192, 177] width 79 height 19
paste input "$29,225"
type input "$29,225"
type input "29,225.00"
type input "29,225"
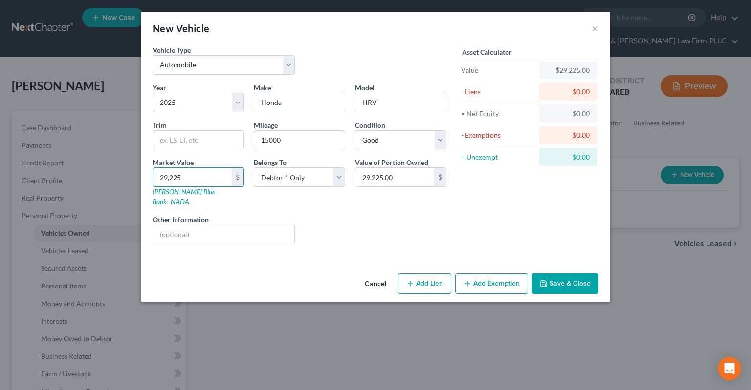
click at [419, 276] on button "Add Lien" at bounding box center [424, 284] width 53 height 21
select select "0"
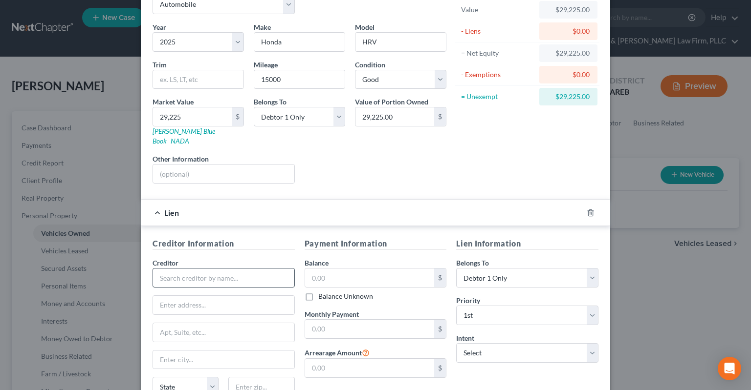
scroll to position [98, 0]
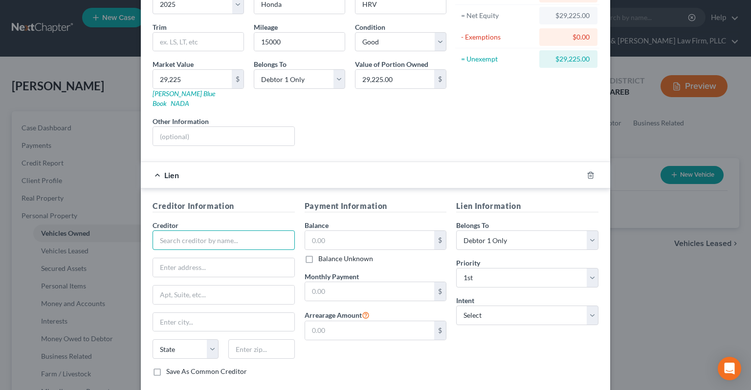
click at [202, 231] on input "text" at bounding box center [223, 241] width 142 height 20
type input "Honda Financial"
click at [339, 232] on input "text" at bounding box center [369, 240] width 129 height 19
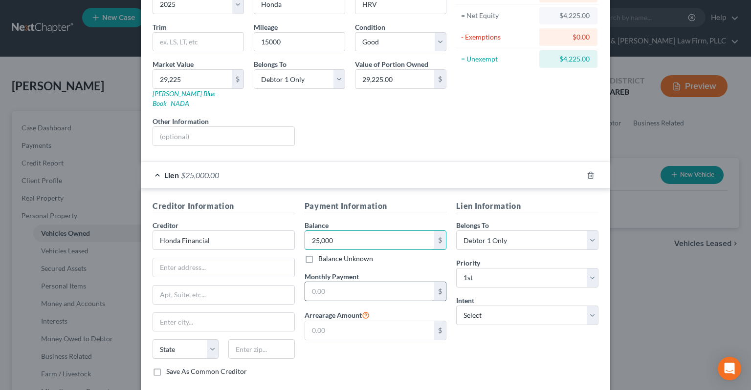
type input "25,000"
click at [355, 282] on input "text" at bounding box center [369, 291] width 129 height 19
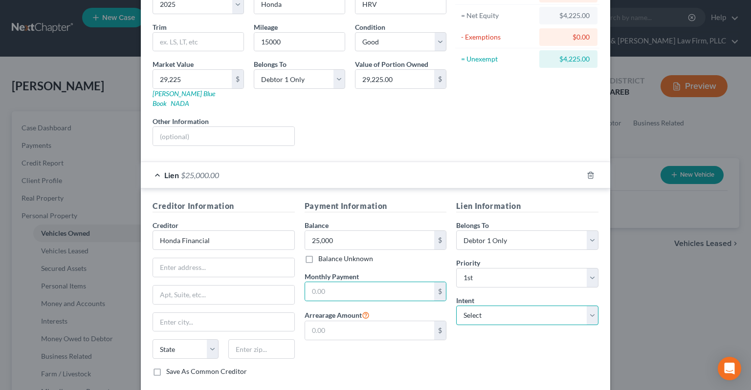
click at [456, 306] on select "Select Surrender Redeem Reaffirm Avoid Other" at bounding box center [527, 316] width 142 height 20
select select "2"
click option "Reaffirm" at bounding box center [0, 0] width 0 height 0
click at [355, 284] on input "text" at bounding box center [369, 291] width 129 height 19
type input "680"
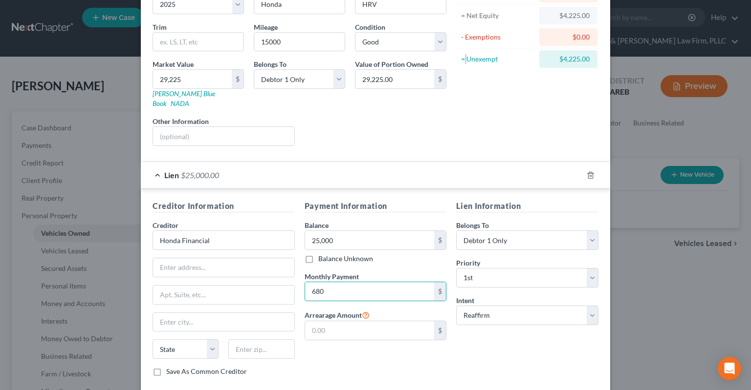
drag, startPoint x: 466, startPoint y: 103, endPoint x: 468, endPoint y: 119, distance: 16.2
click at [464, 107] on div "Asset Calculator Value $29,225.00 - Liens $25,000.00 = Net Equity $4,225.00 - E…" at bounding box center [527, 50] width 152 height 207
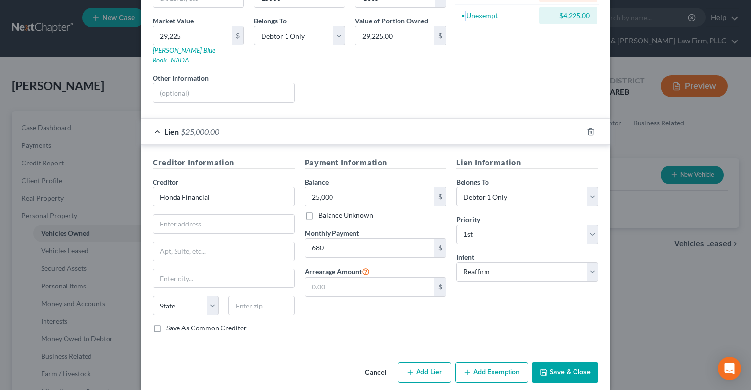
drag, startPoint x: 569, startPoint y: 363, endPoint x: 562, endPoint y: 323, distance: 40.2
click at [569, 363] on button "Save & Close" at bounding box center [565, 373] width 66 height 21
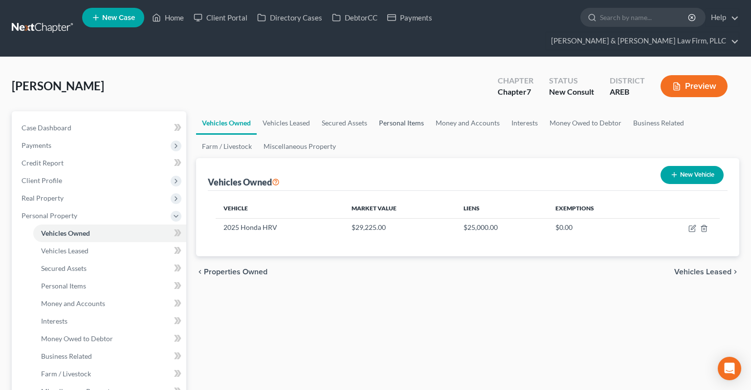
click at [384, 111] on link "Personal Items" at bounding box center [401, 122] width 57 height 23
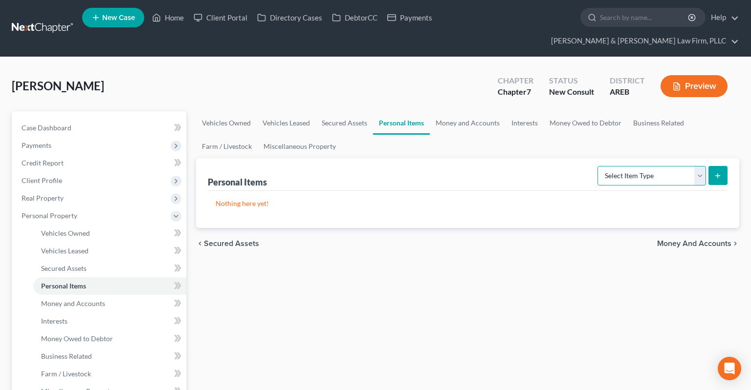
click at [597, 166] on select "Select Item Type Clothing Collectibles Of Value Electronics Firearms Household …" at bounding box center [651, 176] width 108 height 20
click at [608, 166] on select "Select Item Type Clothing Collectibles Of Value Electronics Firearms Household …" at bounding box center [651, 176] width 108 height 20
click at [474, 111] on link "Money and Accounts" at bounding box center [467, 122] width 76 height 23
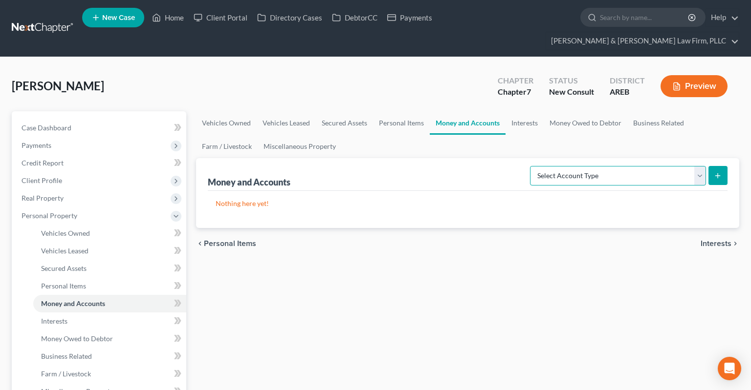
click at [530, 166] on select "Select Account Type Brokerage Cash on Hand Certificates of Deposit Checking Acc…" at bounding box center [618, 176] width 176 height 20
select select "checking"
click option "Checking Account" at bounding box center [0, 0] width 0 height 0
click at [714, 172] on icon "submit" at bounding box center [717, 176] width 8 height 8
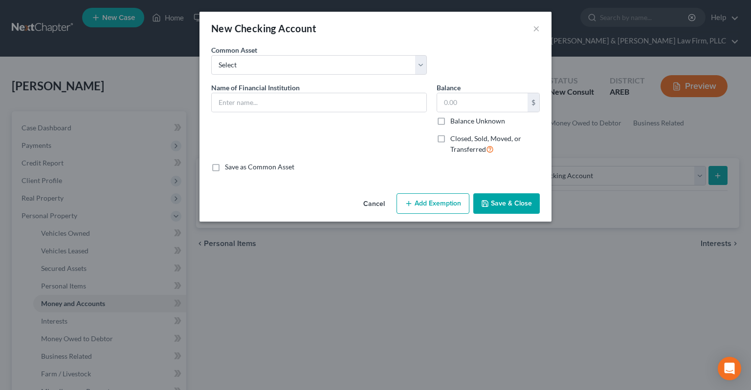
click at [464, 59] on div "Common Asset Select Checking account" at bounding box center [375, 64] width 338 height 38
click at [320, 108] on input "text" at bounding box center [319, 102] width 214 height 19
type input "Regions"
click at [489, 204] on icon "button" at bounding box center [485, 204] width 8 height 8
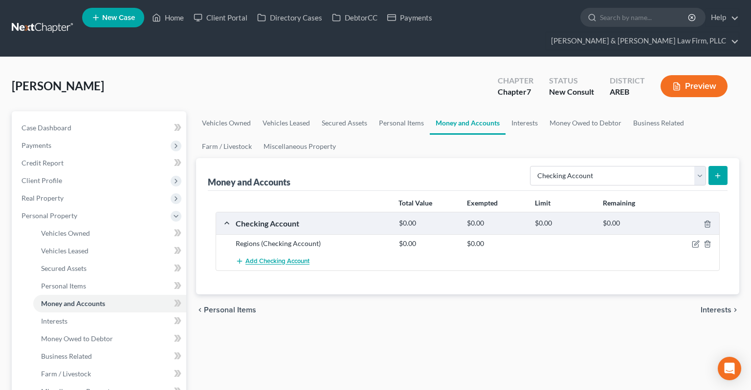
click at [279, 258] on span "Add Checking Account" at bounding box center [277, 262] width 64 height 8
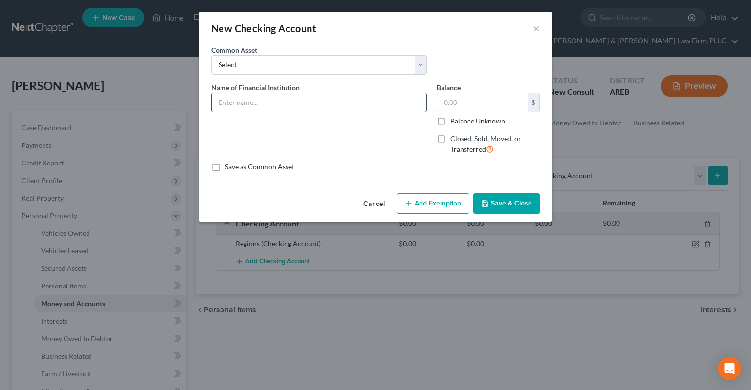
click at [275, 107] on input "text" at bounding box center [319, 102] width 214 height 19
type input "Bank of America"
click at [489, 208] on button "Save & Close" at bounding box center [506, 203] width 66 height 21
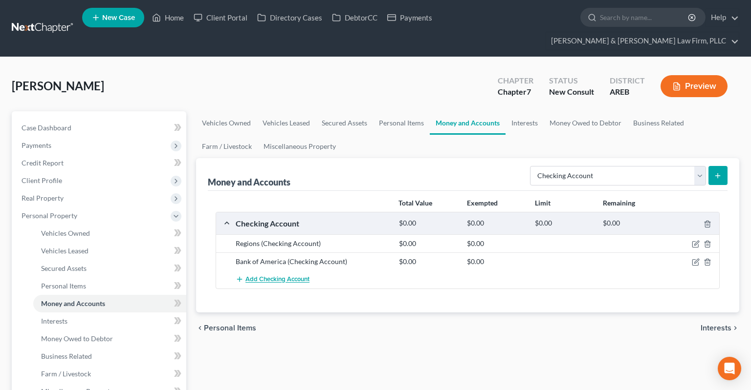
click at [291, 276] on span "Add Checking Account" at bounding box center [277, 280] width 64 height 8
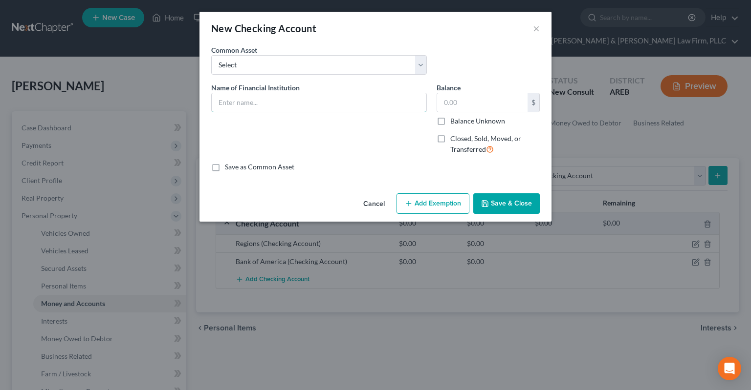
drag, startPoint x: 277, startPoint y: 105, endPoint x: 273, endPoint y: 112, distance: 8.3
click at [277, 105] on input "text" at bounding box center [319, 102] width 214 height 19
type input "Cash App"
click at [503, 216] on div "Cancel Add Exemption Save & Close" at bounding box center [375, 206] width 352 height 32
click at [503, 202] on button "Save & Close" at bounding box center [506, 203] width 66 height 21
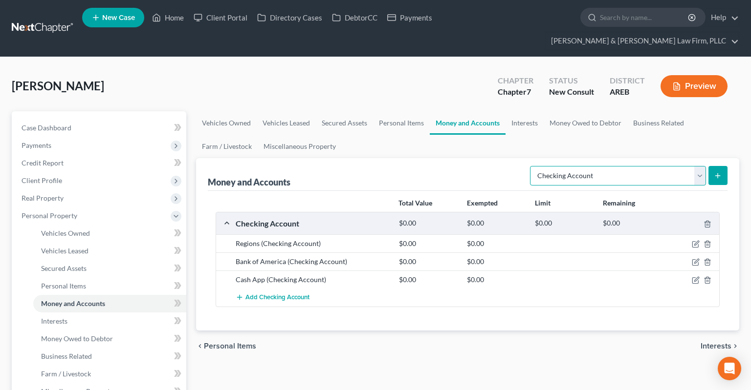
click at [530, 166] on select "Select Account Type Brokerage Cash on Hand Certificates of Deposit Checking Acc…" at bounding box center [618, 176] width 176 height 20
click at [583, 166] on select "Select Account Type Brokerage Cash on Hand Certificates of Deposit Checking Acc…" at bounding box center [618, 176] width 176 height 20
click at [417, 158] on div "Money and Accounts Select Account Type Brokerage Cash on Hand Certificates of D…" at bounding box center [467, 174] width 519 height 33
click at [530, 166] on select "Select Account Type Brokerage Cash on Hand Certificates of Deposit Checking Acc…" at bounding box center [618, 176] width 176 height 20
select select "cash_on_hand"
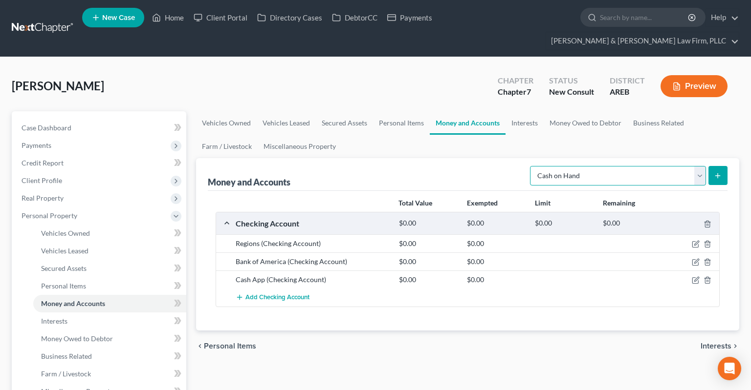
click option "Cash on Hand" at bounding box center [0, 0] width 0 height 0
drag, startPoint x: 509, startPoint y: 134, endPoint x: 519, endPoint y: 133, distance: 9.8
click at [509, 133] on ul "Vehicles Owned Vehicles Leased Secured Assets Personal Items Money and Accounts…" at bounding box center [467, 134] width 543 height 47
drag, startPoint x: 529, startPoint y: 107, endPoint x: 534, endPoint y: 114, distance: 8.8
click at [529, 111] on link "Interests" at bounding box center [524, 122] width 38 height 23
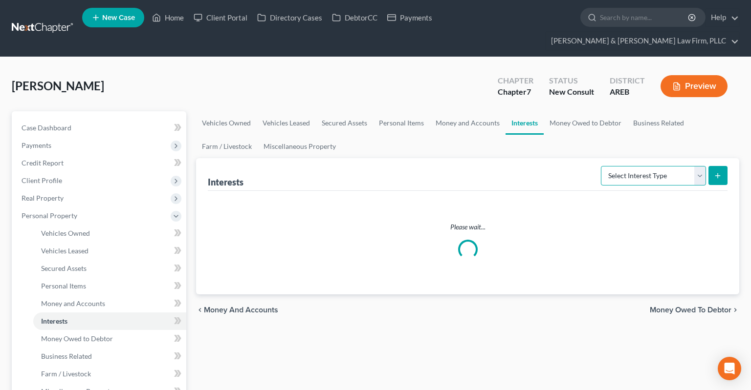
click at [601, 166] on select "Select Interest Type 401K Annuity Bond Education IRA Government Bond Government…" at bounding box center [653, 176] width 105 height 20
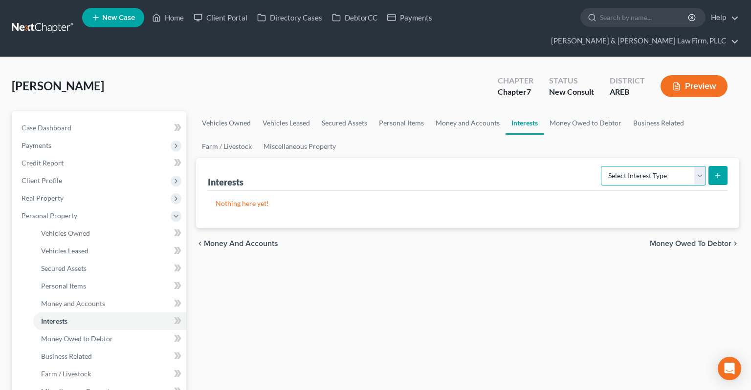
select select "401k"
click option "401K" at bounding box center [0, 0] width 0 height 0
click at [718, 172] on icon "submit" at bounding box center [717, 176] width 8 height 8
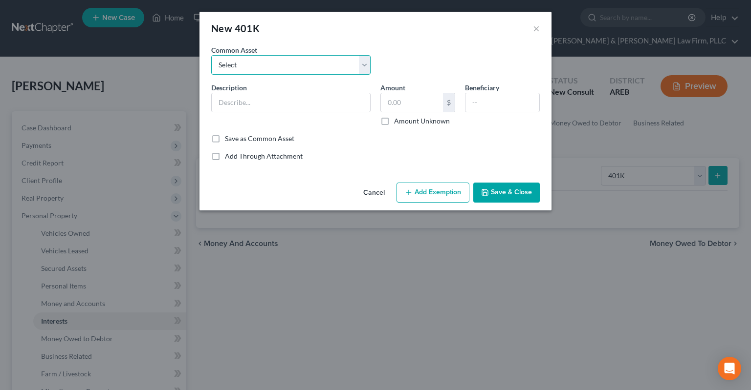
click at [211, 55] on select "Select 401k through work" at bounding box center [290, 65] width 159 height 20
select select "0"
click option "401k through work" at bounding box center [0, 0] width 0 height 0
type input "401k through work"
click at [425, 112] on div "Amount $ Amount Unknown" at bounding box center [417, 104] width 85 height 43
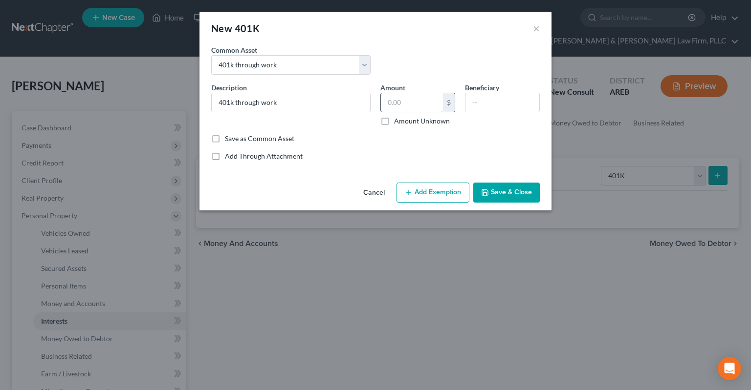
click at [428, 102] on input "text" at bounding box center [412, 102] width 62 height 19
click at [394, 121] on label "Amount Unknown" at bounding box center [422, 121] width 56 height 10
click at [398, 121] on input "Amount Unknown" at bounding box center [401, 119] width 6 height 6
checkbox input "true"
click at [488, 191] on icon "button" at bounding box center [485, 193] width 6 height 6
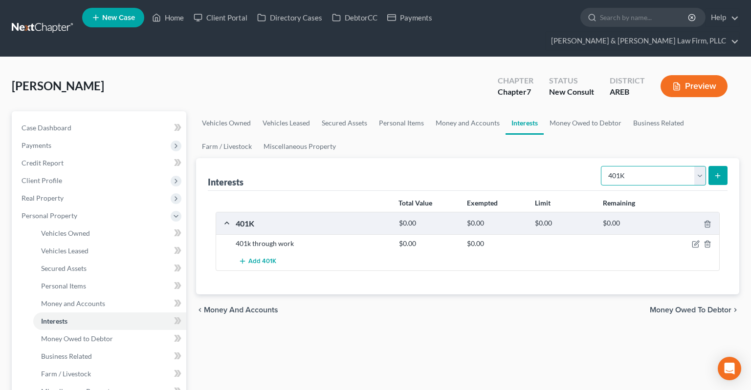
click at [601, 166] on select "Select Interest Type 401K Annuity Bond Education IRA Government Bond Government…" at bounding box center [653, 176] width 105 height 20
select select "term_life_insurance"
click option "Term Life Insurance" at bounding box center [0, 0] width 0 height 0
click at [717, 172] on icon "submit" at bounding box center [717, 176] width 8 height 8
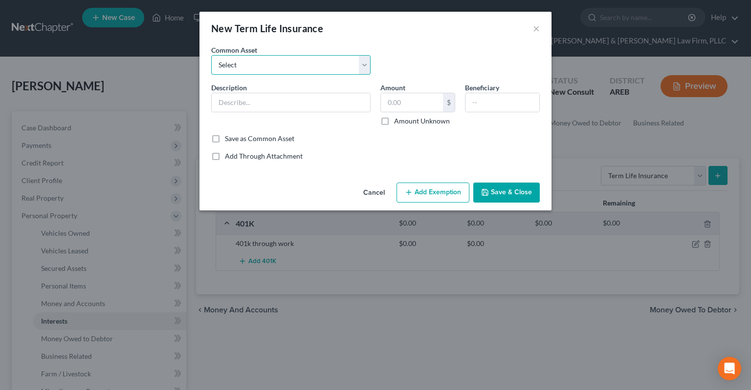
click at [211, 55] on select "Select Term life insurance" at bounding box center [290, 65] width 159 height 20
select select "0"
click option "Term life insurance" at bounding box center [0, 0] width 0 height 0
type input "Term life insurance"
click at [421, 102] on input "text" at bounding box center [412, 102] width 62 height 19
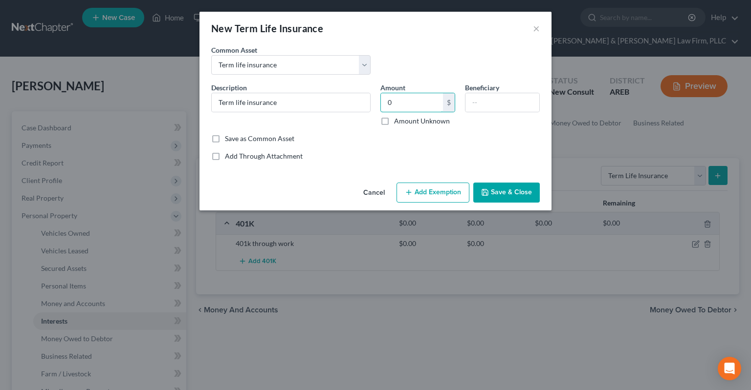
type input "0"
click at [524, 191] on button "Save & Close" at bounding box center [506, 193] width 66 height 21
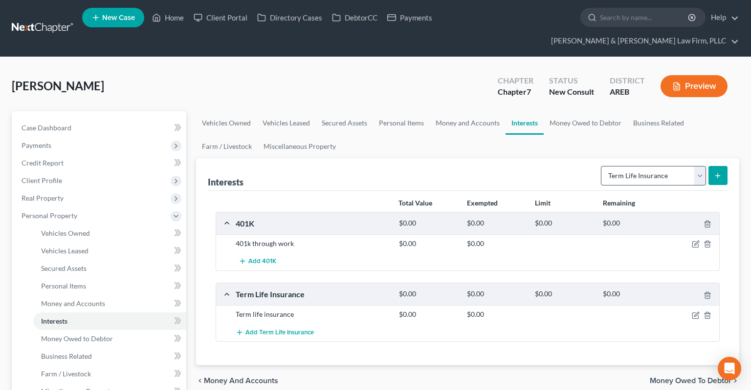
click at [571, 126] on ul "Vehicles Owned Vehicles Leased Secured Assets Personal Items Money and Accounts…" at bounding box center [467, 134] width 543 height 47
click at [572, 111] on link "Money Owed to Debtor" at bounding box center [585, 122] width 84 height 23
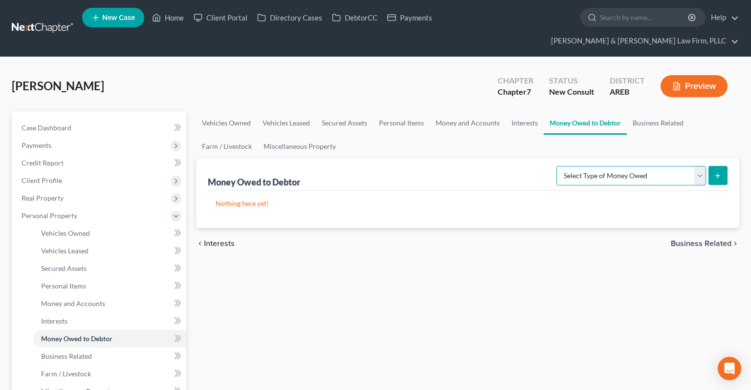
click at [556, 166] on select "Select Type of Money Owed Accounts Receivable Alimony Child Support Claims Agai…" at bounding box center [631, 176] width 150 height 20
drag, startPoint x: 636, startPoint y: 158, endPoint x: 352, endPoint y: 251, distance: 299.1
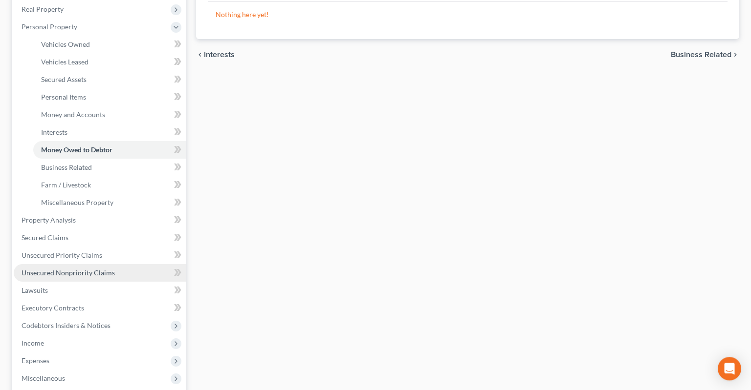
scroll to position [206, 0]
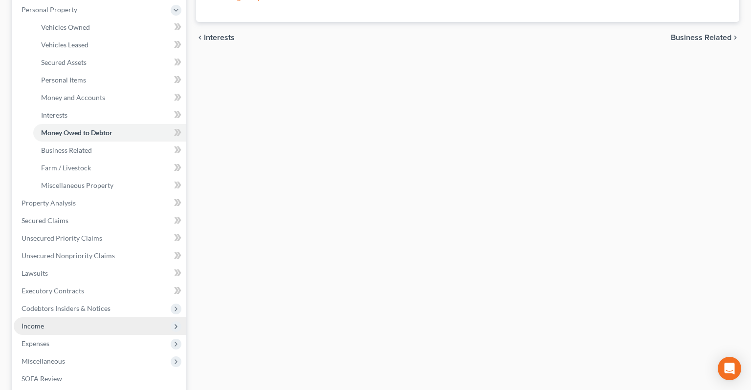
click at [88, 318] on span "Income" at bounding box center [100, 327] width 172 height 18
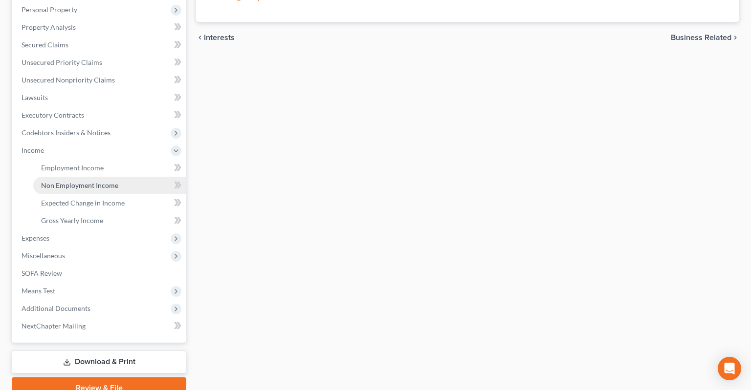
click at [105, 181] on span "Non Employment Income" at bounding box center [79, 185] width 77 height 8
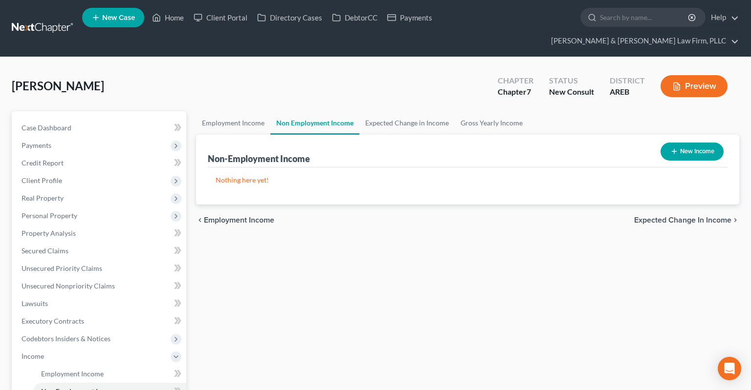
click at [679, 143] on button "New Income" at bounding box center [691, 152] width 63 height 18
select select "0"
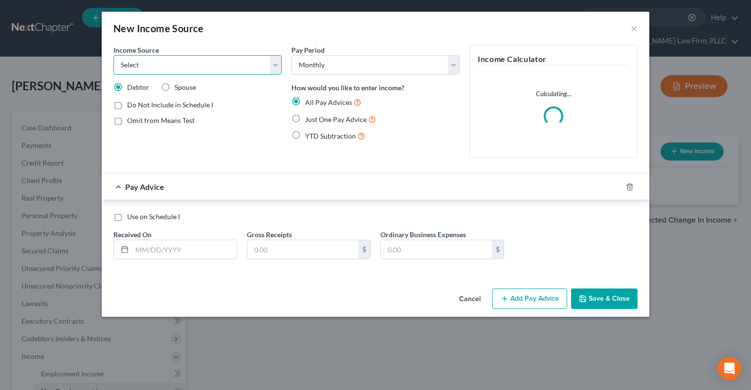
click at [113, 55] on select "Select Unemployment Disability (from employer) Pension Retirement Social Securi…" at bounding box center [197, 65] width 168 height 20
select select "13"
click option "Other Monthly Income" at bounding box center [0, 0] width 0 height 0
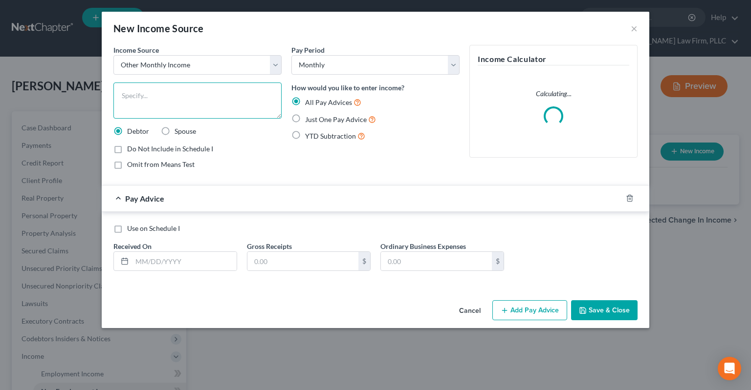
click at [219, 97] on textarea at bounding box center [197, 101] width 168 height 36
type textarea "2024 tax refund divided by 12"
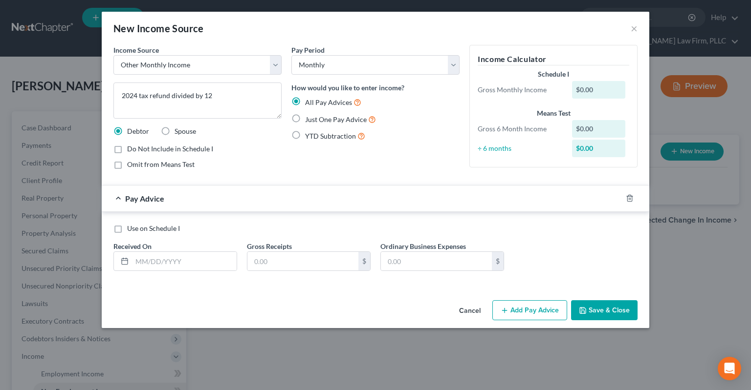
click at [332, 119] on span "Just One Pay Advice" at bounding box center [336, 119] width 62 height 8
click at [315, 119] on input "Just One Pay Advice" at bounding box center [312, 117] width 6 height 6
radio input "true"
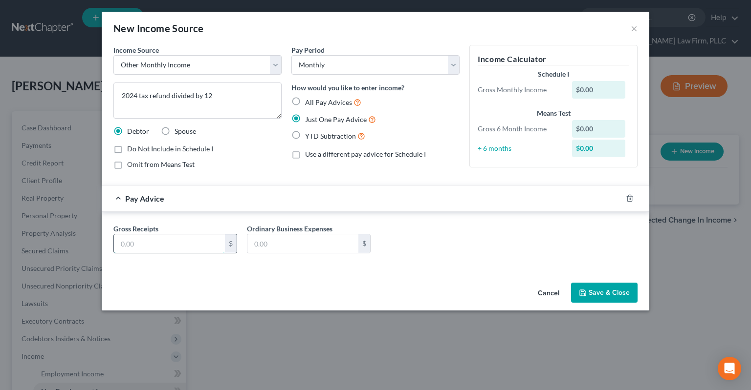
drag, startPoint x: 206, startPoint y: 242, endPoint x: 200, endPoint y: 242, distance: 5.9
click at [201, 245] on input "text" at bounding box center [169, 244] width 111 height 19
paste input "666.66"
type input "666.66"
click at [193, 170] on div "Income Source * Select Unemployment Disability (from employer) Pension Retireme…" at bounding box center [197, 111] width 178 height 132
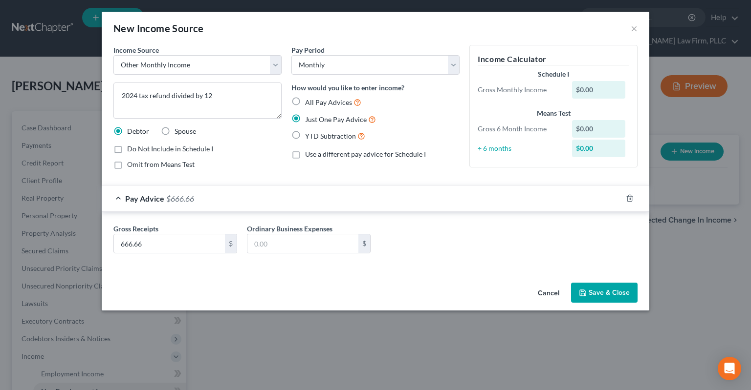
click at [171, 166] on span "Omit from Means Test" at bounding box center [160, 164] width 67 height 8
click at [137, 166] on input "Omit from Means Test" at bounding box center [134, 163] width 6 height 6
checkbox input "true"
click at [590, 290] on button "Save & Close" at bounding box center [604, 293] width 66 height 21
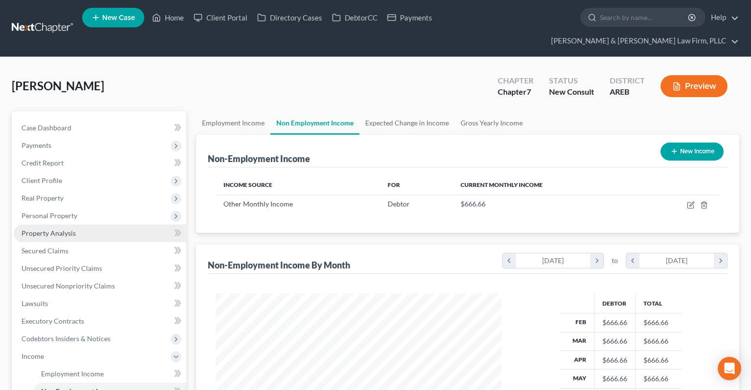
scroll to position [174, 305]
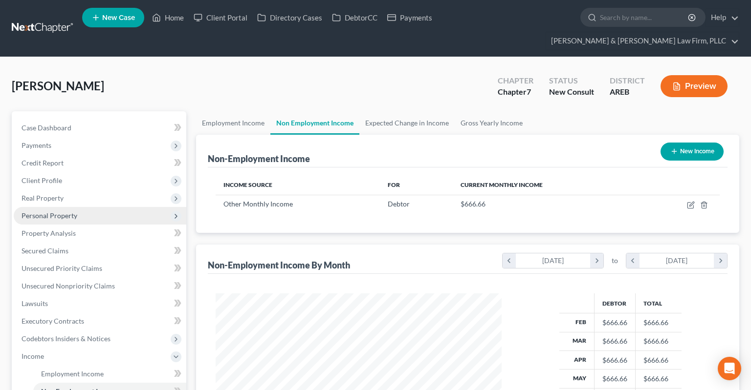
click at [91, 207] on span "Personal Property" at bounding box center [100, 216] width 172 height 18
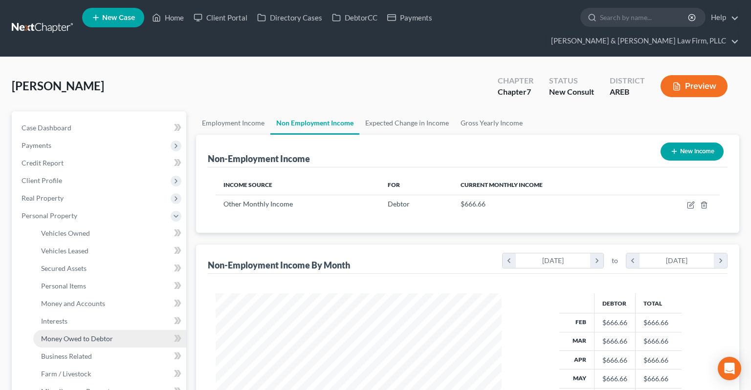
click at [104, 330] on link "Money Owed to Debtor" at bounding box center [109, 339] width 153 height 18
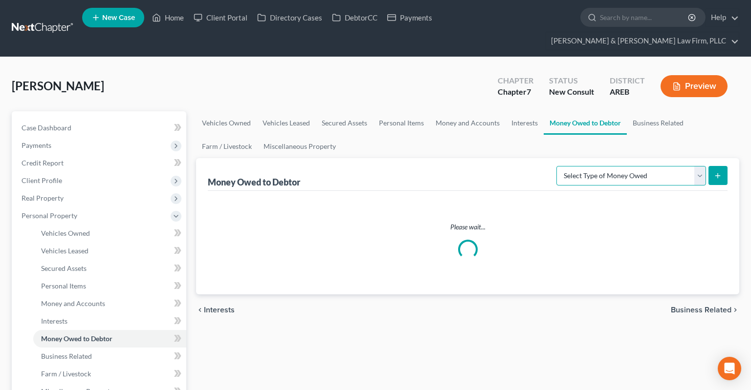
click at [556, 166] on select "Select Type of Money Owed Accounts Receivable Alimony Child Support Claims Agai…" at bounding box center [631, 176] width 150 height 20
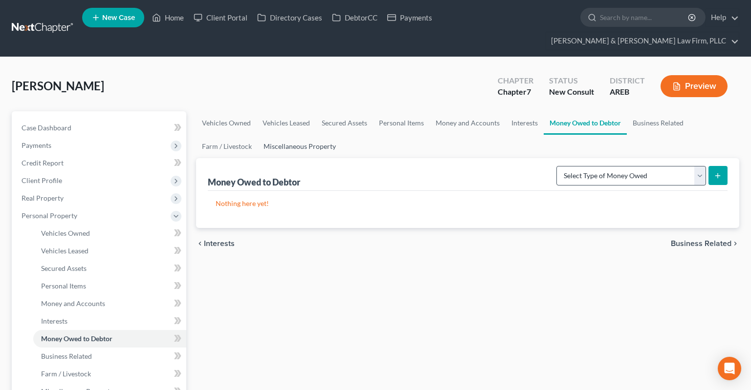
click at [302, 135] on link "Miscellaneous Property" at bounding box center [299, 146] width 84 height 23
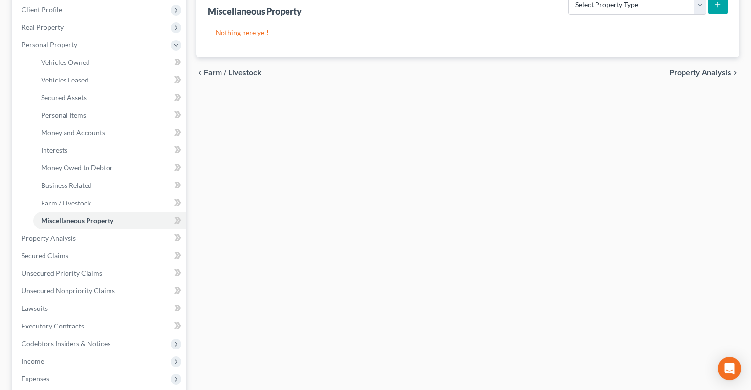
scroll to position [258, 0]
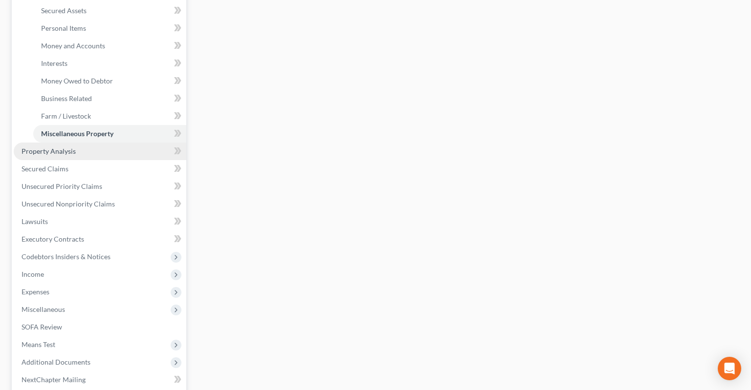
click at [95, 143] on link "Property Analysis" at bounding box center [100, 152] width 172 height 18
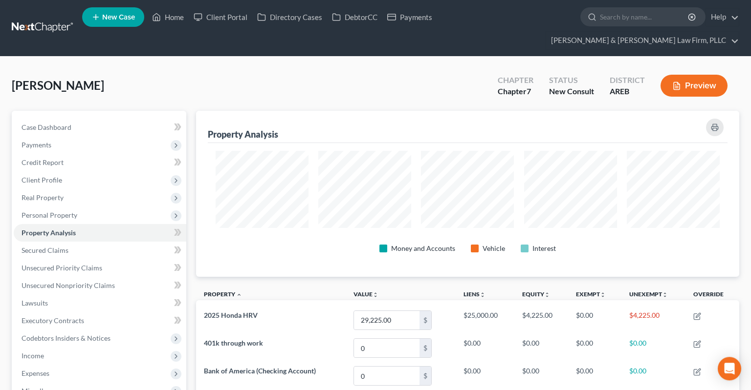
scroll to position [488443, 488066]
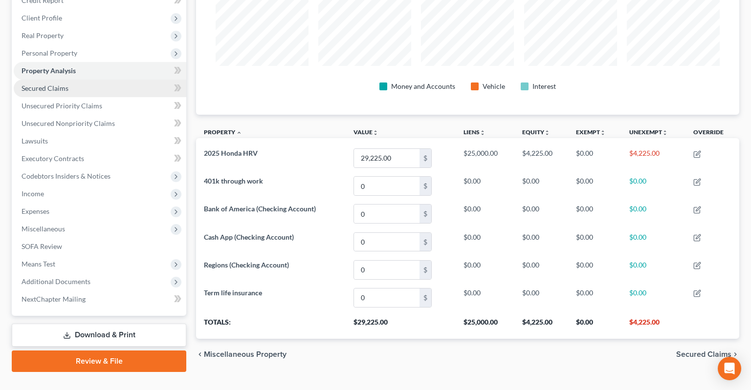
click at [93, 80] on link "Secured Claims" at bounding box center [100, 89] width 172 height 18
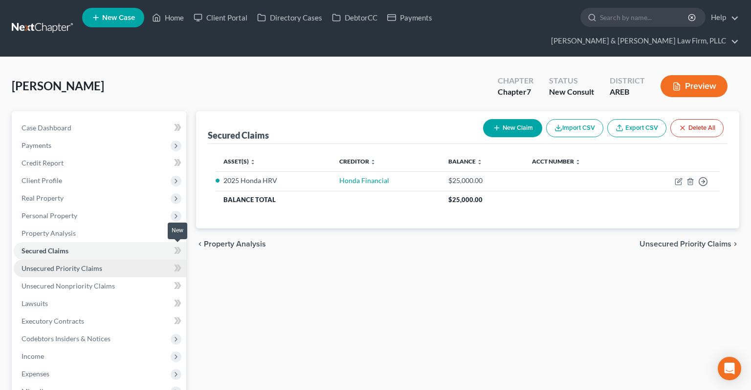
click at [130, 260] on link "Unsecured Priority Claims" at bounding box center [100, 269] width 172 height 18
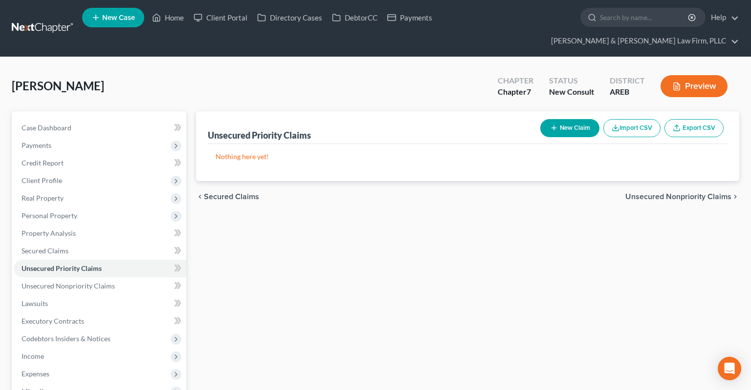
click at [574, 119] on button "New Claim" at bounding box center [569, 128] width 59 height 18
select select "0"
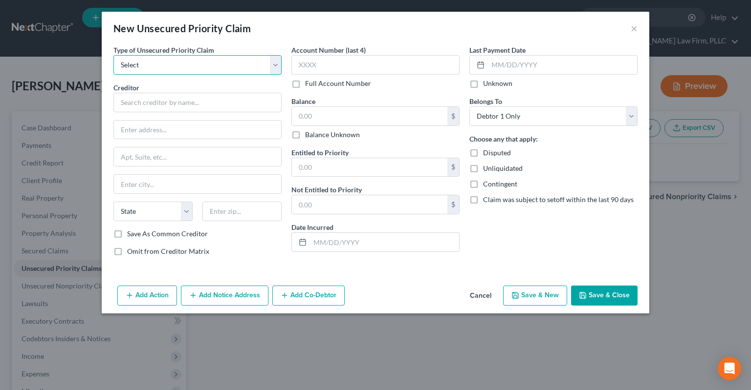
click at [113, 55] on select "Select Taxes & Other Government Units Domestic Support Obligations Extensions o…" at bounding box center [197, 65] width 168 height 20
select select "0"
click option "Taxes & Other Government Units" at bounding box center [0, 0] width 0 height 0
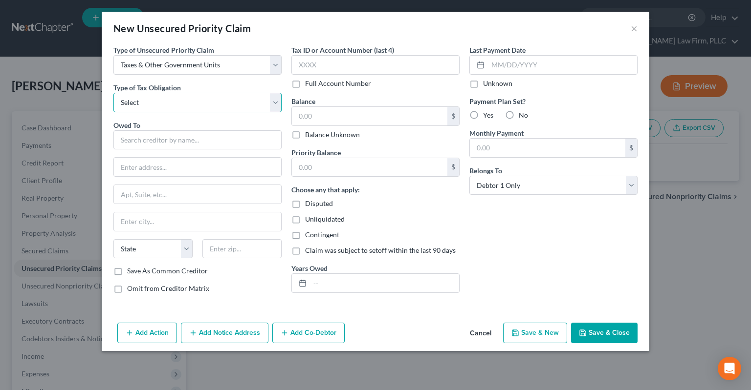
click at [113, 93] on select "Select Federal City State Franchise Tax Board Other" at bounding box center [197, 103] width 168 height 20
select select "2"
click option "State" at bounding box center [0, 0] width 0 height 0
click at [238, 143] on input "text" at bounding box center [197, 140] width 168 height 20
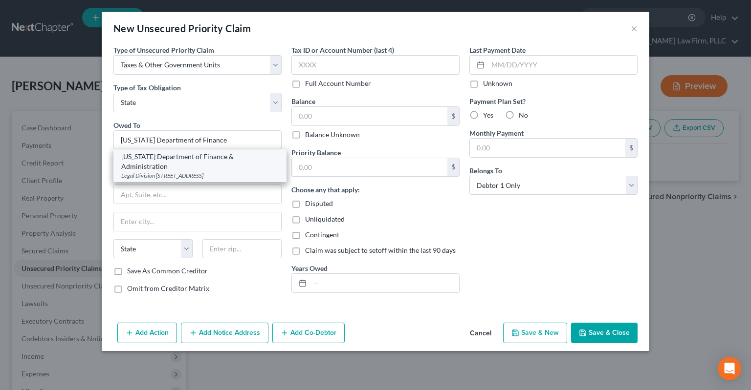
click at [228, 159] on div "Arkansas Department of Finance & Administration" at bounding box center [199, 162] width 157 height 20
type input "Arkansas Department of Finance & Administration"
type input "Legal Division"
type input "PO Box 1272"
type input "Little Rock"
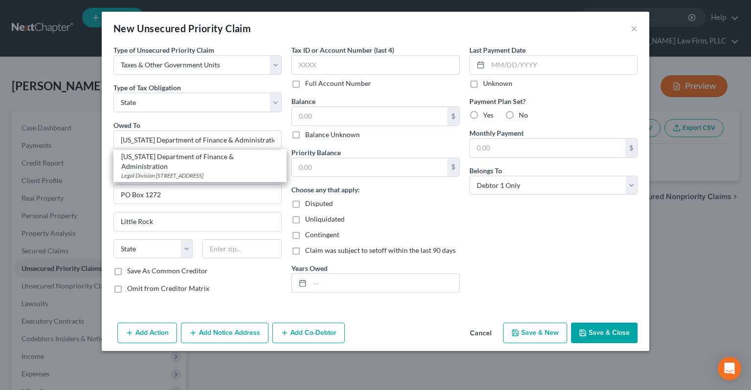
select select "2"
type input "72203"
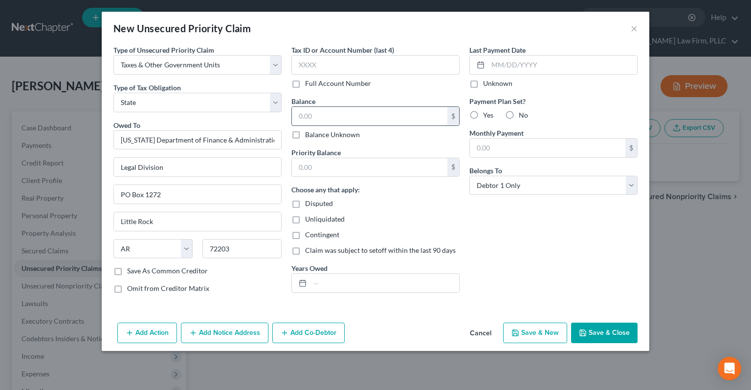
click at [329, 117] on input "text" at bounding box center [369, 116] width 155 height 19
type input "3,000"
click at [326, 168] on input "text" at bounding box center [369, 167] width 155 height 19
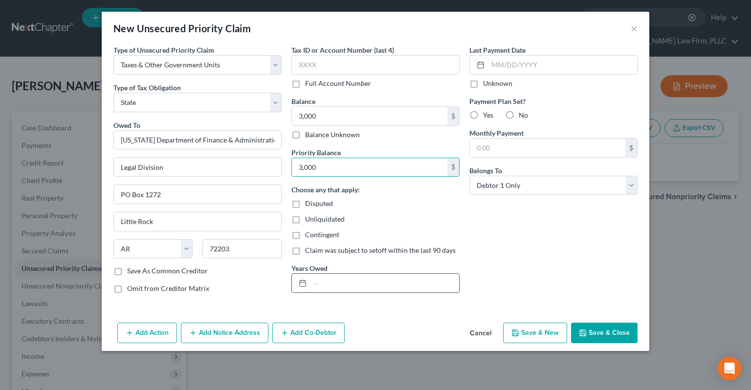
type input "3,000"
click at [333, 279] on input "text" at bounding box center [384, 283] width 149 height 19
type input "2022-2024"
click at [591, 331] on button "Save & Close" at bounding box center [604, 333] width 66 height 21
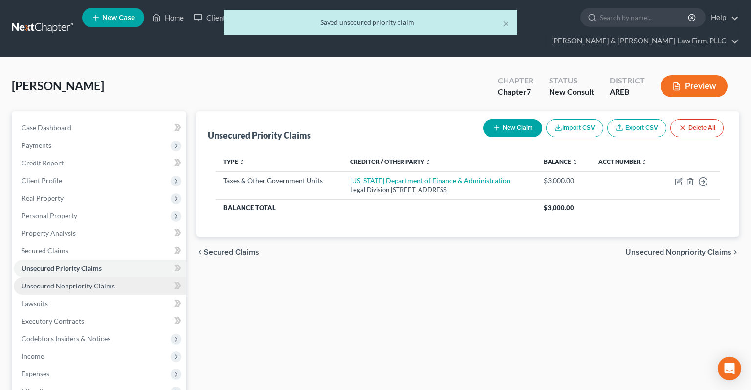
click at [121, 278] on link "Unsecured Nonpriority Claims" at bounding box center [100, 287] width 172 height 18
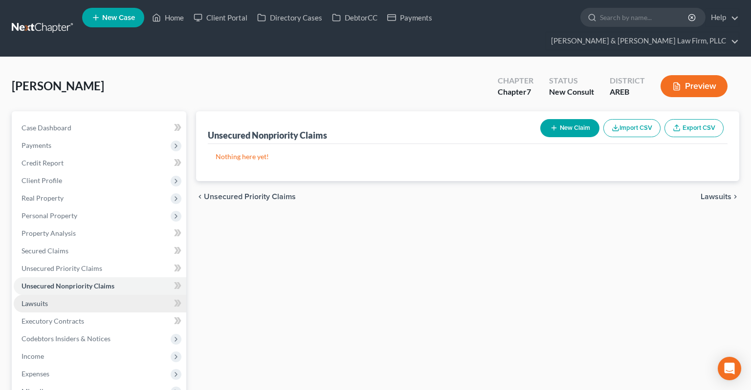
click at [70, 295] on link "Lawsuits" at bounding box center [100, 304] width 172 height 18
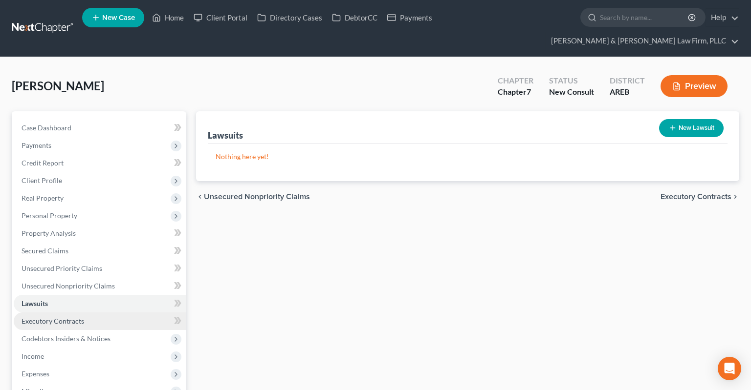
click at [83, 313] on link "Executory Contracts" at bounding box center [100, 322] width 172 height 18
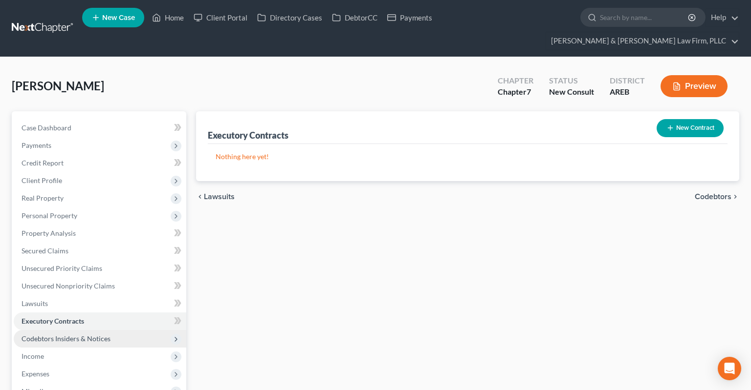
click at [122, 330] on span "Codebtors Insiders & Notices" at bounding box center [100, 339] width 172 height 18
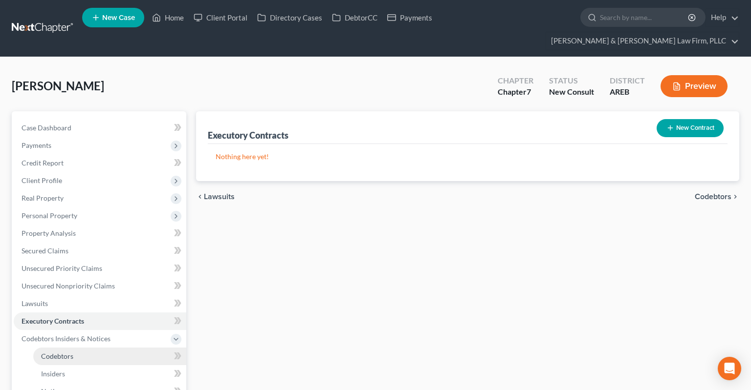
click at [77, 348] on link "Codebtors" at bounding box center [109, 357] width 153 height 18
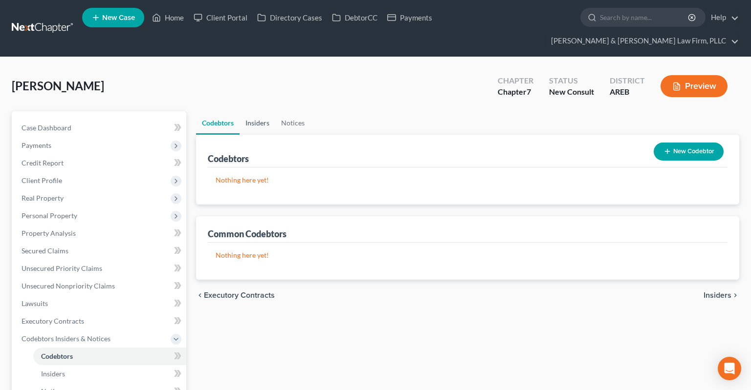
click at [257, 111] on link "Insiders" at bounding box center [257, 122] width 36 height 23
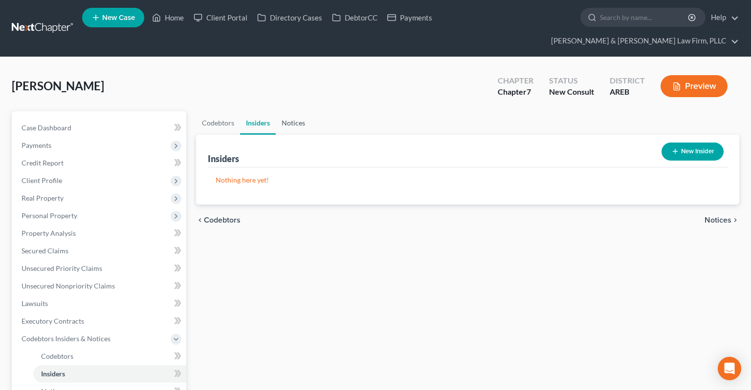
click at [303, 111] on link "Notices" at bounding box center [293, 122] width 35 height 23
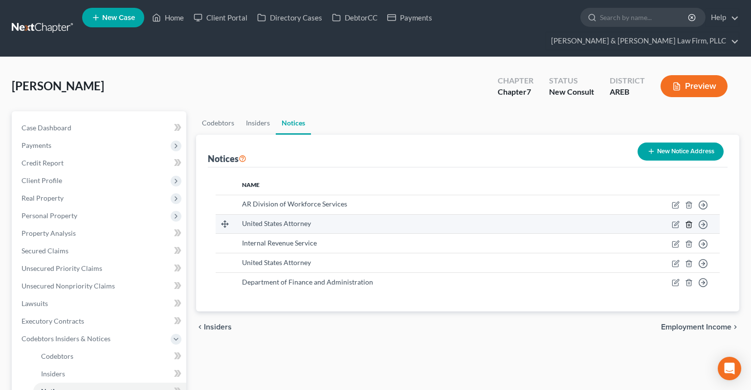
click at [687, 221] on icon "button" at bounding box center [688, 224] width 4 height 6
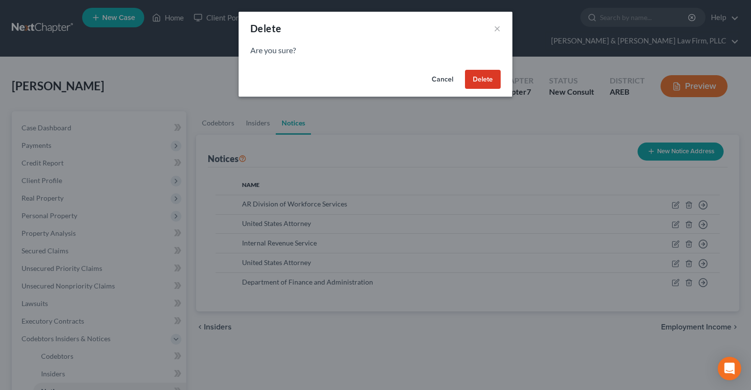
click at [488, 73] on button "Delete" at bounding box center [483, 80] width 36 height 20
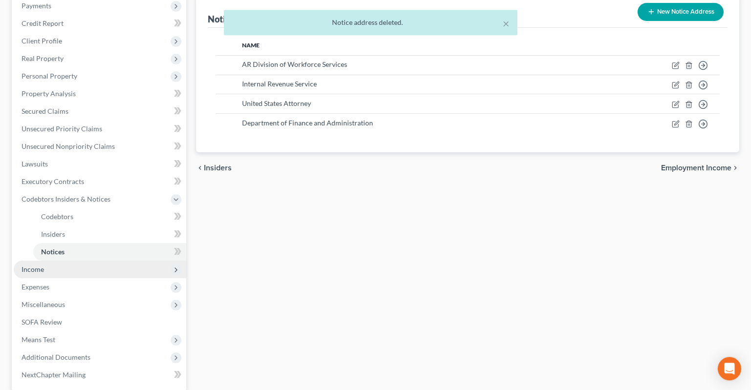
scroll to position [154, 0]
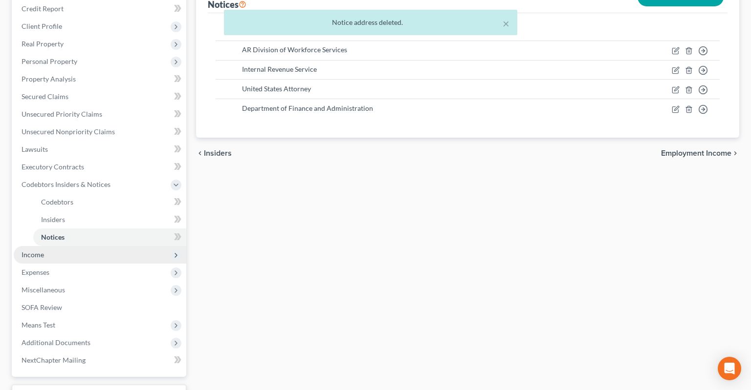
click at [103, 246] on span "Income" at bounding box center [100, 255] width 172 height 18
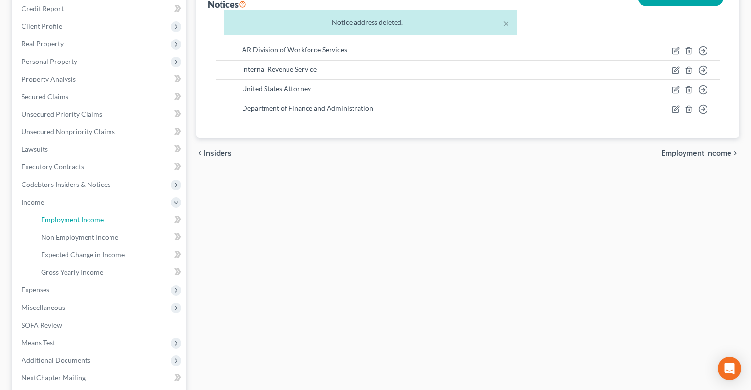
drag, startPoint x: 79, startPoint y: 204, endPoint x: 266, endPoint y: 177, distance: 188.6
click at [79, 215] on span "Employment Income" at bounding box center [72, 219] width 63 height 8
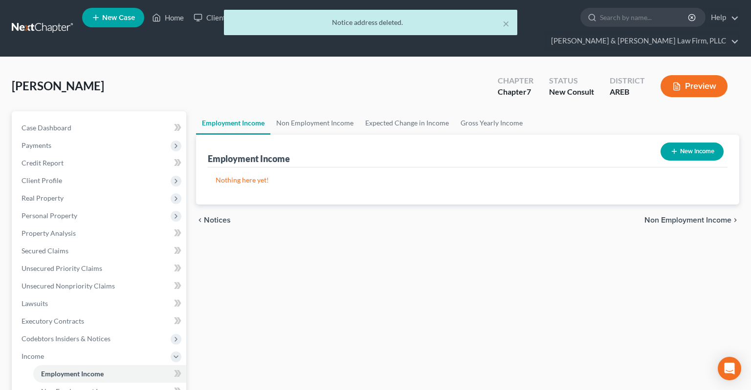
click at [671, 143] on button "New Income" at bounding box center [691, 152] width 63 height 18
select select "0"
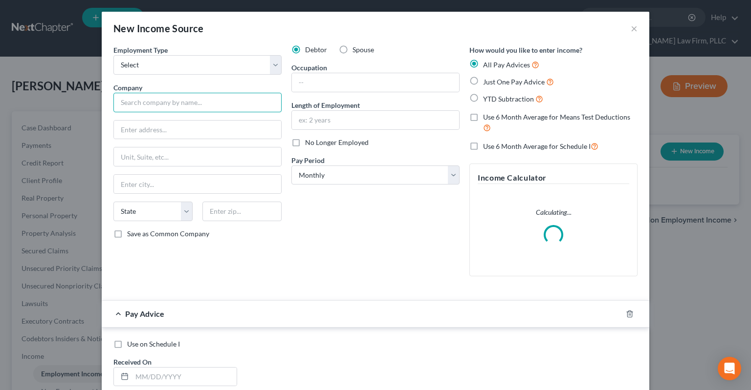
click at [202, 98] on input "text" at bounding box center [197, 103] width 168 height 20
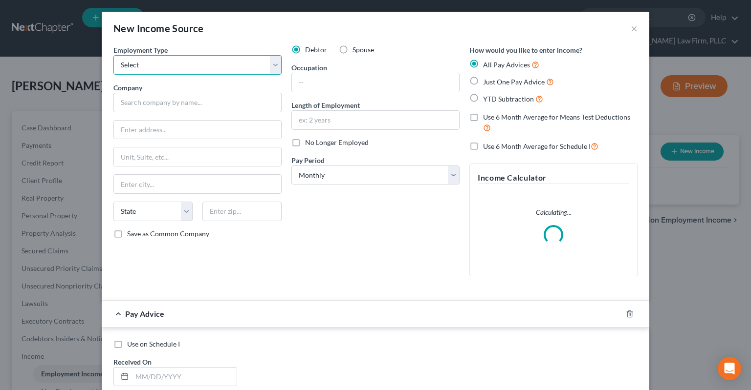
click at [113, 55] on select "Select Full or Part Time Employment Self Employment" at bounding box center [197, 65] width 168 height 20
select select "0"
click option "Full or Part Time Employment" at bounding box center [0, 0] width 0 height 0
drag, startPoint x: 189, startPoint y: 112, endPoint x: 193, endPoint y: 101, distance: 11.6
click at [191, 107] on div "Employment Type * Select Full or Part Time Employment Self Employment Company *…" at bounding box center [197, 164] width 178 height 239
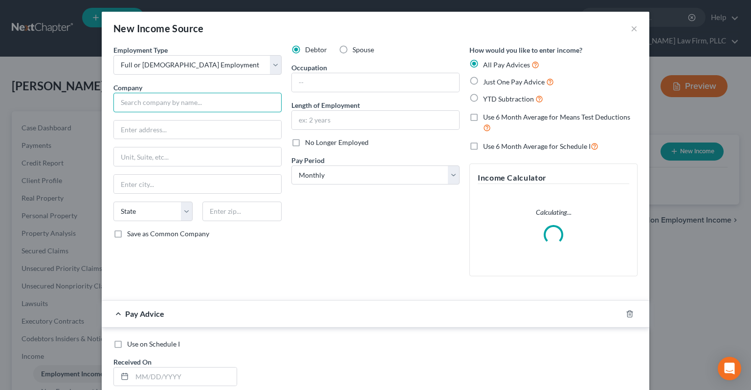
click at [193, 101] on input "text" at bounding box center [197, 103] width 168 height 20
type input "Amazon"
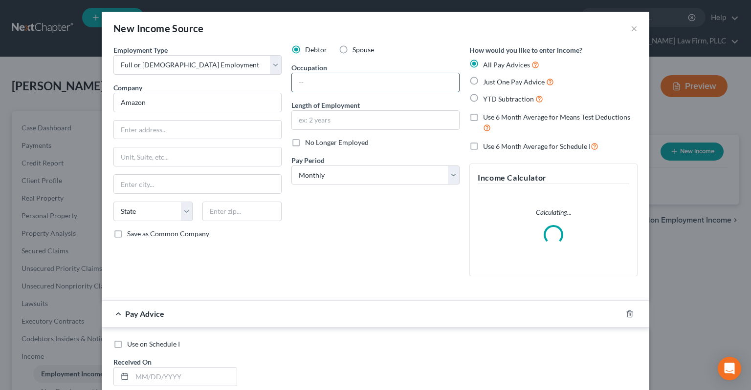
click at [318, 75] on input "text" at bounding box center [375, 82] width 167 height 19
type input "Process assistant/OTR"
click at [337, 123] on input "text" at bounding box center [375, 120] width 167 height 19
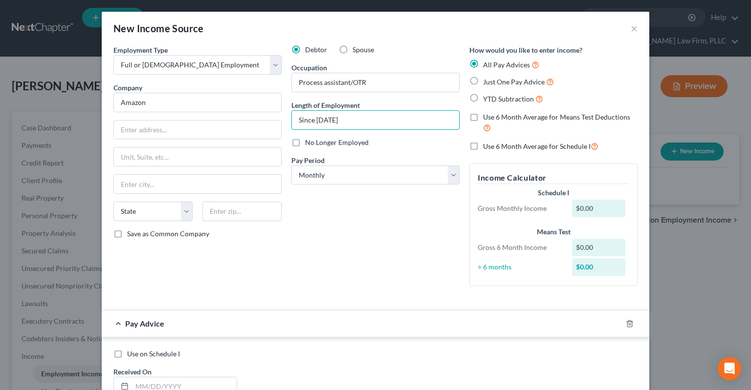
type input "Since September 2022"
click at [492, 85] on span "Just One Pay Advice" at bounding box center [514, 82] width 62 height 8
click at [492, 83] on input "Just One Pay Advice" at bounding box center [490, 79] width 6 height 6
radio input "true"
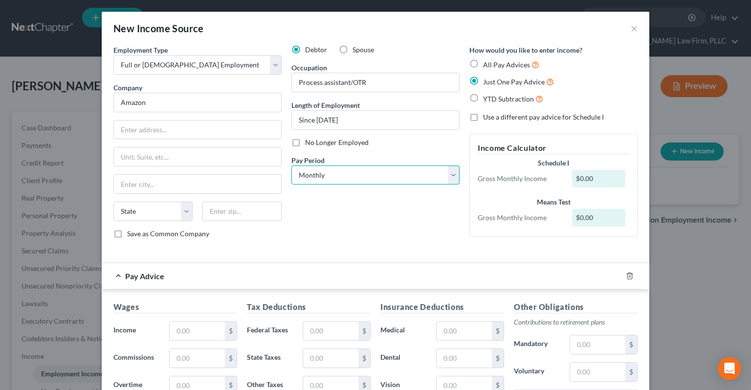
click at [291, 166] on select "Select Monthly Twice Monthly Every Other Week Weekly" at bounding box center [375, 176] width 168 height 20
select select "3"
click option "Weekly" at bounding box center [0, 0] width 0 height 0
click at [377, 216] on div "Debtor Spouse Occupation Process assistant/OTR Length of Employment Since Septe…" at bounding box center [375, 146] width 178 height 202
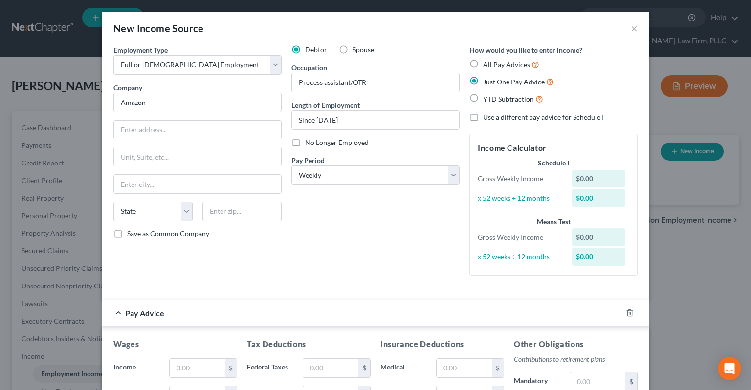
scroll to position [148, 0]
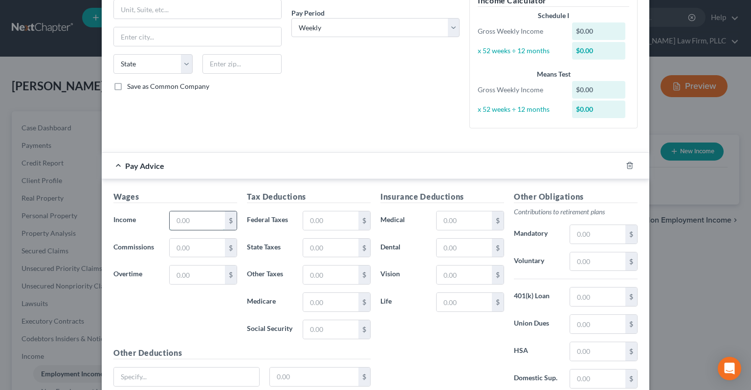
click at [194, 227] on input "text" at bounding box center [197, 221] width 55 height 19
type input "892"
click at [202, 243] on input "text" at bounding box center [197, 248] width 55 height 19
click at [215, 243] on input "text" at bounding box center [197, 248] width 55 height 19
click at [200, 275] on input "text" at bounding box center [197, 275] width 55 height 19
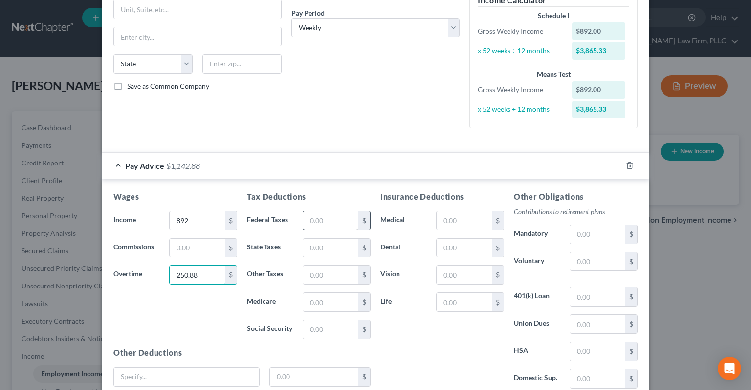
type input "250.88"
click at [343, 222] on input "text" at bounding box center [330, 221] width 55 height 19
type input "162.88"
drag, startPoint x: 342, startPoint y: 85, endPoint x: 349, endPoint y: 110, distance: 26.6
click at [343, 86] on div "Debtor Spouse Occupation Process assistant/OTR Length of Employment Since Septe…" at bounding box center [375, 16] width 178 height 239
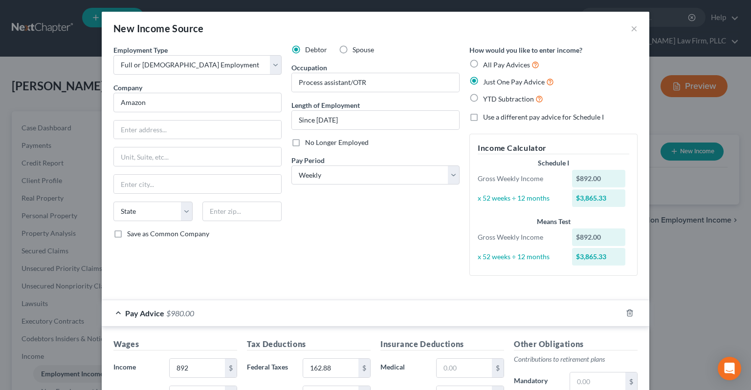
scroll to position [227, 0]
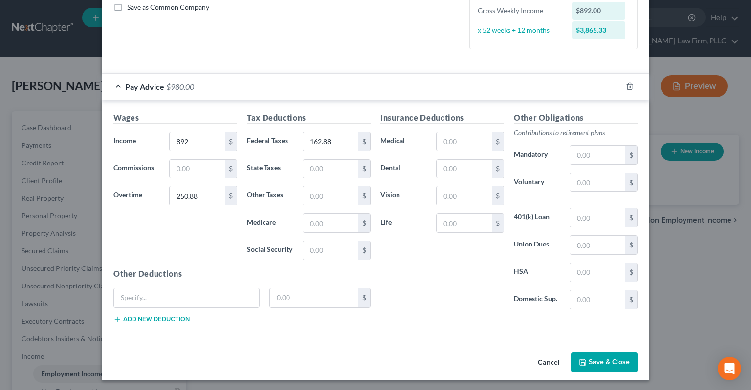
click at [588, 359] on button "Save & Close" at bounding box center [604, 363] width 66 height 21
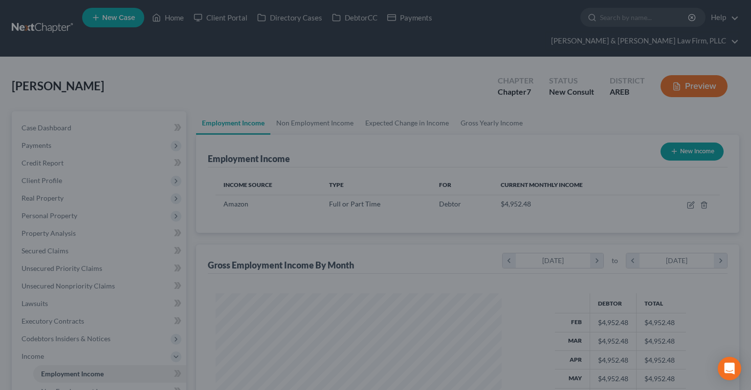
scroll to position [174, 305]
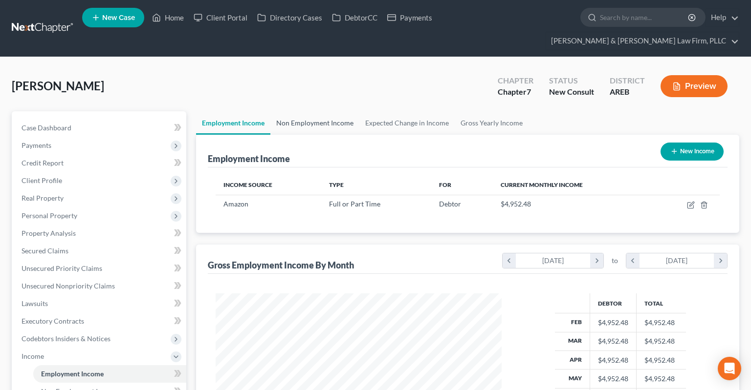
click at [329, 111] on link "Non Employment Income" at bounding box center [314, 122] width 89 height 23
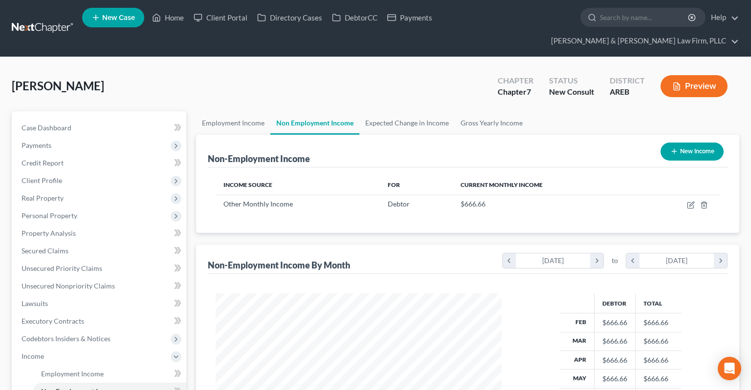
scroll to position [174, 305]
click at [675, 143] on button "New Income" at bounding box center [691, 152] width 63 height 18
select select "0"
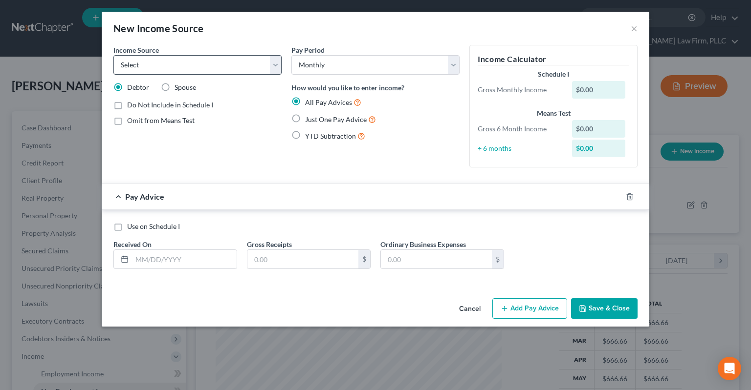
click at [402, 168] on div "Pay Period Select Monthly Twice Monthly Every Other Week Weekly How would you l…" at bounding box center [375, 110] width 178 height 130
click at [462, 309] on button "Cancel" at bounding box center [469, 310] width 37 height 20
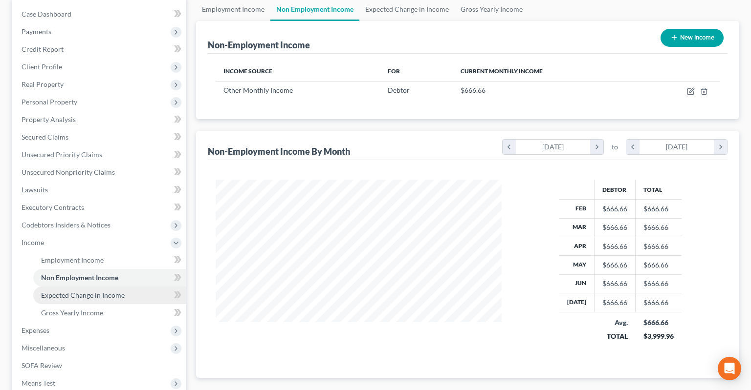
scroll to position [154, 0]
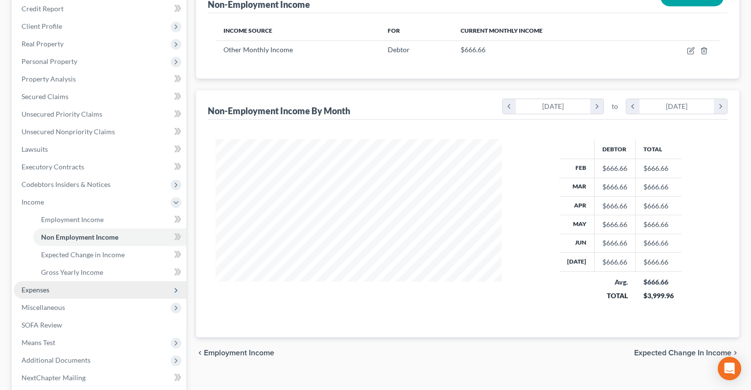
click at [86, 281] on span "Expenses" at bounding box center [100, 290] width 172 height 18
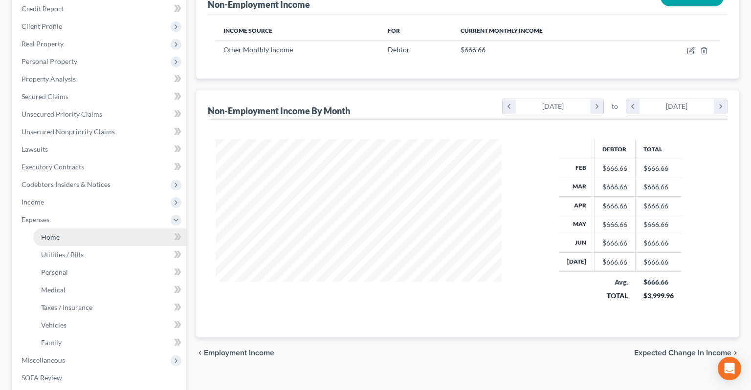
click at [77, 229] on link "Home" at bounding box center [109, 238] width 153 height 18
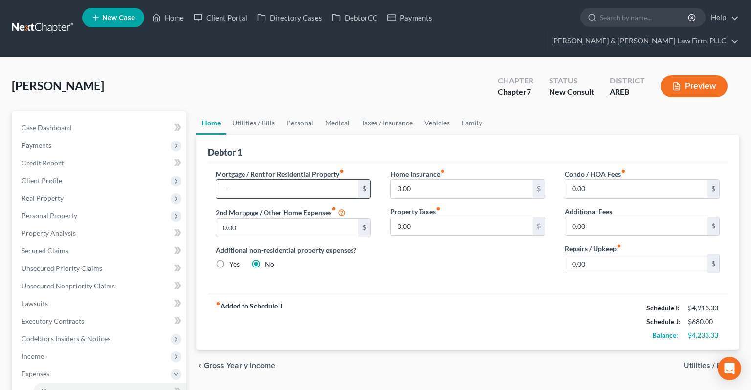
click at [286, 180] on input "text" at bounding box center [287, 189] width 142 height 19
type input "1,400"
click at [244, 111] on link "Utilities / Bills" at bounding box center [253, 122] width 54 height 23
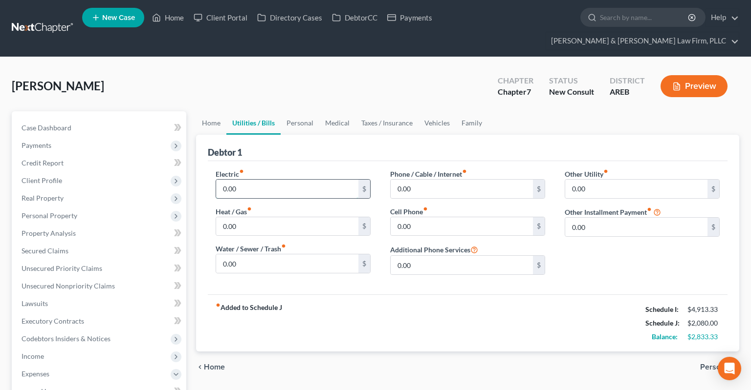
click at [254, 180] on input "0.00" at bounding box center [287, 189] width 142 height 19
type input "200"
click at [263, 217] on input "0.00" at bounding box center [287, 226] width 142 height 19
drag, startPoint x: 284, startPoint y: 235, endPoint x: 285, endPoint y: 241, distance: 6.9
click at [284, 244] on div "Water / Sewer / Trash fiber_manual_record 0.00 $" at bounding box center [292, 259] width 155 height 30
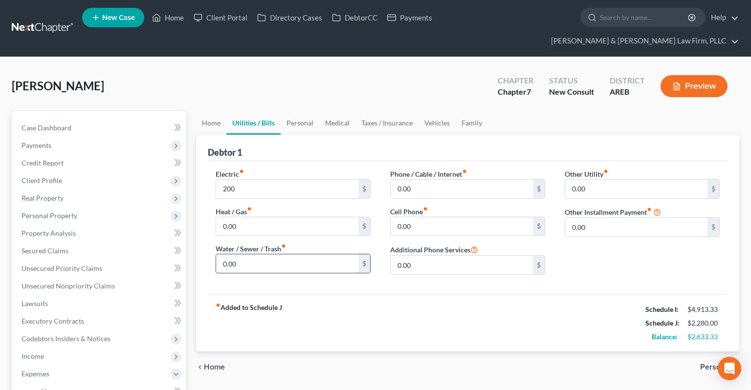
click at [285, 255] on input "0.00" at bounding box center [287, 264] width 142 height 19
click at [447, 217] on input "0.00" at bounding box center [461, 226] width 142 height 19
click at [455, 217] on input "0.00" at bounding box center [461, 226] width 142 height 19
drag, startPoint x: 455, startPoint y: 207, endPoint x: 378, endPoint y: 206, distance: 77.2
click at [390, 217] on input "0.00" at bounding box center [461, 226] width 142 height 19
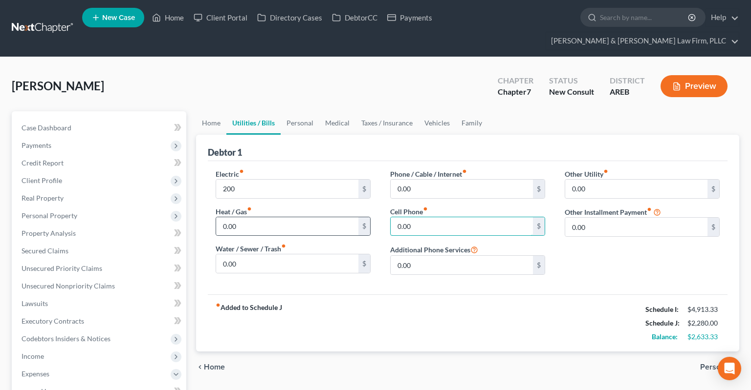
drag, startPoint x: 421, startPoint y: 209, endPoint x: 365, endPoint y: 210, distance: 55.7
click at [390, 217] on input "0.00" at bounding box center [461, 226] width 142 height 19
type input "130"
click at [438, 180] on input "0.00" at bounding box center [461, 189] width 142 height 19
type input "50"
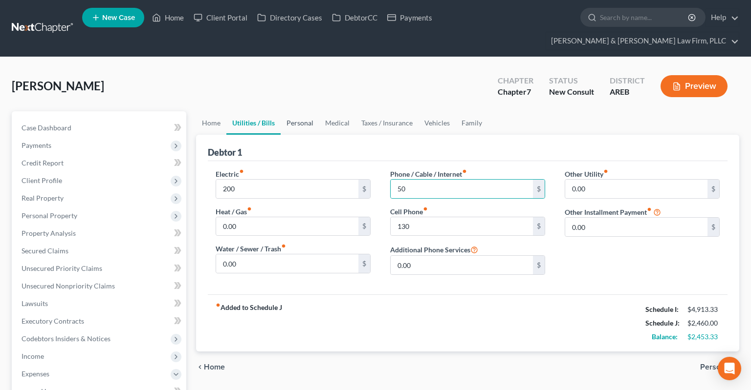
click at [311, 111] on link "Personal" at bounding box center [299, 122] width 39 height 23
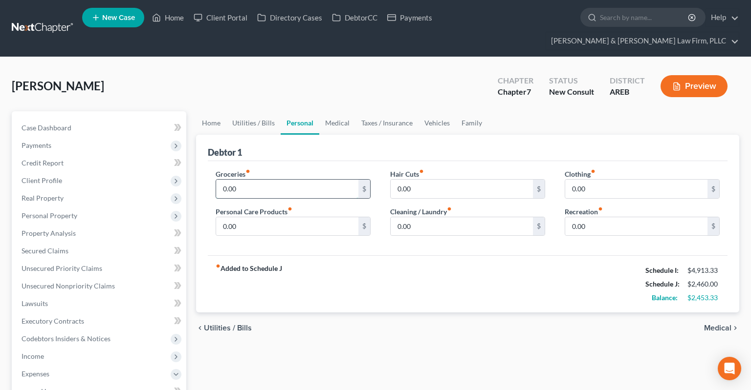
click at [258, 180] on input "0.00" at bounding box center [287, 189] width 142 height 19
click at [255, 180] on input "0.00" at bounding box center [287, 189] width 142 height 19
drag, startPoint x: 228, startPoint y: 171, endPoint x: 215, endPoint y: 173, distance: 12.9
click at [216, 180] on input "0.00" at bounding box center [287, 189] width 142 height 19
type input "1,083"
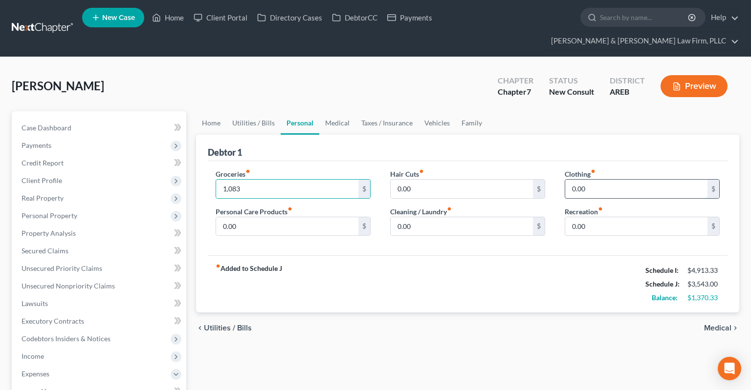
click at [605, 180] on input "0.00" at bounding box center [636, 189] width 142 height 19
type input "250"
drag, startPoint x: 306, startPoint y: 204, endPoint x: 298, endPoint y: 204, distance: 7.8
click at [306, 217] on input "0.00" at bounding box center [287, 226] width 142 height 19
type input "150"
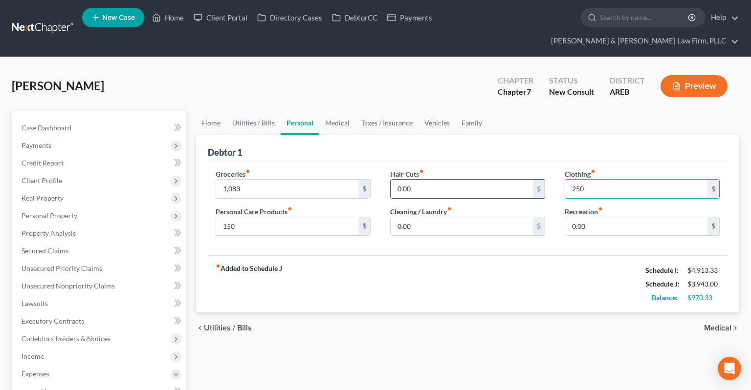
drag, startPoint x: 599, startPoint y: 170, endPoint x: 491, endPoint y: 175, distance: 107.7
click at [565, 183] on input "250" at bounding box center [636, 189] width 142 height 19
drag, startPoint x: 585, startPoint y: 173, endPoint x: 524, endPoint y: 173, distance: 60.6
click at [565, 180] on input "250" at bounding box center [636, 189] width 142 height 19
type input "200"
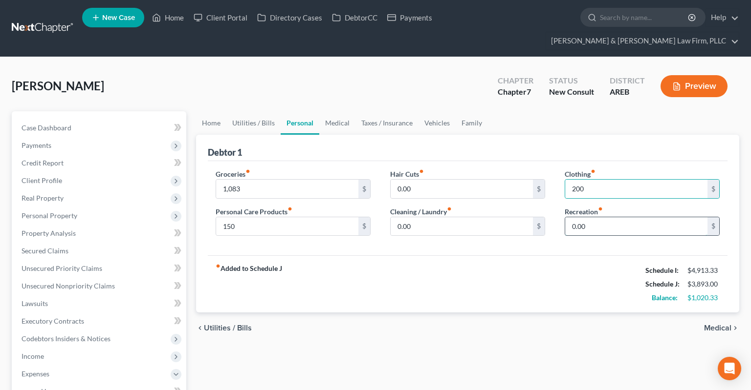
click at [631, 217] on input "0.00" at bounding box center [636, 226] width 142 height 19
type input "100"
click at [332, 111] on link "Medical" at bounding box center [337, 122] width 36 height 23
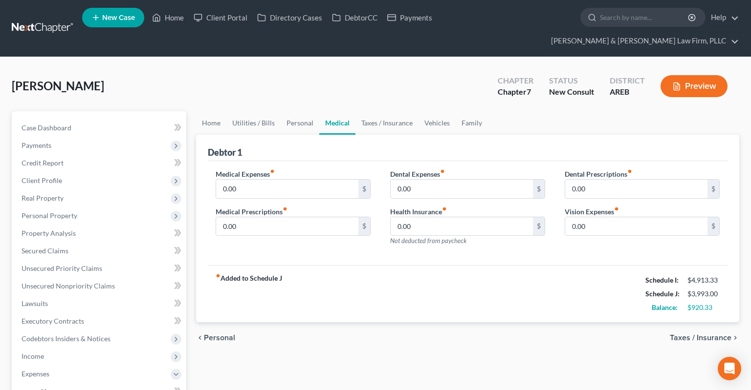
click at [339, 75] on div "Brunson, Tiffany Upgraded Chapter Chapter 7 Status New Consult District AREB Pr…" at bounding box center [375, 90] width 727 height 43
click at [456, 180] on input "0.00" at bounding box center [461, 189] width 142 height 19
type input "140"
drag, startPoint x: 406, startPoint y: 62, endPoint x: 401, endPoint y: 65, distance: 6.3
click at [406, 69] on div "Brunson, Tiffany Upgraded Chapter Chapter 7 Status New Consult District AREB Pr…" at bounding box center [375, 90] width 727 height 43
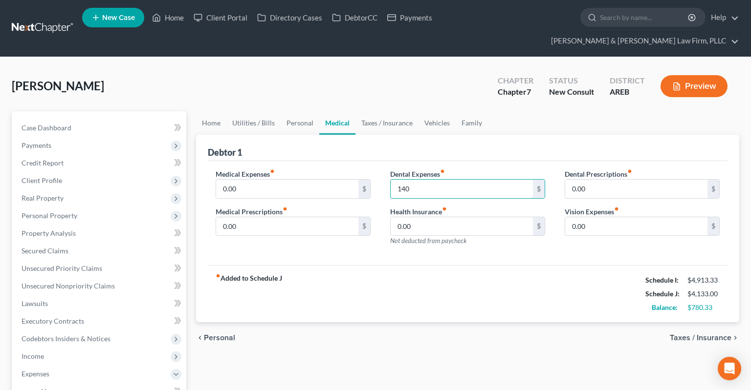
drag, startPoint x: 422, startPoint y: 171, endPoint x: 388, endPoint y: 163, distance: 34.0
click at [392, 180] on input "140" at bounding box center [461, 189] width 142 height 19
drag, startPoint x: 426, startPoint y: 172, endPoint x: 396, endPoint y: 165, distance: 30.1
click at [390, 180] on input "140" at bounding box center [461, 189] width 142 height 19
click at [473, 111] on link "Family" at bounding box center [471, 122] width 32 height 23
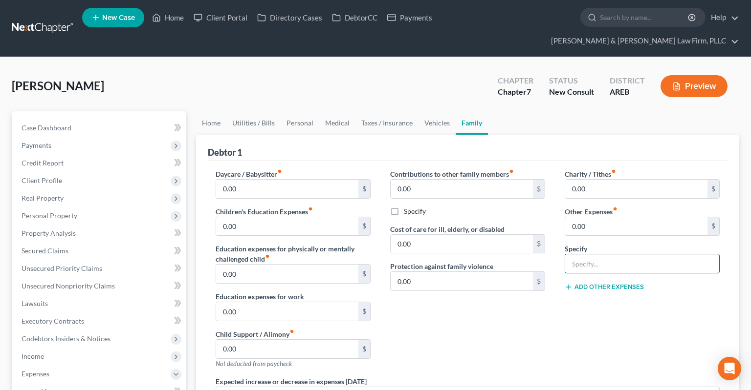
click at [589, 255] on input "text" at bounding box center [642, 264] width 154 height 19
type input "Brace's payment"
click at [616, 217] on input "0.00" at bounding box center [636, 226] width 142 height 19
type input "140"
drag, startPoint x: 628, startPoint y: 244, endPoint x: 513, endPoint y: 256, distance: 116.3
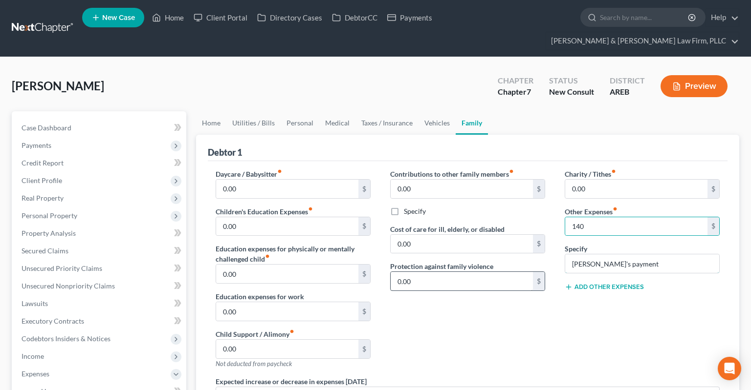
click at [565, 256] on input "Brace's payment" at bounding box center [642, 264] width 154 height 19
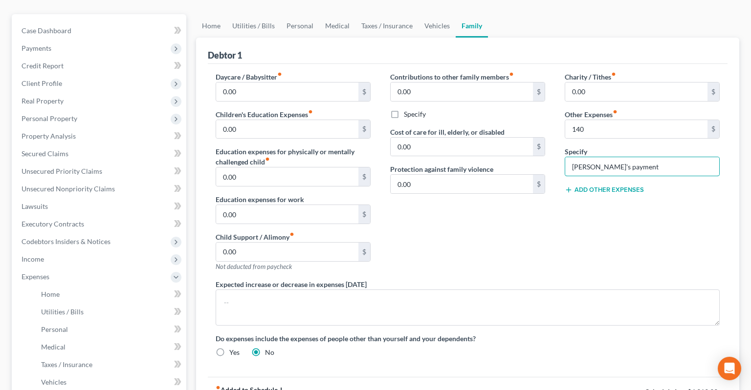
scroll to position [103, 0]
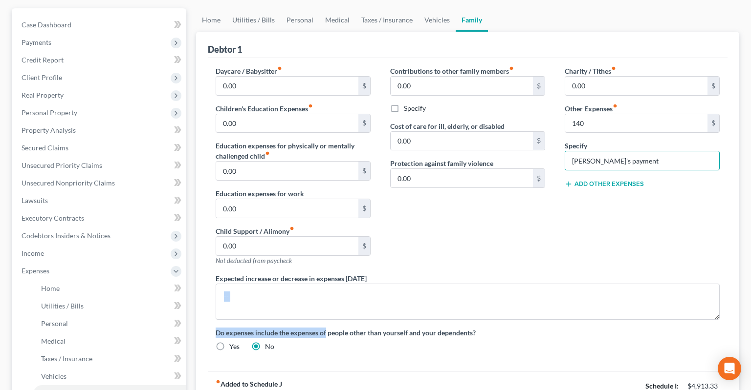
click at [325, 301] on div "Daycare / Babysitter fiber_manual_record 0.00 $ Children's Education Expenses f…" at bounding box center [467, 213] width 523 height 294
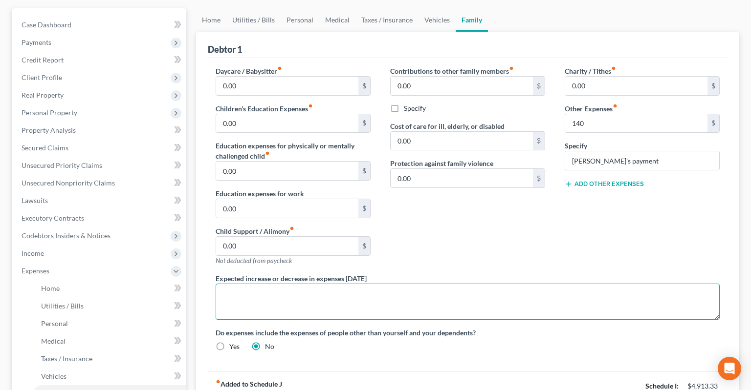
click at [324, 287] on textarea at bounding box center [467, 302] width 504 height 36
type textarea "Braces"
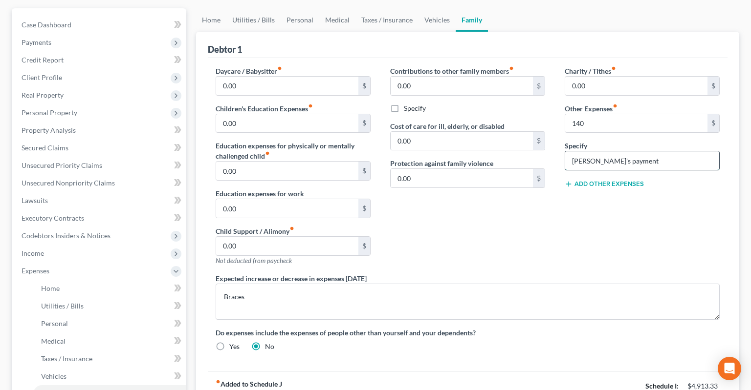
click at [590, 151] on input "Brace's payment" at bounding box center [642, 160] width 154 height 19
type input "Braces payment"
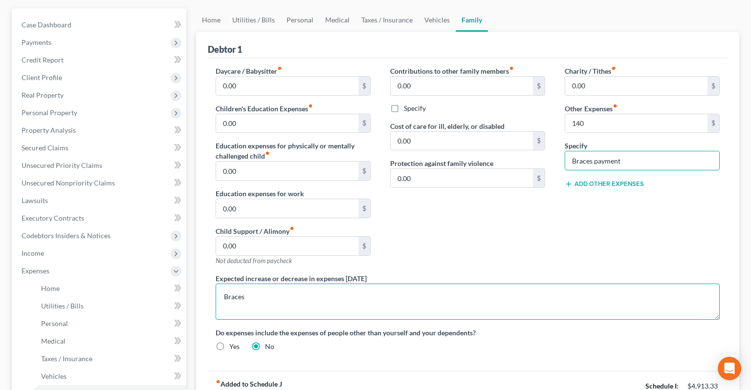
click at [430, 291] on textarea "Braces" at bounding box center [467, 302] width 504 height 36
type textarea "Braces should pay off around July 2026"
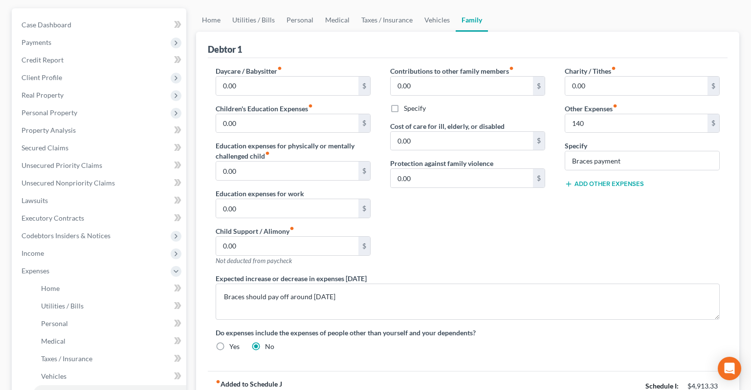
click at [479, 222] on div "Contributions to other family members fiber_manual_record 0.00 $ Specify Cost o…" at bounding box center [467, 170] width 174 height 208
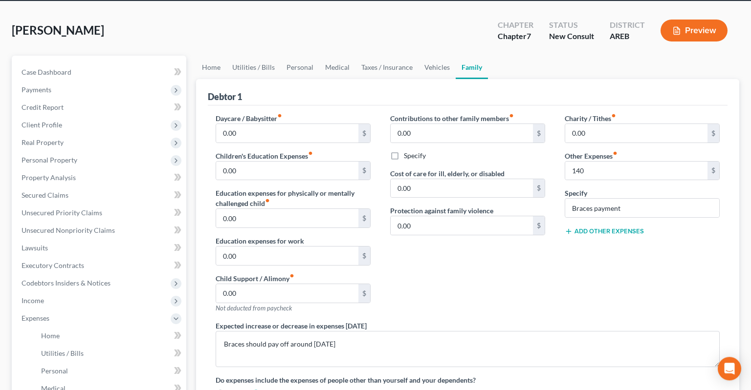
scroll to position [0, 0]
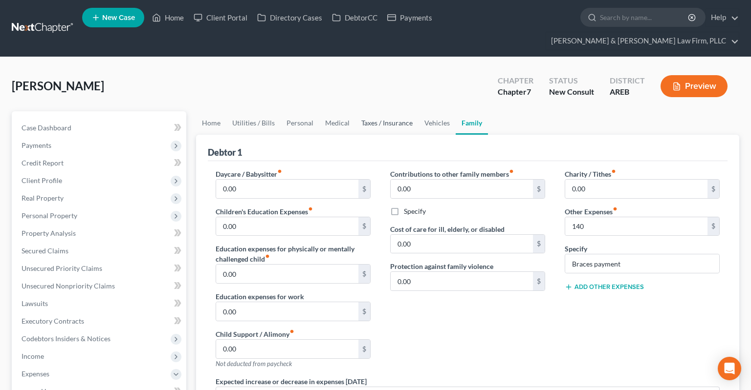
click at [397, 111] on link "Taxes / Insurance" at bounding box center [386, 122] width 63 height 23
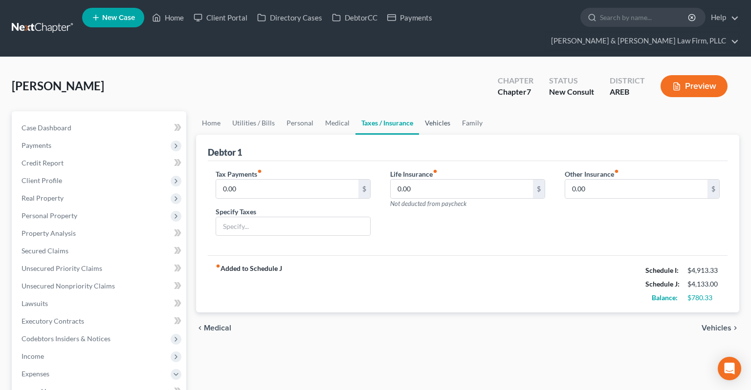
click at [433, 111] on link "Vehicles" at bounding box center [437, 122] width 37 height 23
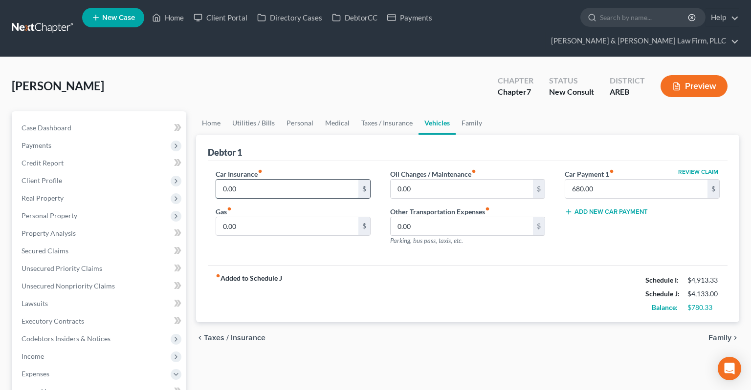
click at [308, 180] on input "0.00" at bounding box center [287, 189] width 142 height 19
type input "263"
click at [276, 217] on input "0.00" at bounding box center [287, 226] width 142 height 19
click at [243, 217] on input "0.00" at bounding box center [287, 226] width 142 height 19
drag, startPoint x: 258, startPoint y: 207, endPoint x: 204, endPoint y: 211, distance: 53.9
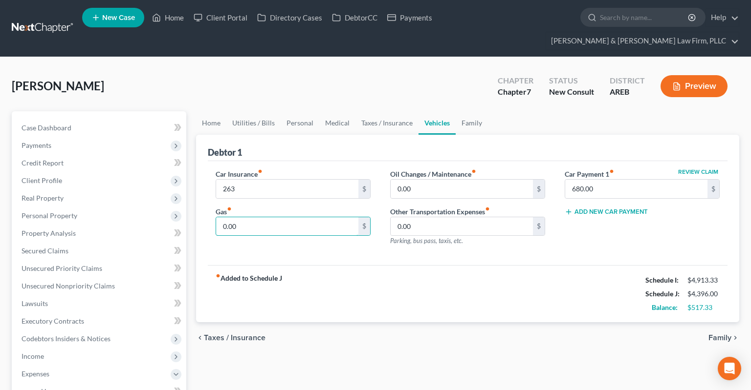
click at [216, 217] on input "0.00" at bounding box center [287, 226] width 142 height 19
type input "260"
click at [444, 169] on label "Oil Changes / Maintenance fiber_manual_record" at bounding box center [433, 174] width 86 height 10
drag, startPoint x: 445, startPoint y: 162, endPoint x: 441, endPoint y: 167, distance: 6.0
click at [444, 169] on div "Oil Changes / Maintenance fiber_manual_record 0.00 $" at bounding box center [467, 184] width 155 height 30
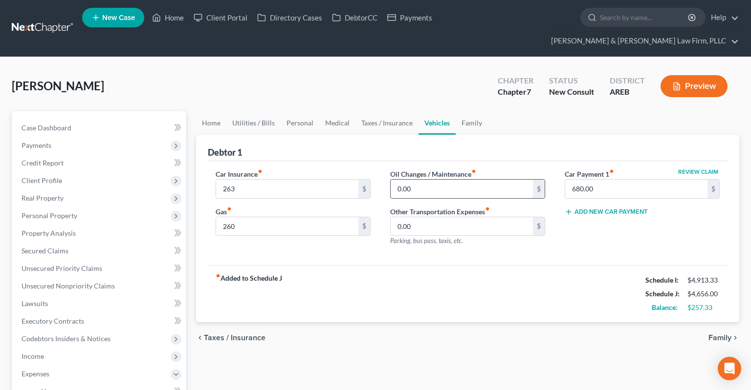
click at [441, 180] on input "0.00" at bounding box center [461, 189] width 142 height 19
type input "100"
click at [605, 180] on input "680.00" at bounding box center [636, 189] width 142 height 19
click at [473, 111] on link "Family" at bounding box center [471, 122] width 32 height 23
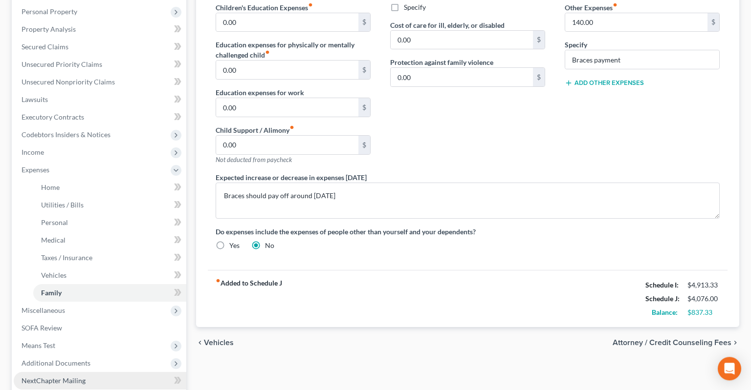
scroll to position [258, 0]
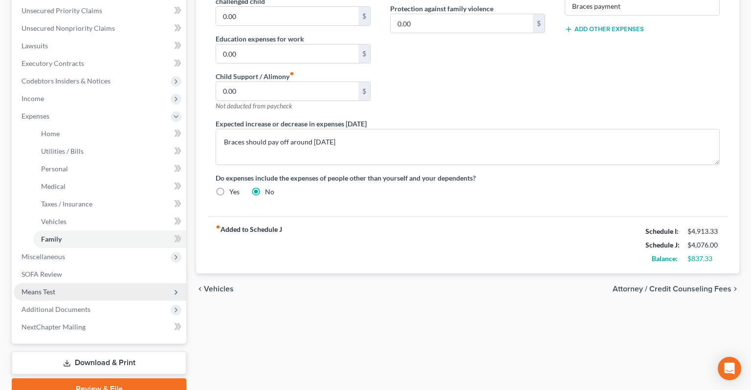
drag, startPoint x: 71, startPoint y: 278, endPoint x: 81, endPoint y: 271, distance: 12.2
click at [71, 283] on span "Means Test" at bounding box center [100, 292] width 172 height 18
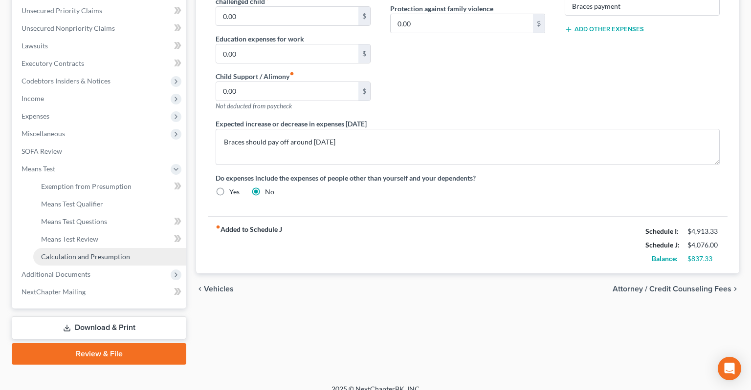
scroll to position [251, 0]
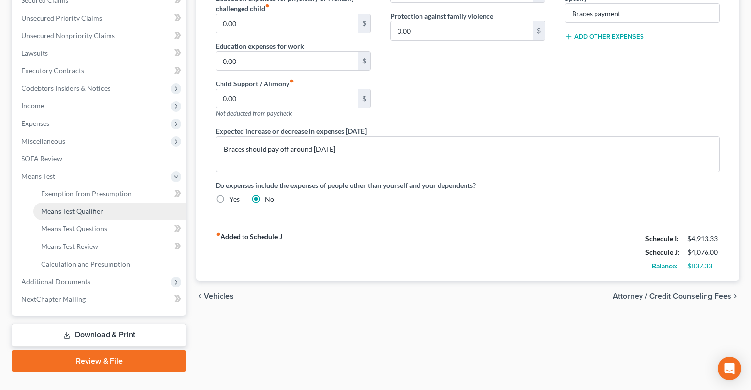
click at [114, 203] on link "Means Test Qualifier" at bounding box center [109, 212] width 153 height 18
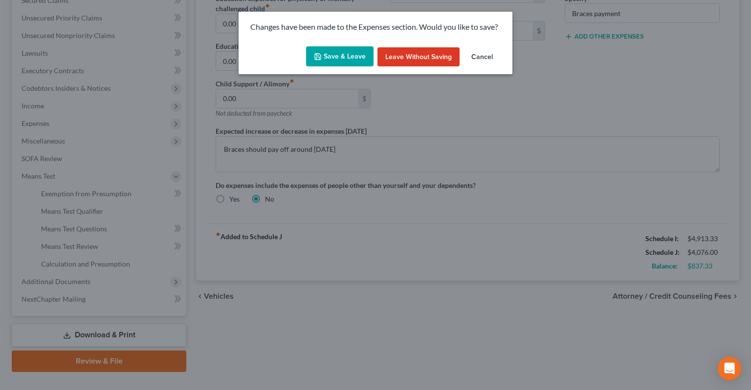
click at [357, 54] on button "Save & Leave" at bounding box center [339, 56] width 67 height 21
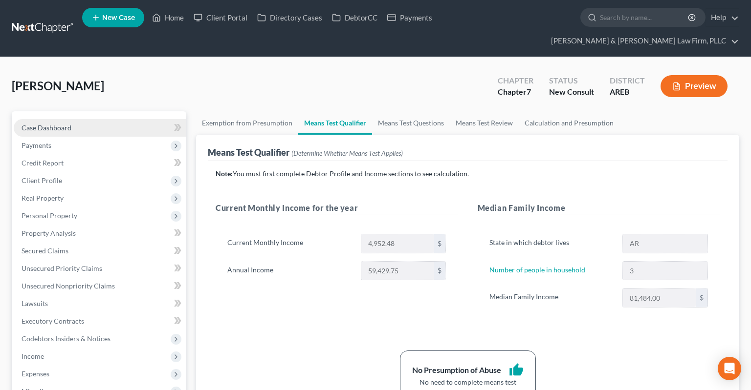
click at [105, 119] on link "Case Dashboard" at bounding box center [100, 128] width 172 height 18
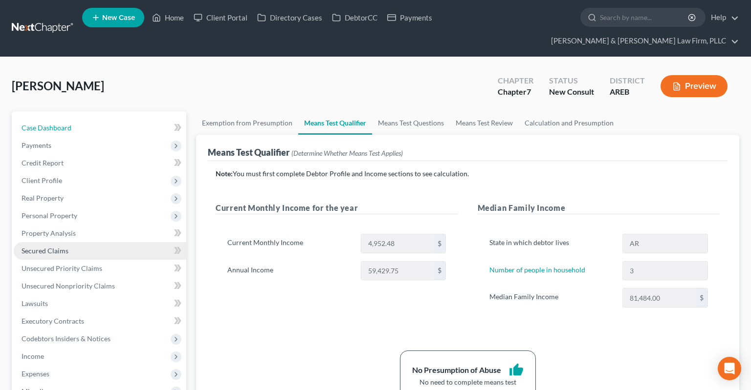
select select "4"
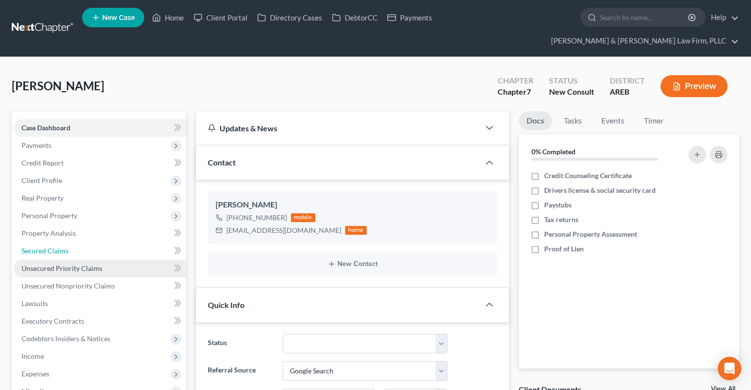
click at [94, 242] on link "Secured Claims" at bounding box center [100, 251] width 172 height 18
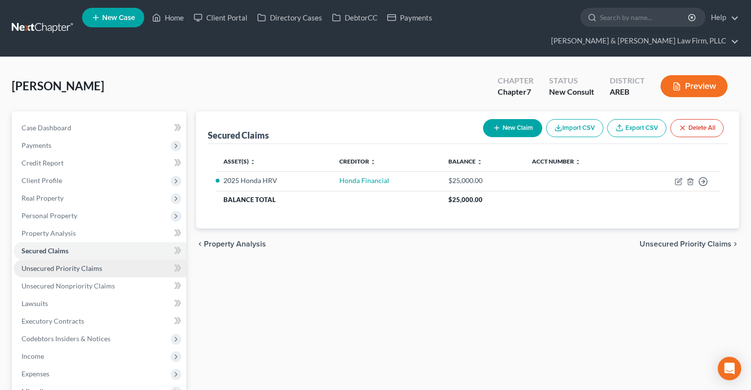
click at [118, 260] on link "Unsecured Priority Claims" at bounding box center [100, 269] width 172 height 18
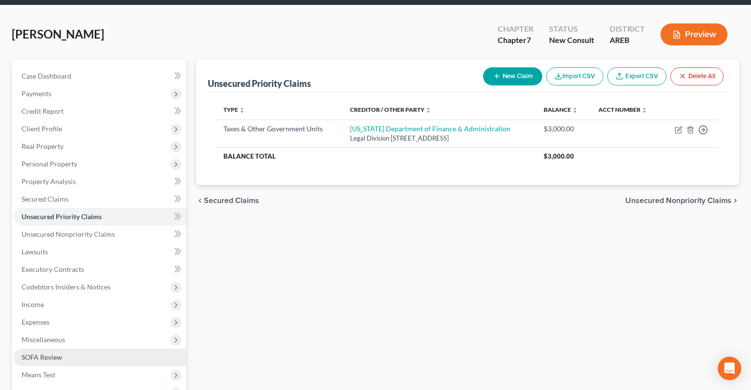
scroll to position [103, 0]
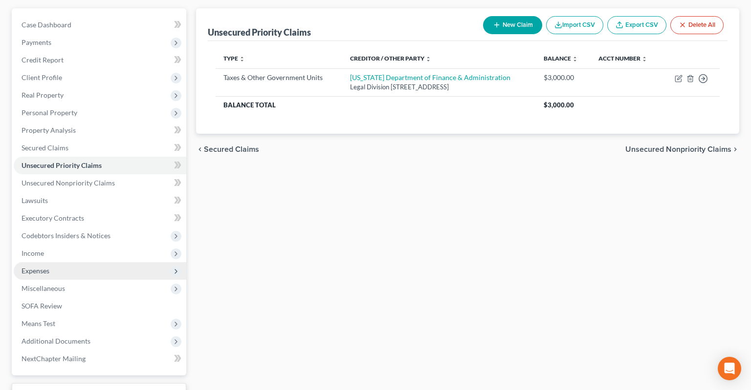
click at [118, 262] on span "Expenses" at bounding box center [100, 271] width 172 height 18
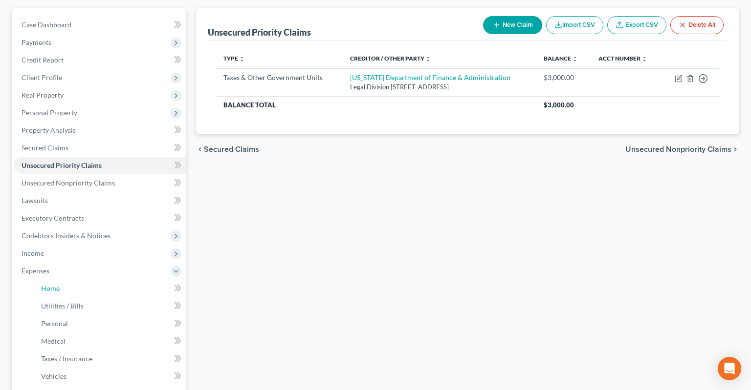
drag, startPoint x: 78, startPoint y: 267, endPoint x: 239, endPoint y: 278, distance: 162.1
click at [78, 280] on link "Home" at bounding box center [109, 289] width 153 height 18
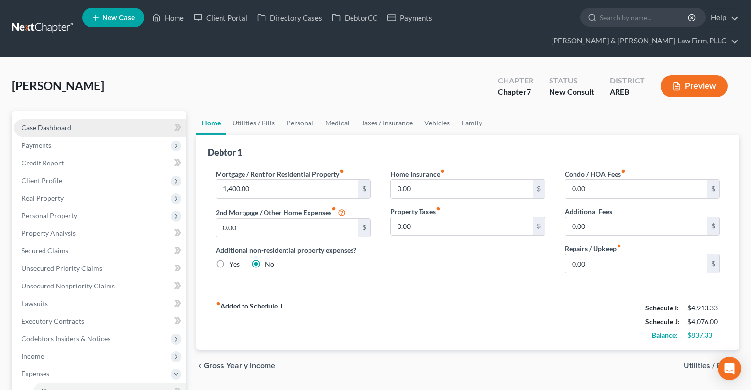
click at [92, 119] on link "Case Dashboard" at bounding box center [100, 128] width 172 height 18
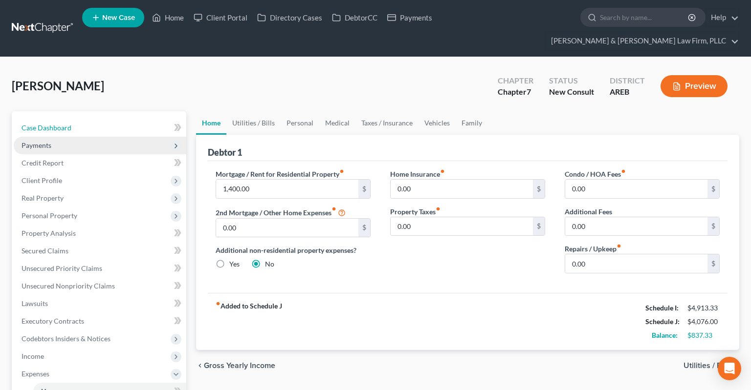
select select "4"
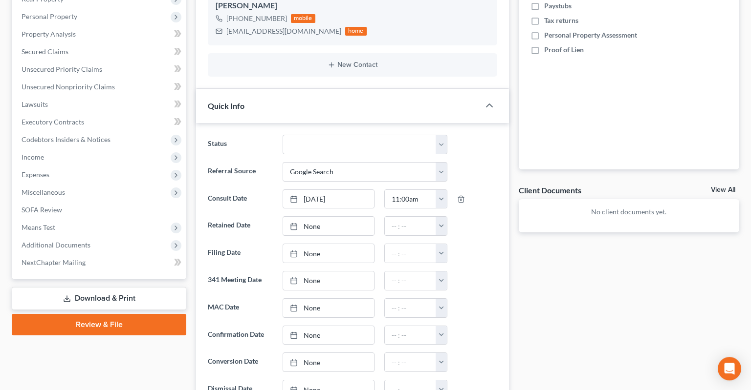
scroll to position [206, 0]
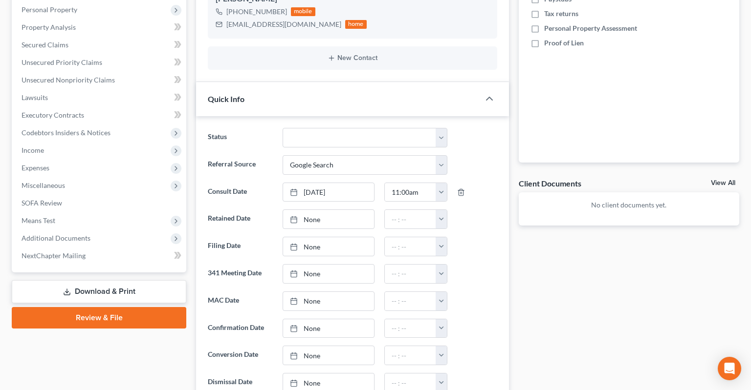
click at [482, 322] on ng-include "Status Awaiting 341 Chapter 7 - Attended Meeting Confirmed Discharged Dismissed…" at bounding box center [352, 287] width 289 height 319
click at [85, 89] on link "Lawsuits" at bounding box center [100, 98] width 172 height 18
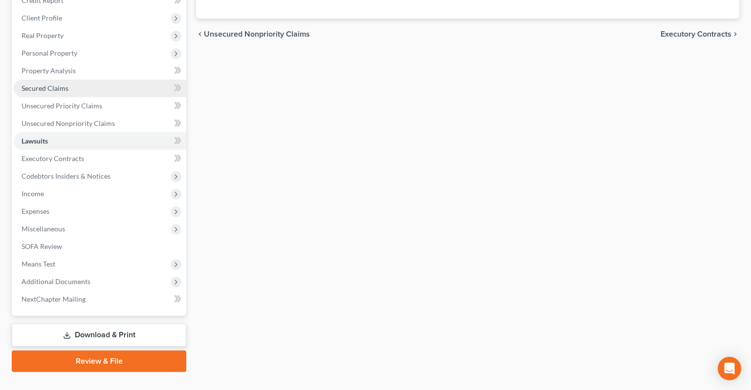
click at [77, 80] on link "Secured Claims" at bounding box center [100, 89] width 172 height 18
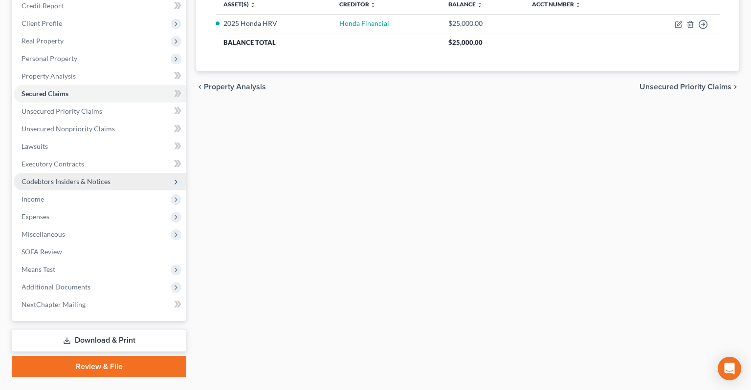
scroll to position [163, 0]
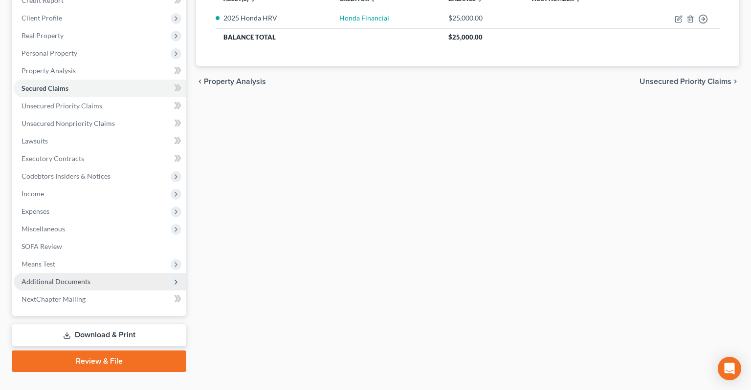
click at [55, 278] on span "Additional Documents" at bounding box center [55, 282] width 69 height 8
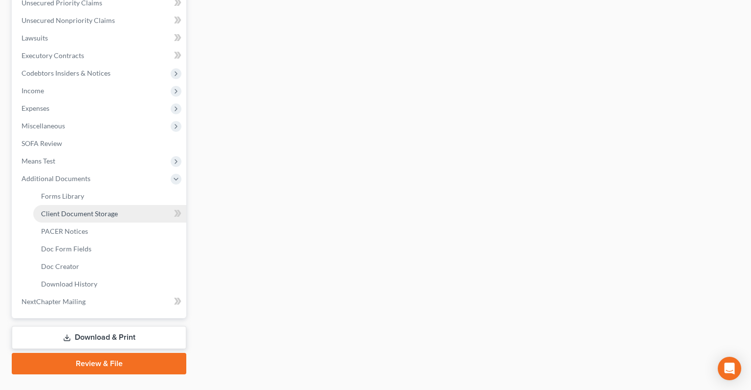
click at [99, 210] on span "Client Document Storage" at bounding box center [79, 214] width 77 height 8
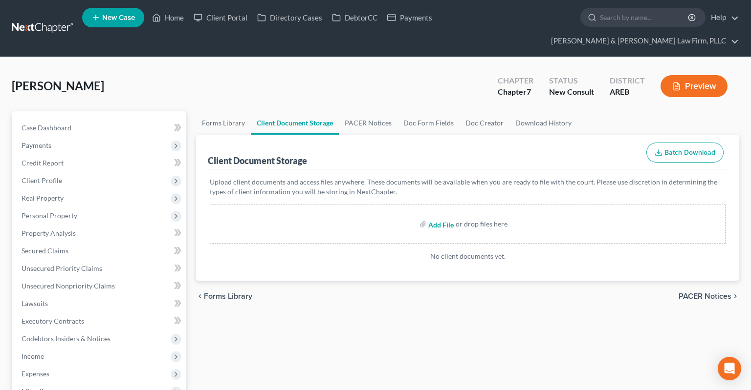
click at [444, 215] on input "file" at bounding box center [439, 224] width 23 height 18
type input "C:\fakepath\Consult sheet.docx"
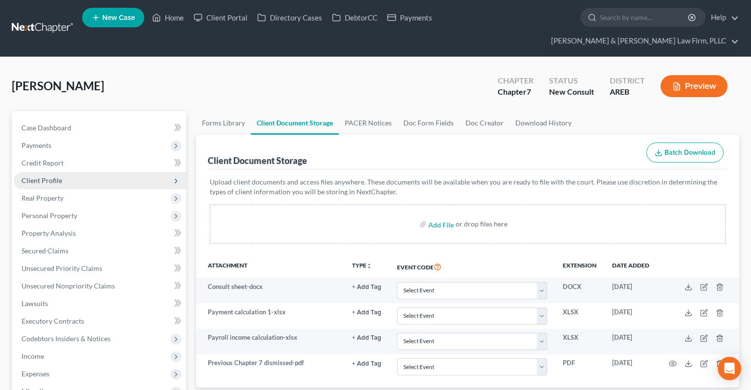
click at [69, 172] on span "Client Profile" at bounding box center [100, 181] width 172 height 18
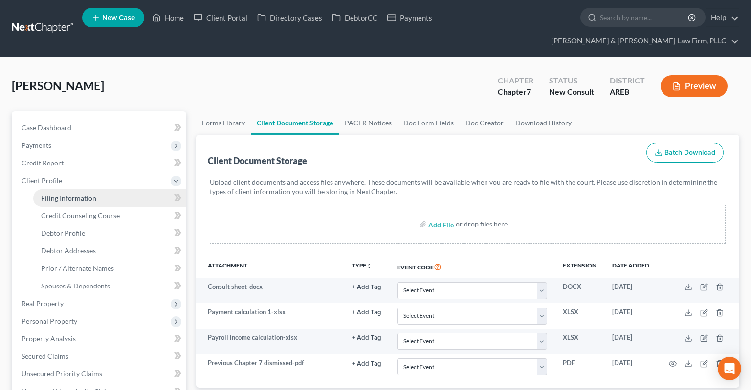
click at [103, 190] on link "Filing Information" at bounding box center [109, 199] width 153 height 18
select select "1"
select select "0"
select select "5"
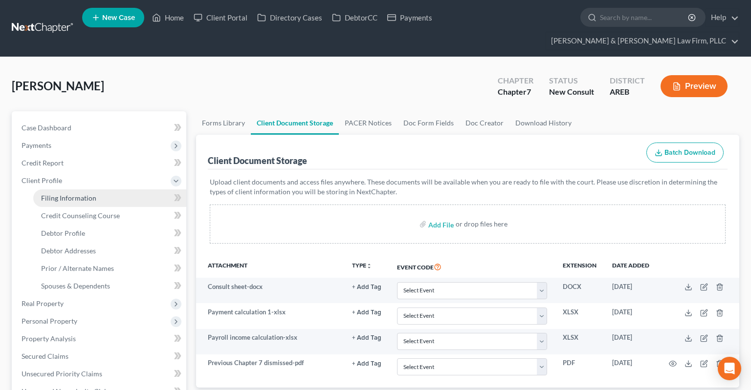
select select "2"
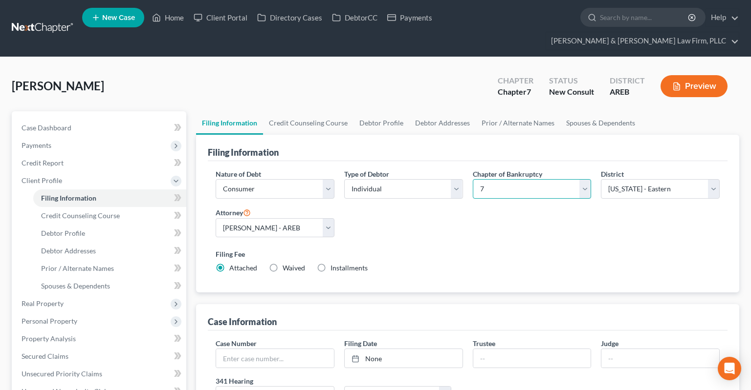
click at [472, 179] on select "Select 7 11 12 13" at bounding box center [531, 189] width 119 height 20
select select "3"
click option "13" at bounding box center [0, 0] width 0 height 0
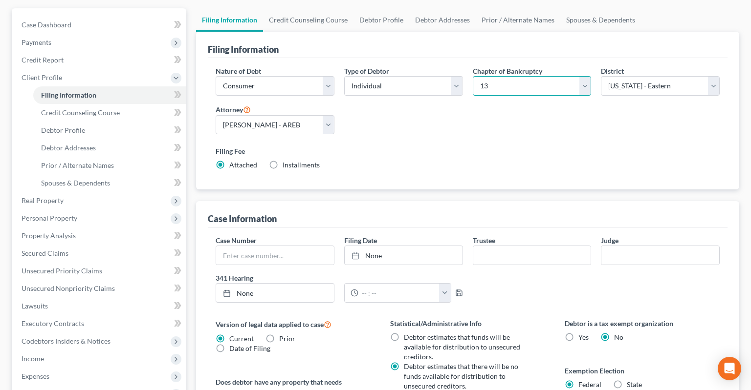
scroll to position [154, 0]
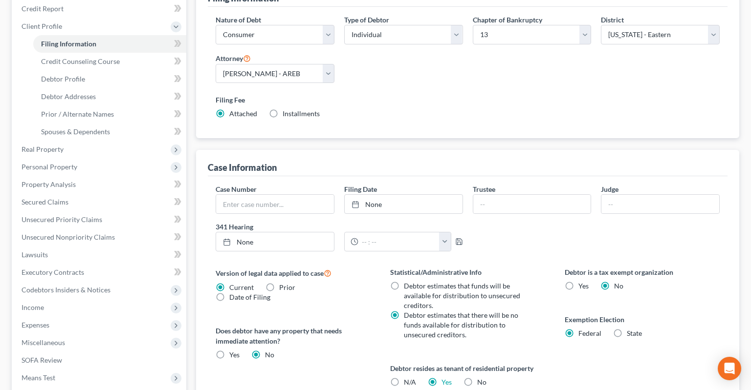
click at [437, 281] on label "Debtor estimates that funds will be available for distribution to unsecured cre…" at bounding box center [468, 295] width 129 height 29
click at [414, 281] on input "Debtor estimates that funds will be available for distribution to unsecured cre…" at bounding box center [411, 284] width 6 height 6
radio input "true"
radio input "false"
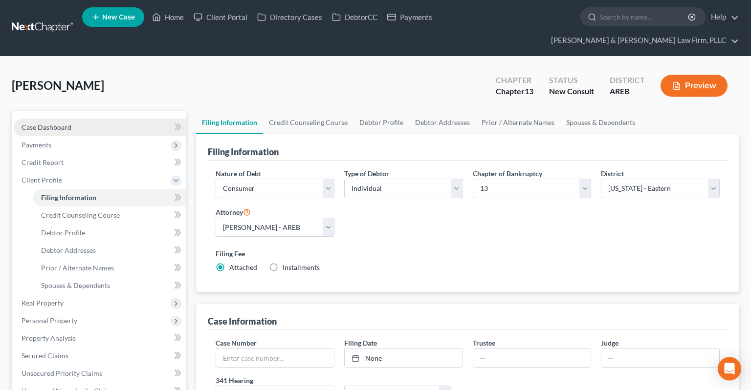
scroll to position [0, 0]
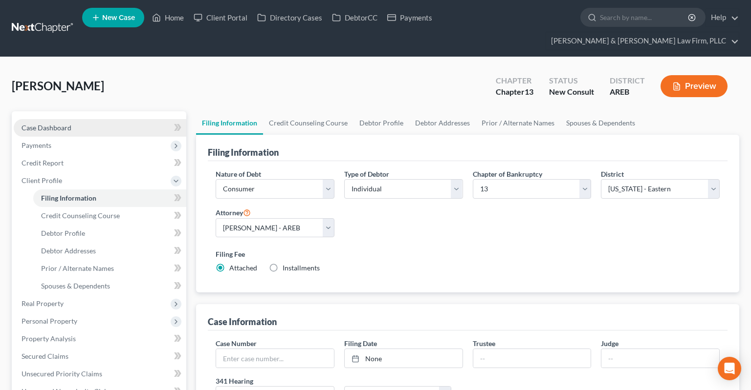
click at [97, 119] on link "Case Dashboard" at bounding box center [100, 128] width 172 height 18
select select "4"
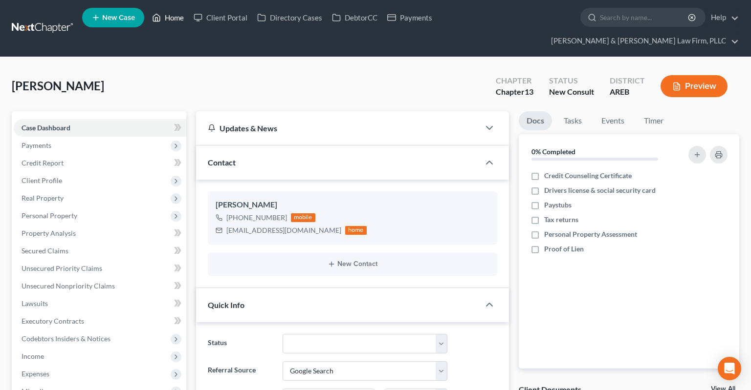
click at [165, 19] on link "Home" at bounding box center [168, 18] width 42 height 18
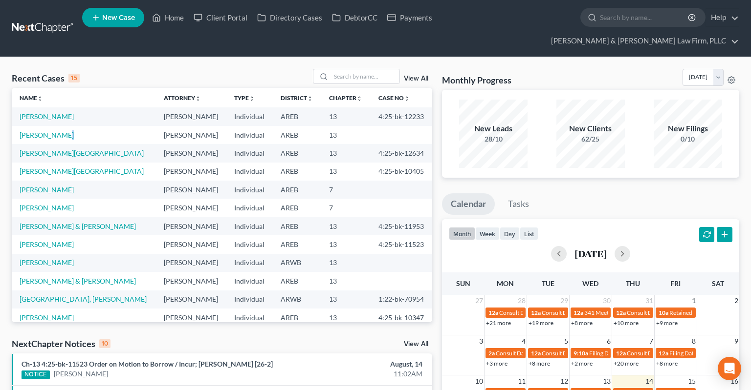
click at [57, 126] on td "Brunson, Tiffany" at bounding box center [84, 135] width 144 height 18
click at [58, 131] on link "Brunson, Tiffany" at bounding box center [47, 135] width 54 height 8
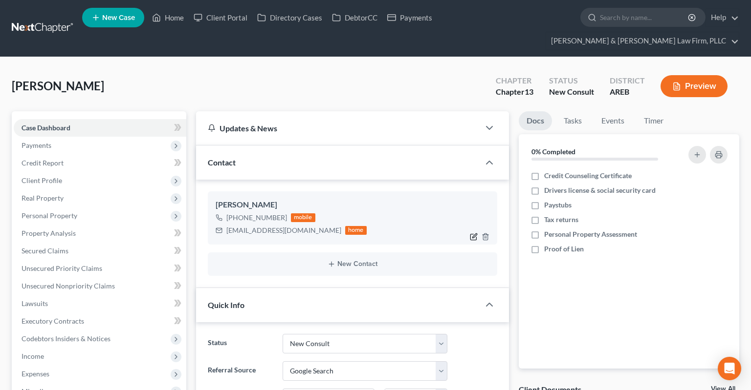
click at [472, 233] on icon "button" at bounding box center [474, 237] width 8 height 8
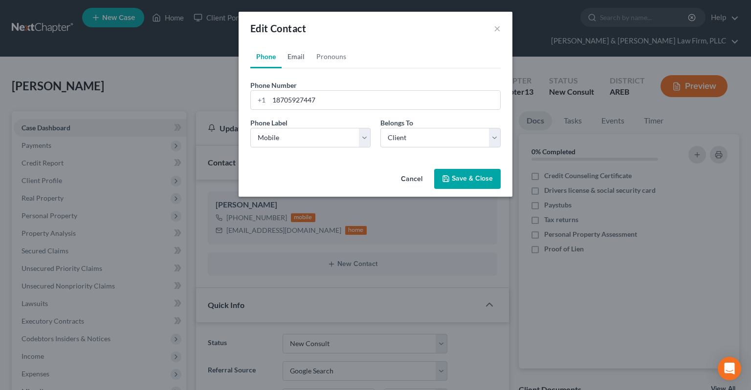
click at [297, 63] on link "Email" at bounding box center [295, 56] width 29 height 23
click at [335, 62] on link "Pronouns" at bounding box center [331, 56] width 42 height 23
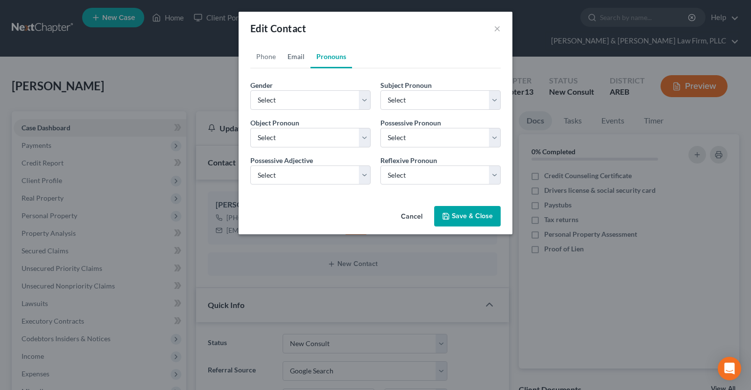
click at [305, 60] on link "Email" at bounding box center [295, 56] width 29 height 23
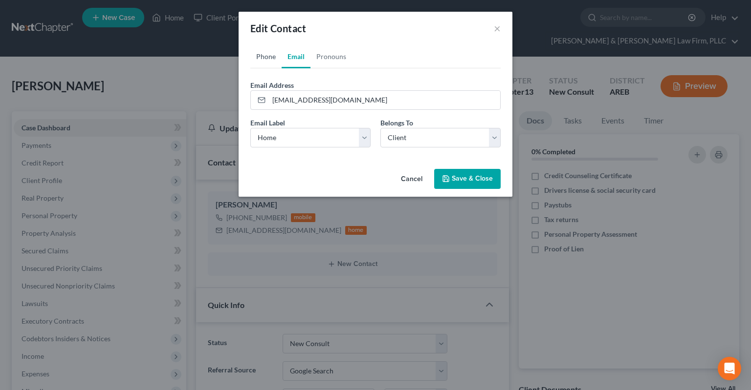
click at [264, 57] on link "Phone" at bounding box center [265, 56] width 31 height 23
click at [304, 61] on link "Email" at bounding box center [295, 56] width 29 height 23
click at [317, 61] on link "Pronouns" at bounding box center [331, 56] width 42 height 23
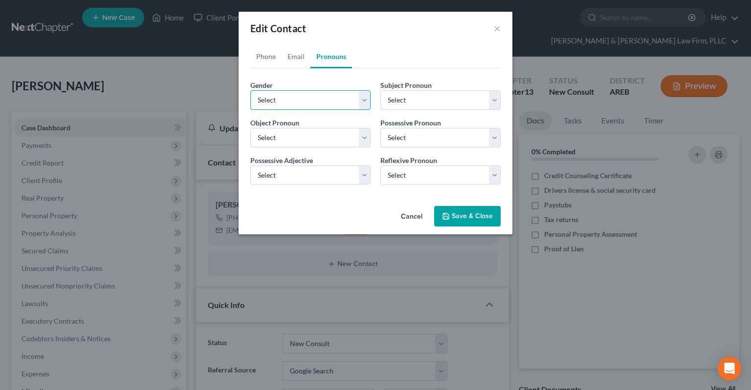
click at [250, 90] on select "Select Male Female Non Binary More Than One Person" at bounding box center [310, 100] width 120 height 20
click option "Female" at bounding box center [0, 0] width 0 height 0
drag, startPoint x: 462, startPoint y: 218, endPoint x: 474, endPoint y: 212, distance: 13.8
click at [462, 218] on button "Save & Close" at bounding box center [467, 216] width 66 height 21
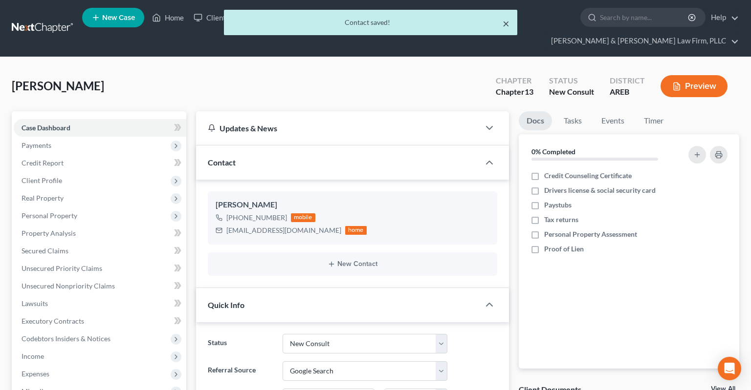
click at [504, 24] on button "×" at bounding box center [505, 24] width 7 height 12
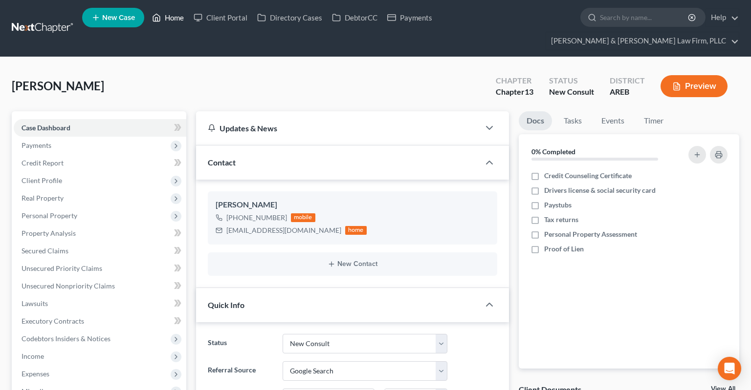
click at [170, 18] on link "Home" at bounding box center [168, 18] width 42 height 18
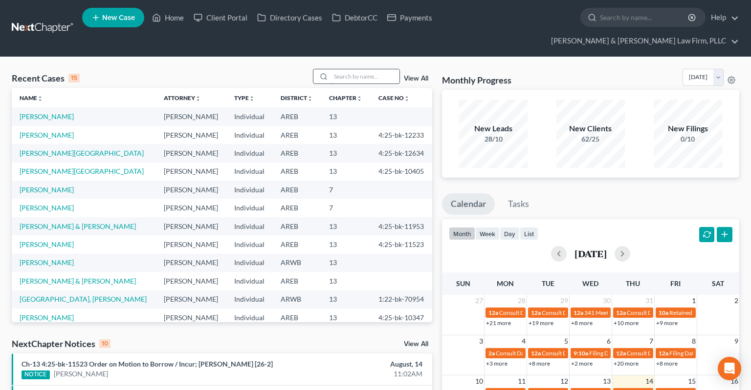
click at [368, 69] on div "Recent Cases 15 View All" at bounding box center [222, 78] width 420 height 19
click at [363, 69] on input "search" at bounding box center [365, 76] width 68 height 14
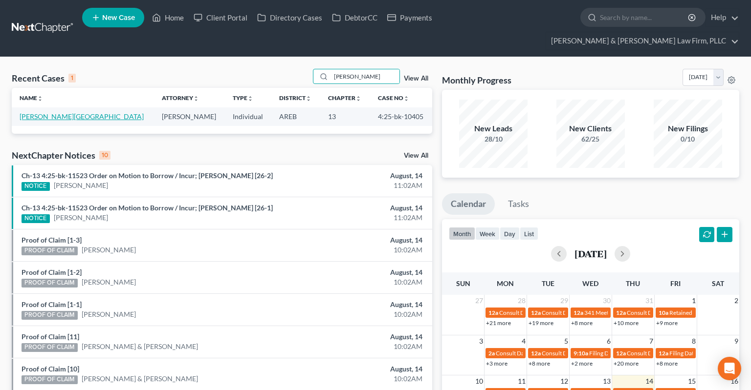
click at [60, 112] on link "Baines, Kalilah" at bounding box center [82, 116] width 124 height 8
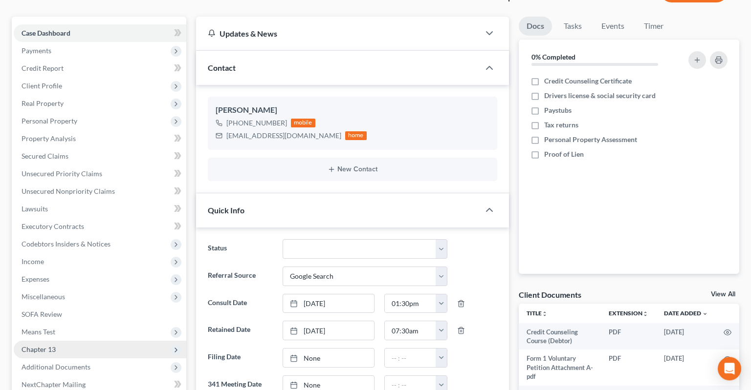
scroll to position [206, 0]
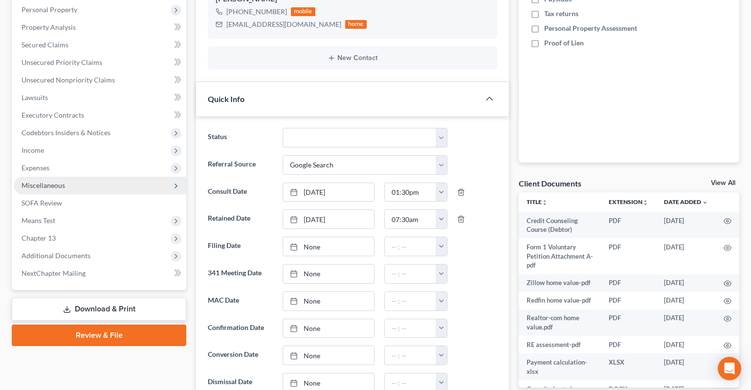
drag, startPoint x: 107, startPoint y: 148, endPoint x: 130, endPoint y: 173, distance: 34.6
click at [107, 159] on span "Expenses" at bounding box center [100, 168] width 172 height 18
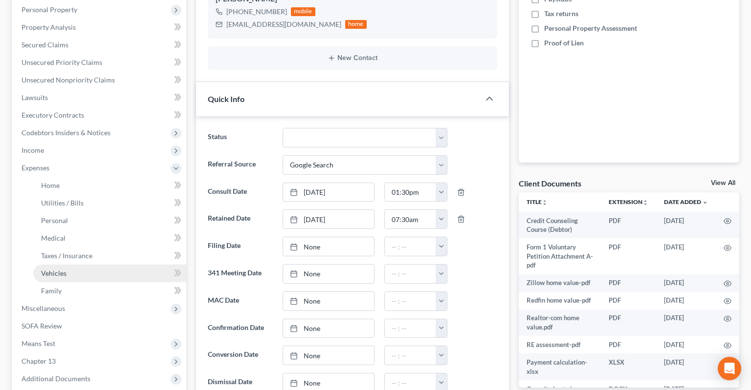
click at [107, 265] on link "Vehicles" at bounding box center [109, 274] width 153 height 18
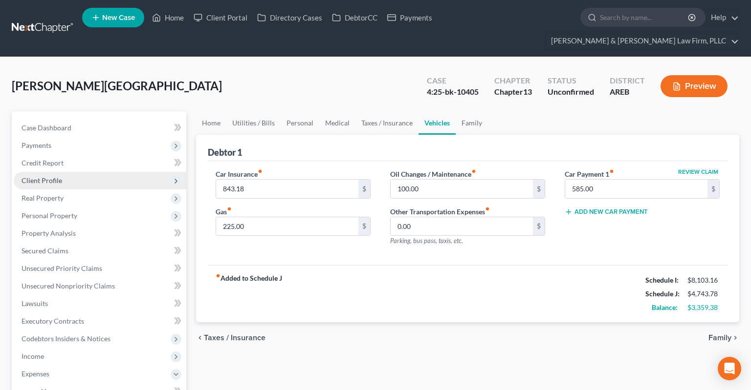
click at [109, 172] on span "Client Profile" at bounding box center [100, 181] width 172 height 18
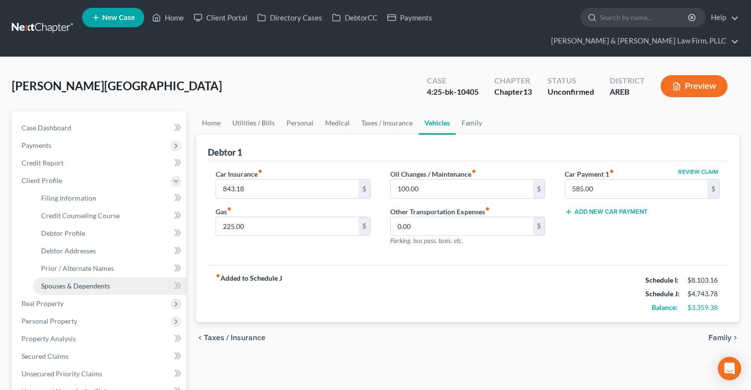
click at [117, 278] on link "Spouses & Dependents" at bounding box center [109, 287] width 153 height 18
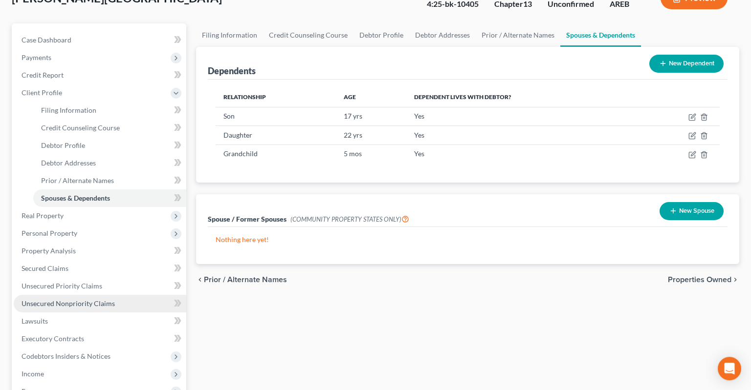
scroll to position [154, 0]
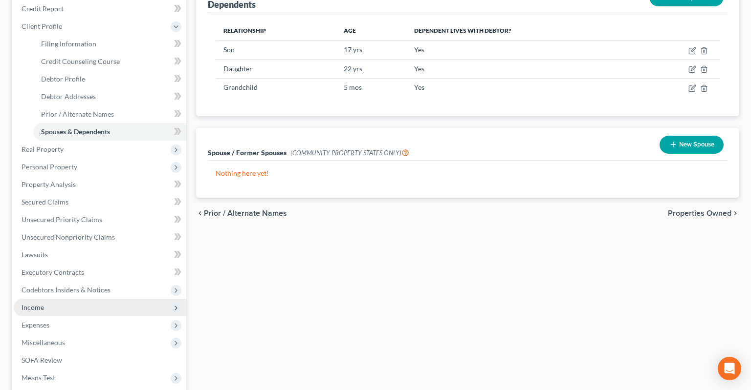
click at [103, 299] on span "Income" at bounding box center [100, 308] width 172 height 18
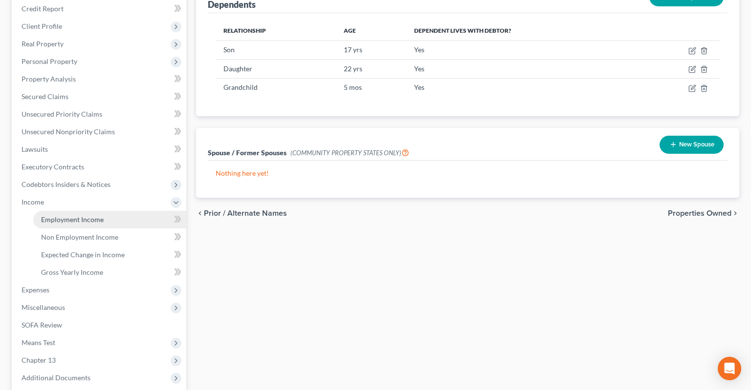
click at [114, 211] on link "Employment Income" at bounding box center [109, 220] width 153 height 18
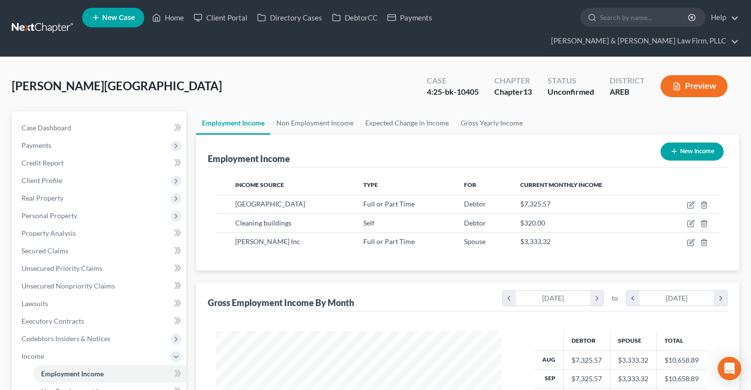
scroll to position [174, 305]
click at [317, 111] on link "Non Employment Income" at bounding box center [314, 122] width 89 height 23
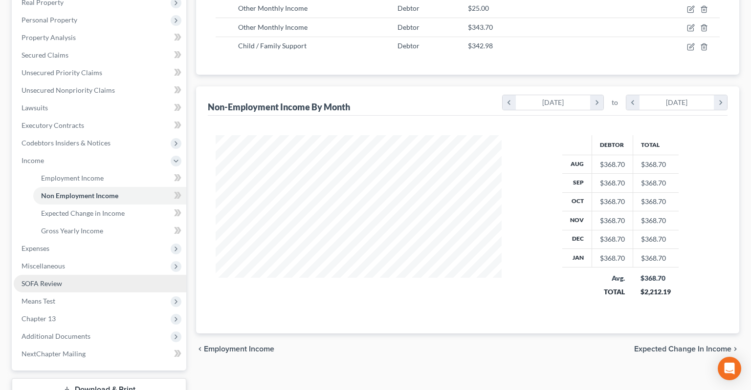
scroll to position [251, 0]
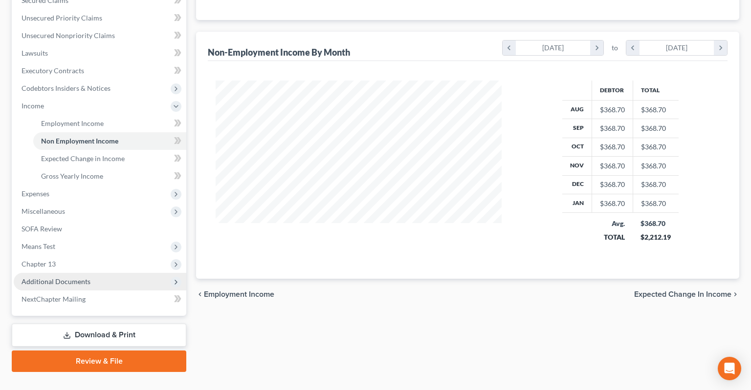
click at [103, 273] on span "Additional Documents" at bounding box center [100, 282] width 172 height 18
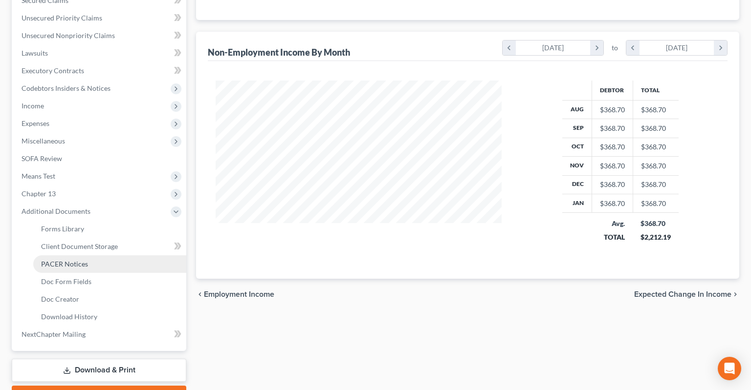
click at [112, 256] on link "PACER Notices" at bounding box center [109, 265] width 153 height 18
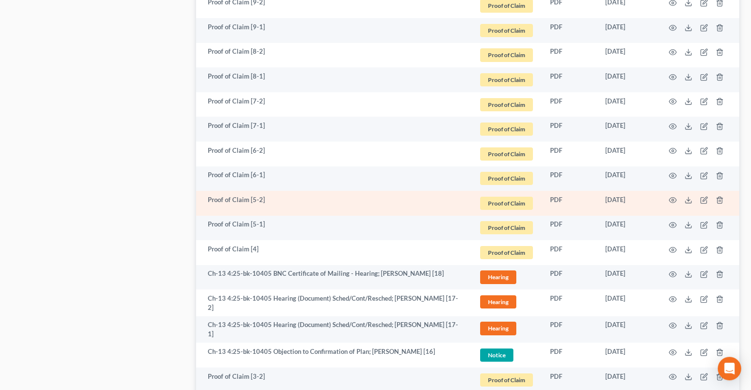
scroll to position [1341, 0]
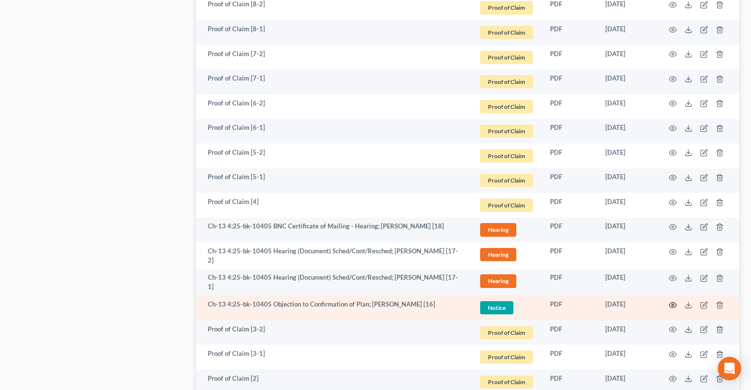
click at [675, 301] on icon "button" at bounding box center [672, 305] width 8 height 8
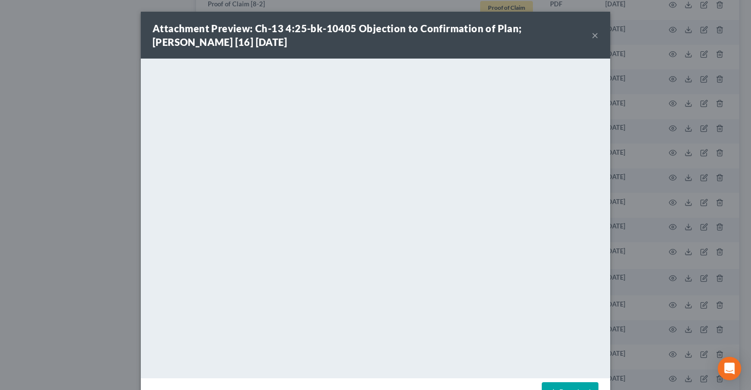
click at [593, 38] on button "×" at bounding box center [594, 35] width 7 height 12
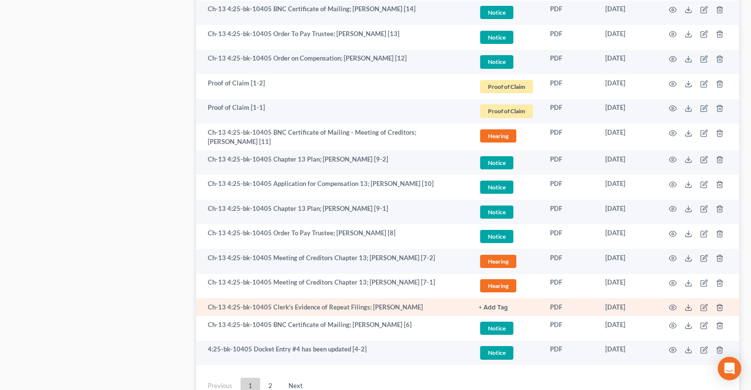
scroll to position [1754, 0]
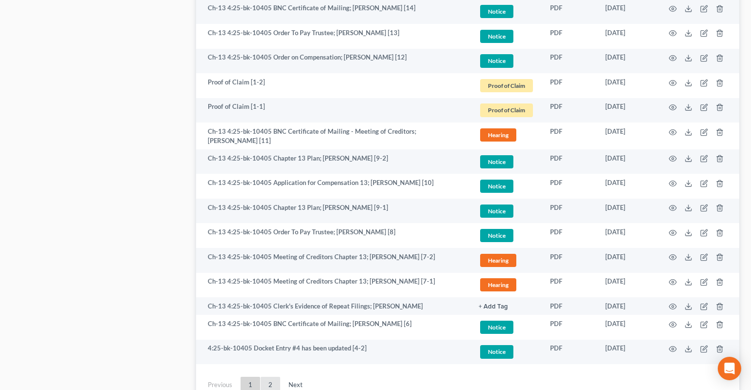
click at [276, 377] on link "2" at bounding box center [270, 385] width 20 height 16
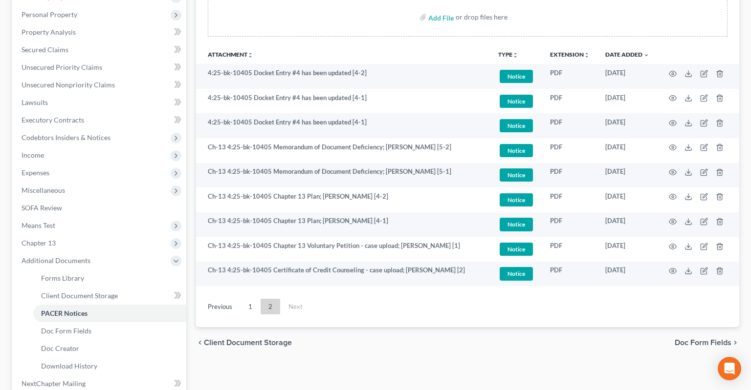
scroll to position [183, 0]
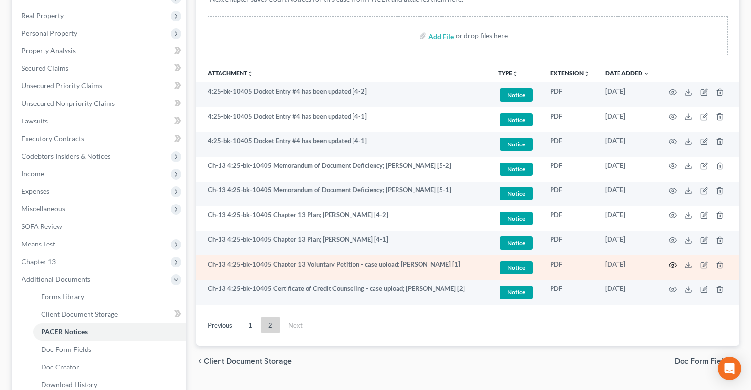
click at [671, 261] on icon "button" at bounding box center [672, 265] width 8 height 8
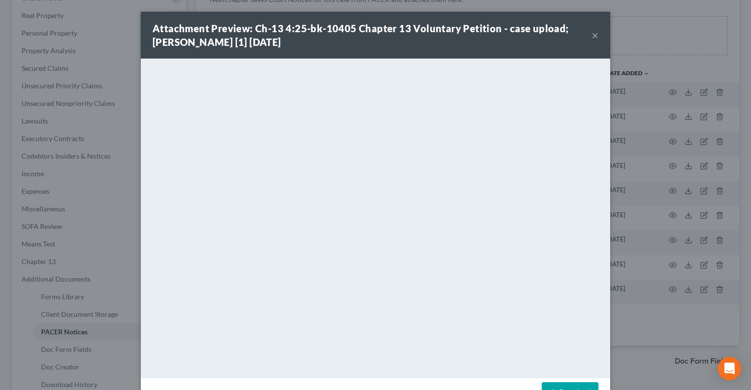
click at [594, 40] on button "×" at bounding box center [594, 35] width 7 height 12
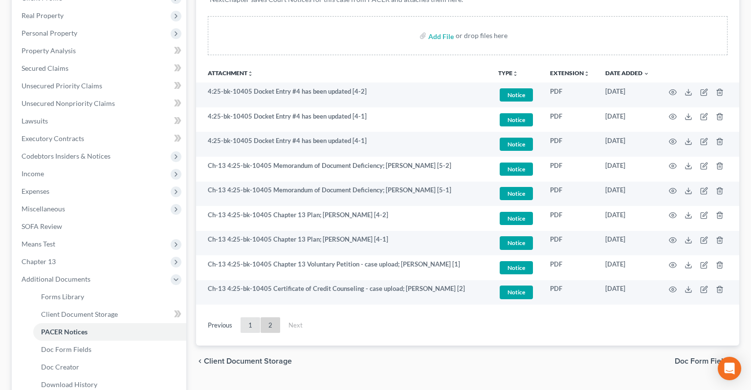
click at [253, 318] on link "1" at bounding box center [250, 326] width 20 height 16
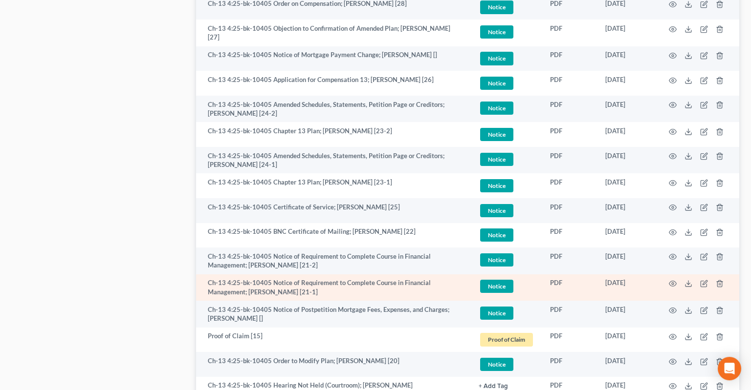
scroll to position [699, 0]
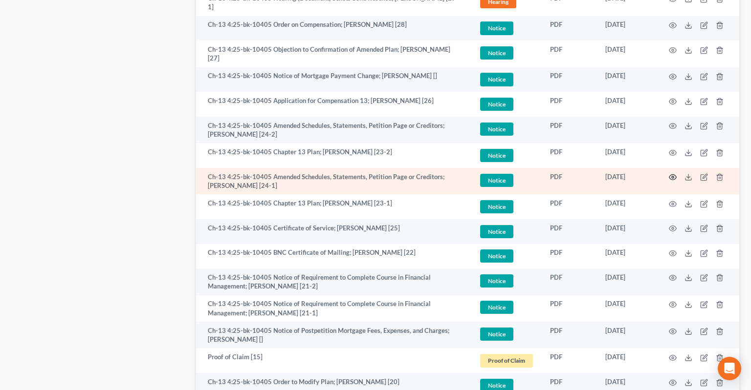
click at [674, 173] on icon "button" at bounding box center [672, 177] width 8 height 8
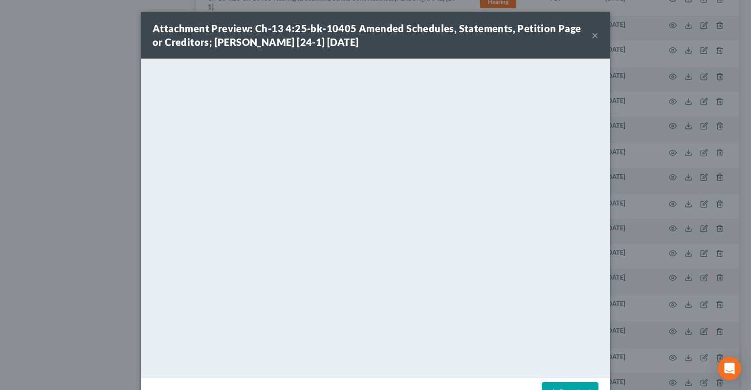
click at [594, 38] on button "×" at bounding box center [594, 35] width 7 height 12
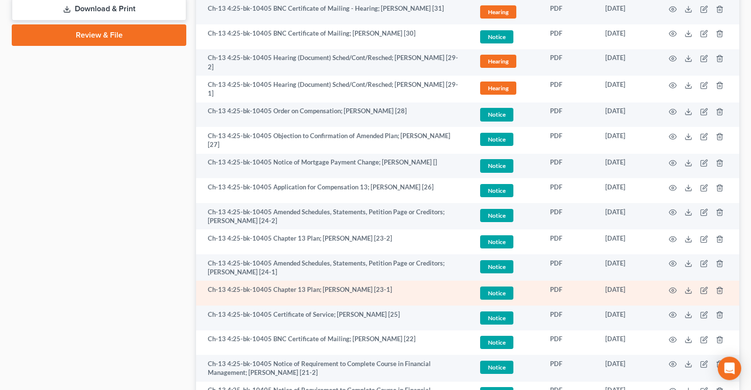
scroll to position [596, 0]
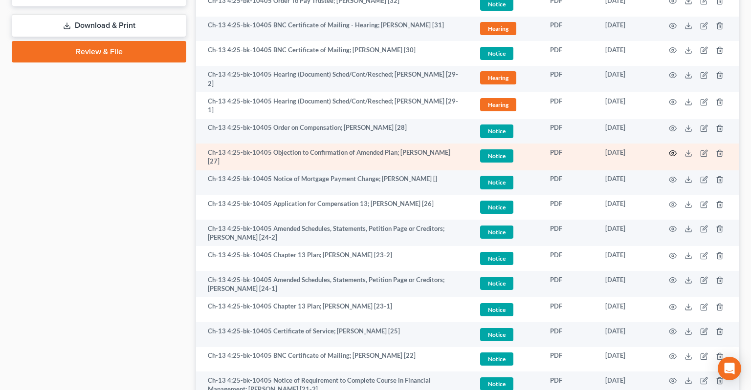
click at [671, 150] on icon "button" at bounding box center [672, 154] width 8 height 8
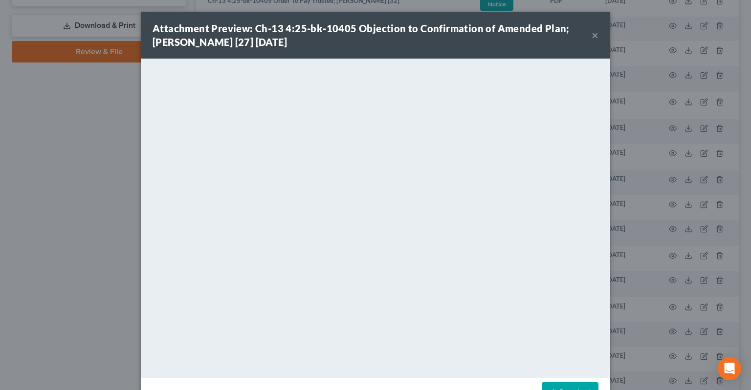
click at [598, 36] on button "×" at bounding box center [594, 35] width 7 height 12
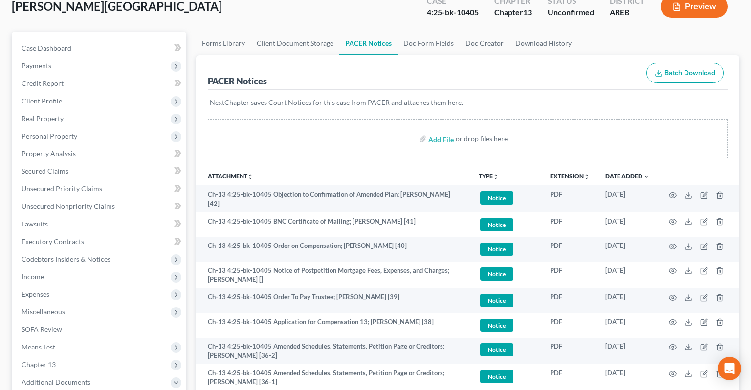
scroll to position [0, 0]
